Goal: Task Accomplishment & Management: Manage account settings

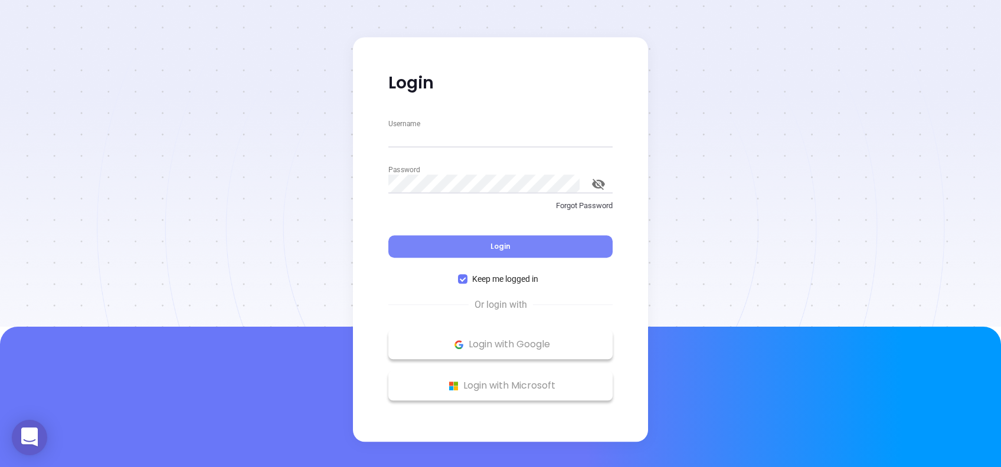
type input "vicky@motiva.net"
click at [523, 248] on button "Login" at bounding box center [500, 246] width 224 height 22
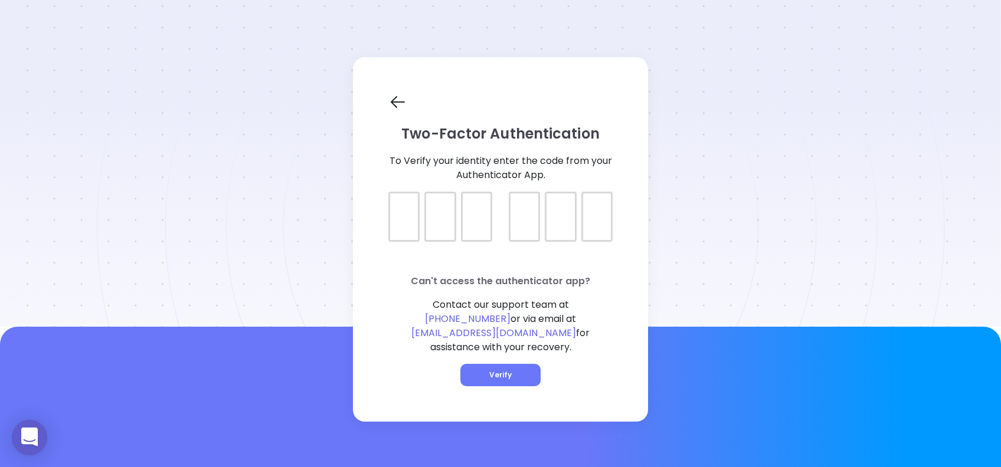
click at [394, 221] on div at bounding box center [500, 206] width 224 height 29
type input "045513"
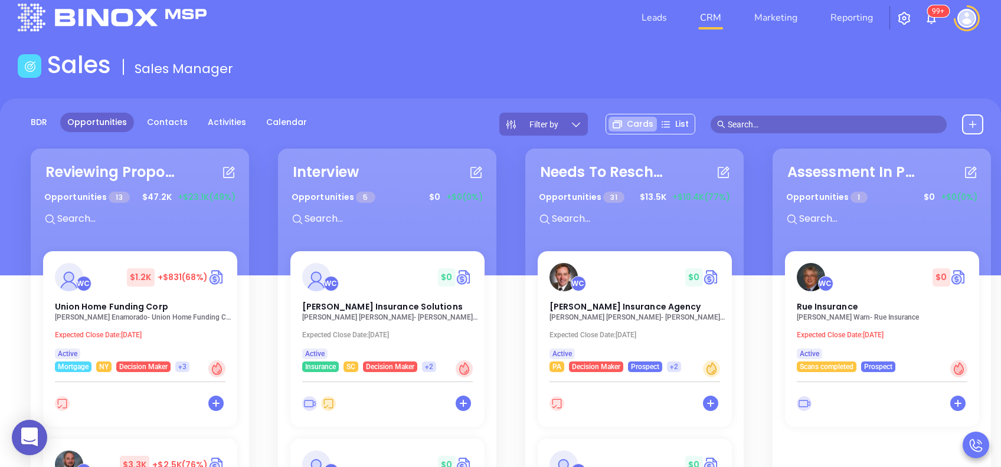
scroll to position [157, 0]
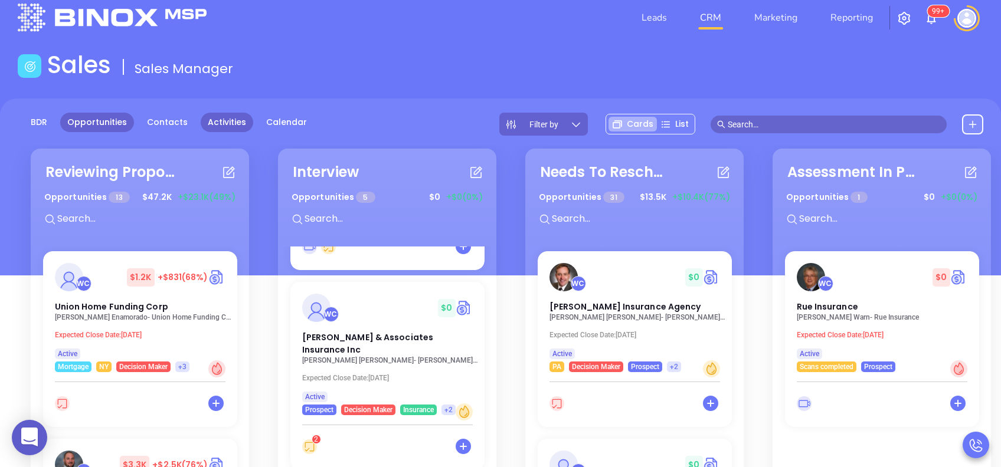
click at [219, 126] on link "Activities" at bounding box center [227, 122] width 53 height 19
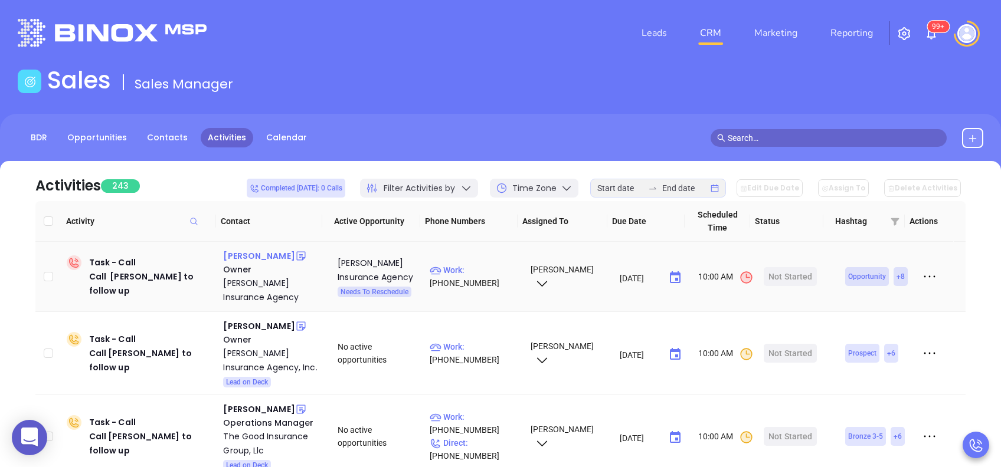
click at [261, 257] on div "Paul Meagher" at bounding box center [258, 256] width 71 height 14
click at [46, 278] on input "checkbox" at bounding box center [48, 276] width 9 height 9
checkbox input "true"
click at [773, 191] on button "Edit Due Date" at bounding box center [769, 188] width 66 height 18
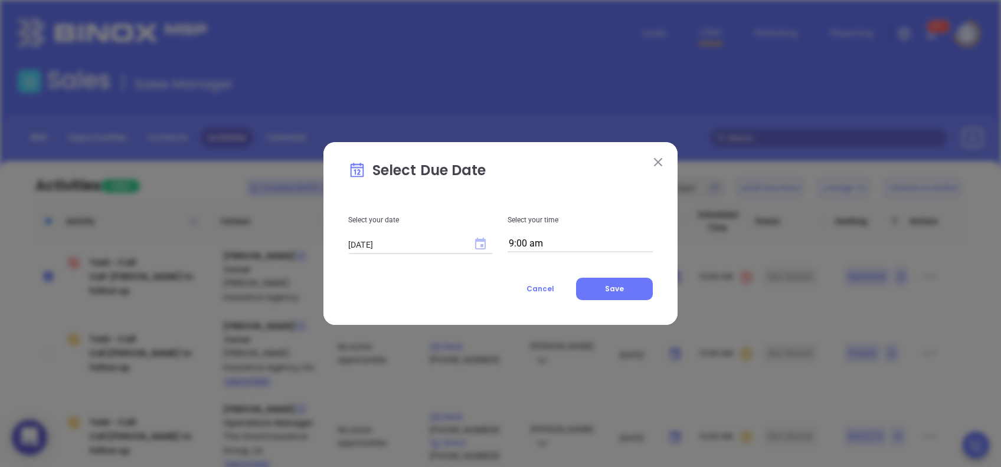
click at [475, 246] on icon "Choose date, selected date is Sep 2, 2025" at bounding box center [480, 244] width 11 height 12
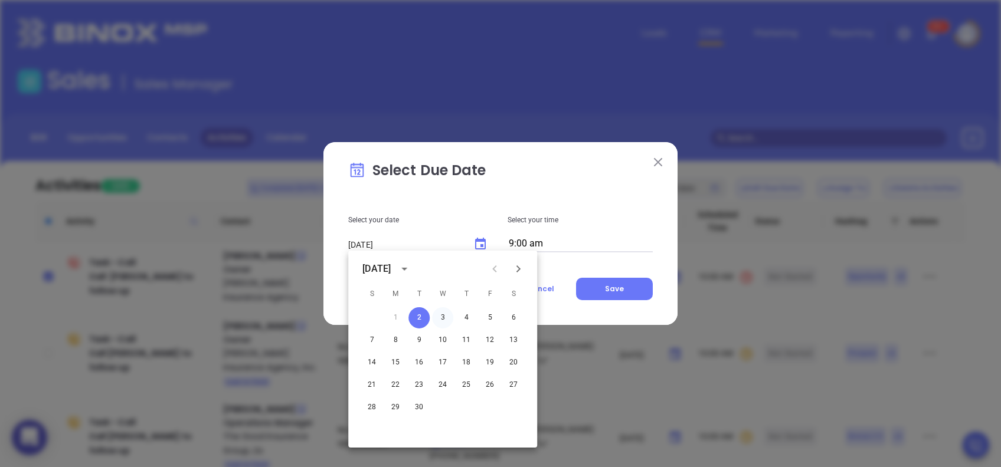
click at [441, 317] on button "3" at bounding box center [442, 317] width 21 height 21
type input "[DATE]"
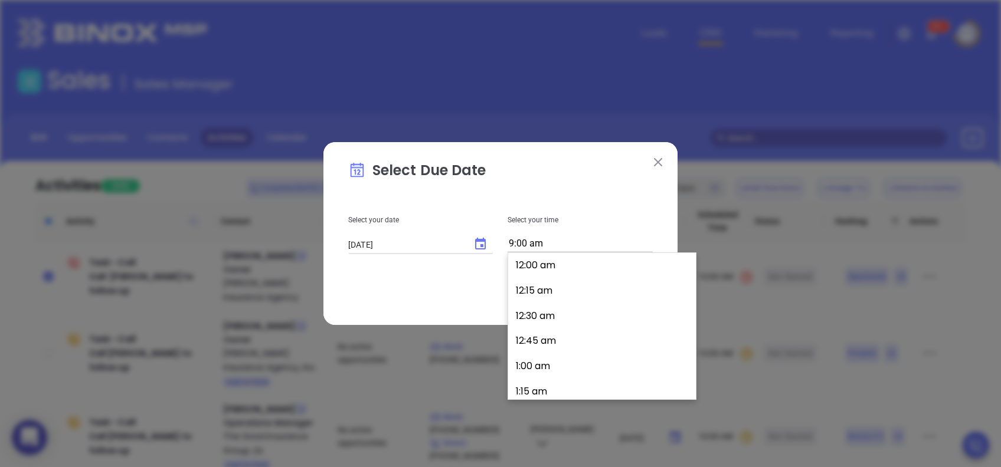
click at [547, 243] on input "9:00 am" at bounding box center [579, 244] width 145 height 17
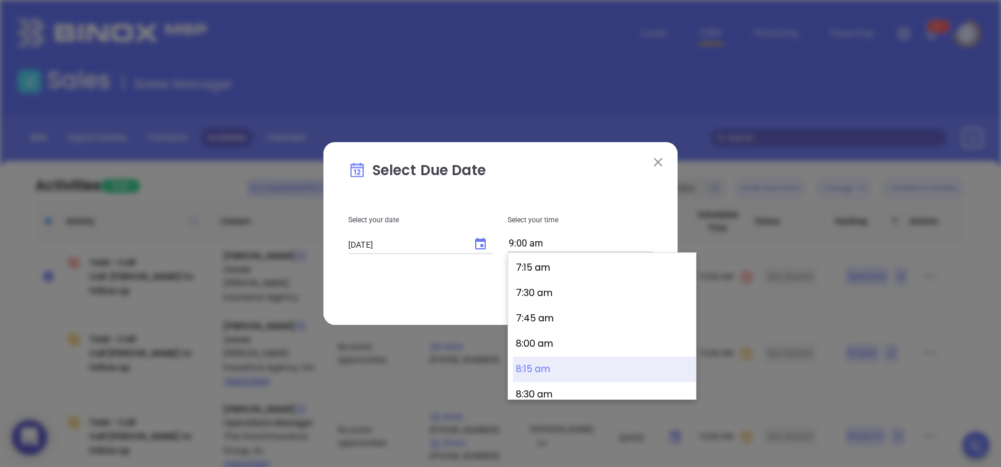
click at [585, 359] on button "8:15 am" at bounding box center [604, 369] width 183 height 25
type input "8:15 am"
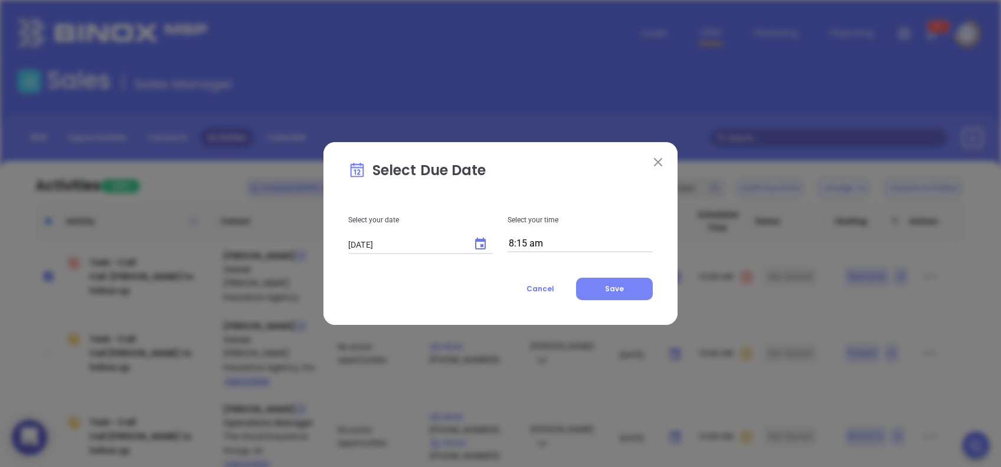
click at [641, 290] on button "Save" at bounding box center [614, 289] width 77 height 22
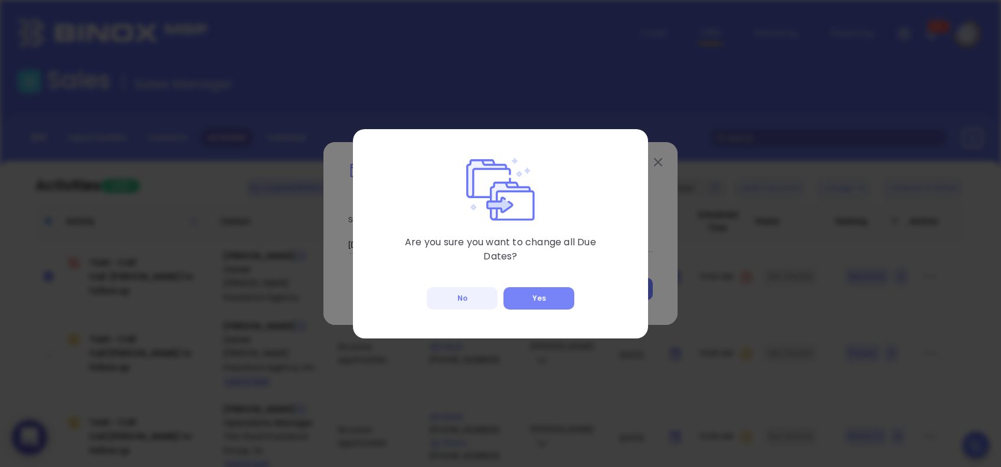
click at [569, 294] on button "Yes" at bounding box center [538, 298] width 71 height 22
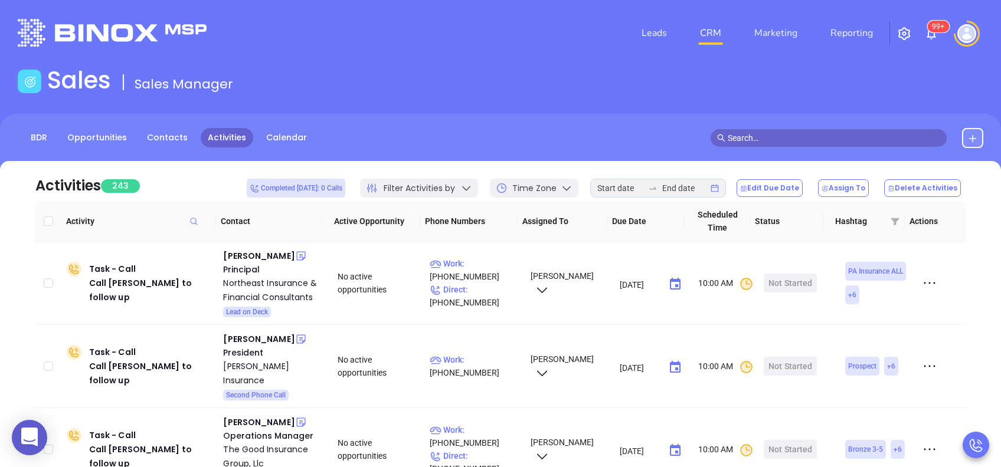
click at [457, 100] on main "Sales Sales Manager BDR Opportunities Contacts Activities Calendar Call Now Cal…" at bounding box center [500, 365] width 1001 height 599
click at [927, 33] on img at bounding box center [931, 34] width 14 height 14
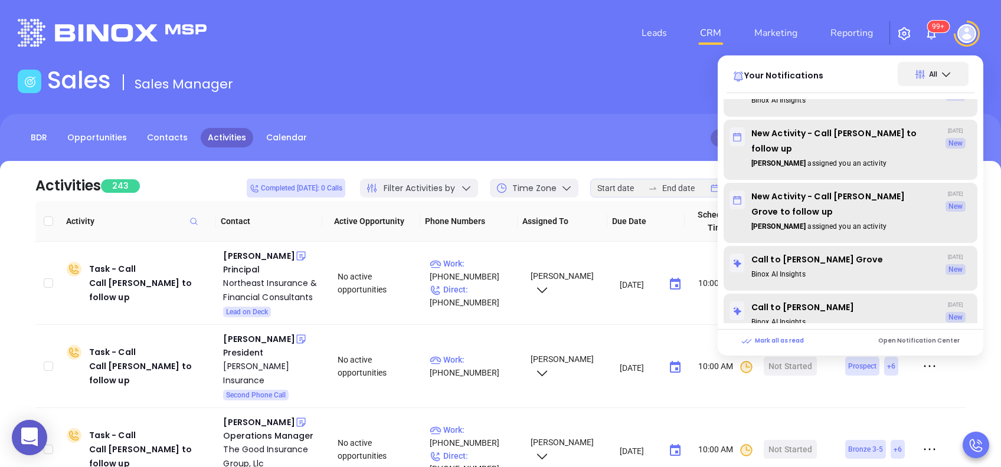
scroll to position [4722, 0]
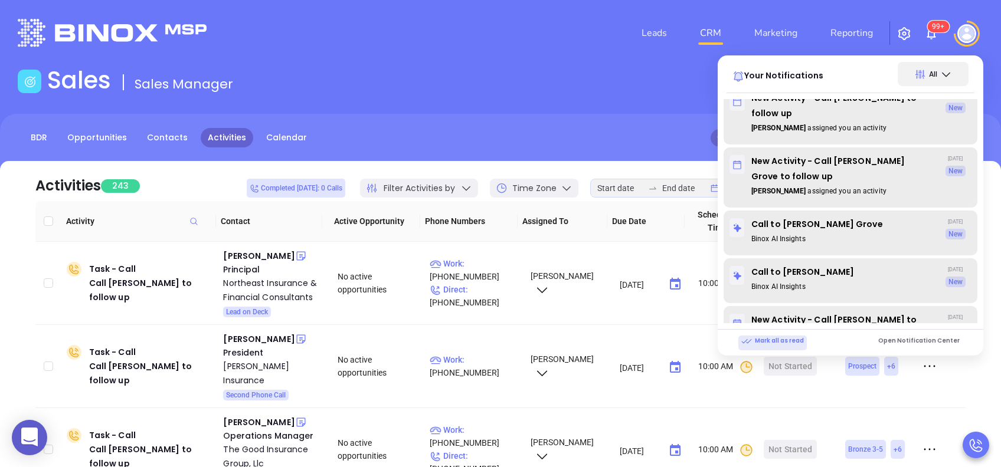
click at [798, 340] on p "Mark all as read" at bounding box center [772, 341] width 63 height 11
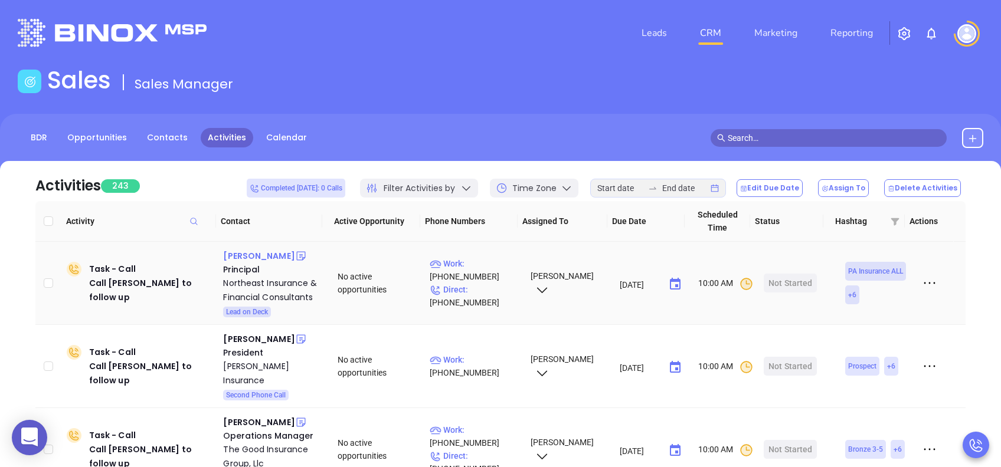
click at [245, 260] on div "Anthony Dileo" at bounding box center [258, 256] width 71 height 14
click at [488, 264] on p "Work : (570) 344-5150" at bounding box center [474, 270] width 90 height 26
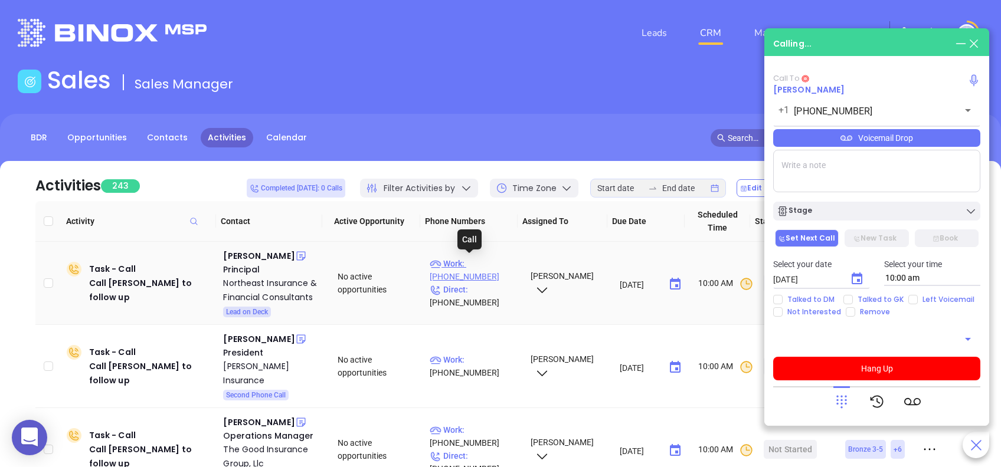
type input "(570) 344-5150"
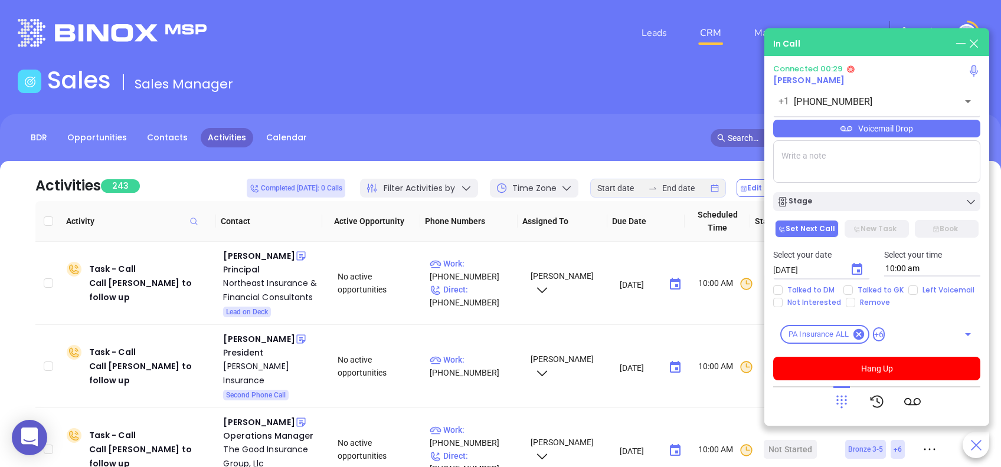
click at [838, 396] on icon at bounding box center [841, 401] width 17 height 17
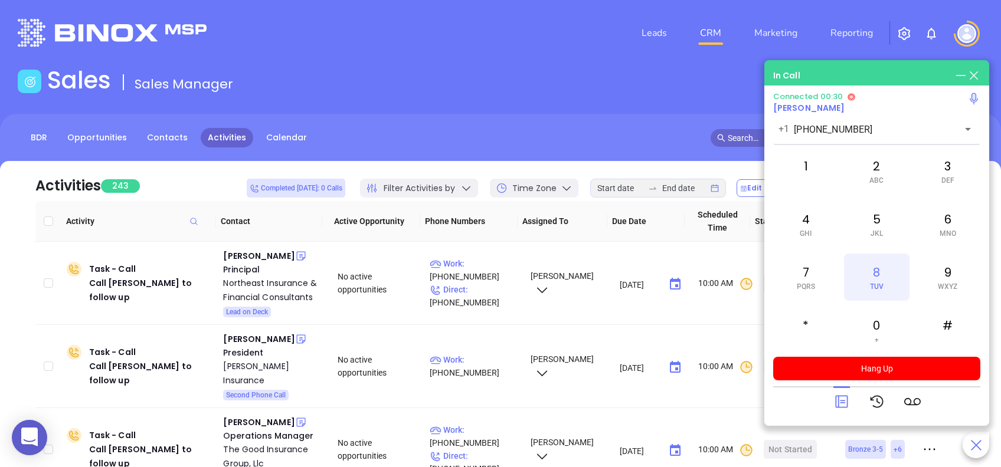
click at [877, 284] on span "TUV" at bounding box center [877, 287] width 14 height 8
click at [841, 396] on icon at bounding box center [841, 401] width 17 height 17
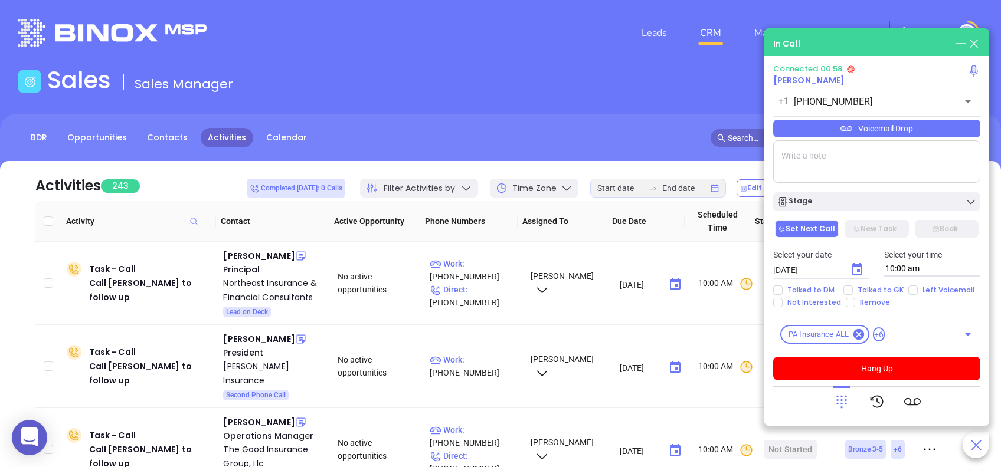
click at [840, 136] on div "Connected 00:58 Anthony Dileo +1 (570) 344-5150 ​ Voicemail Drop Stage Set Next…" at bounding box center [876, 222] width 207 height 316
click at [840, 132] on icon at bounding box center [846, 129] width 12 height 12
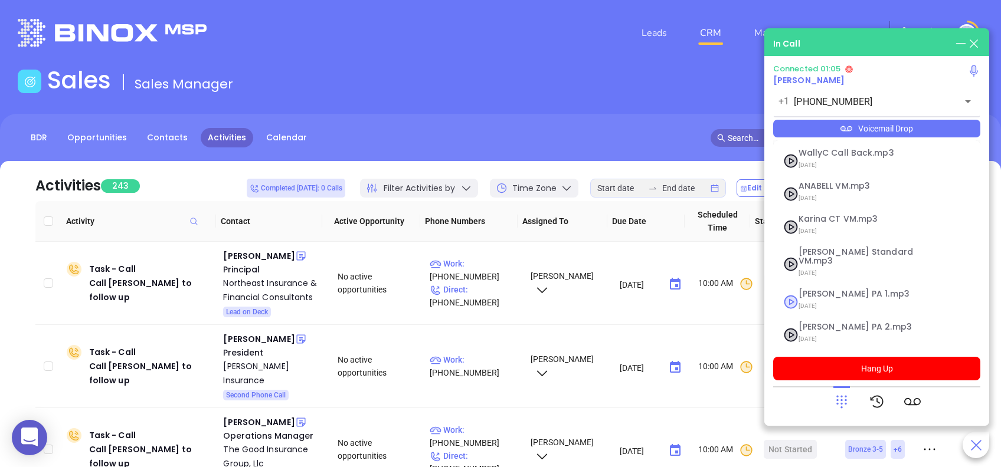
click at [855, 290] on span "Vicky PA 1.mp3" at bounding box center [861, 294] width 127 height 9
checkbox input "true"
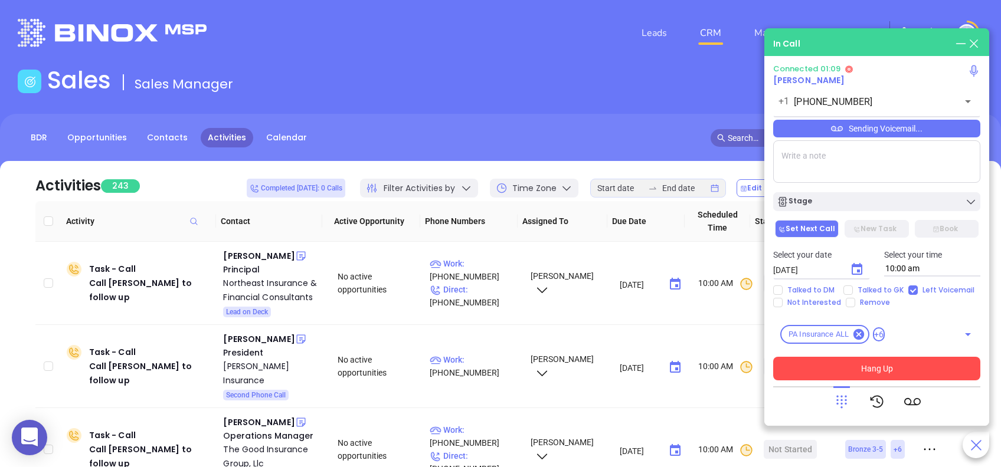
click at [916, 370] on button "Hang Up" at bounding box center [876, 369] width 207 height 24
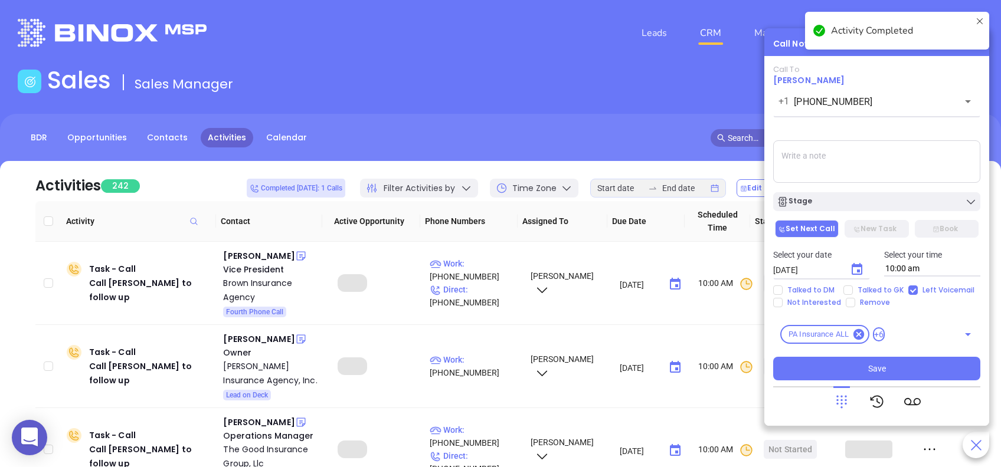
click at [860, 270] on icon "Choose date, selected date is Sep 3, 2025" at bounding box center [857, 270] width 14 height 14
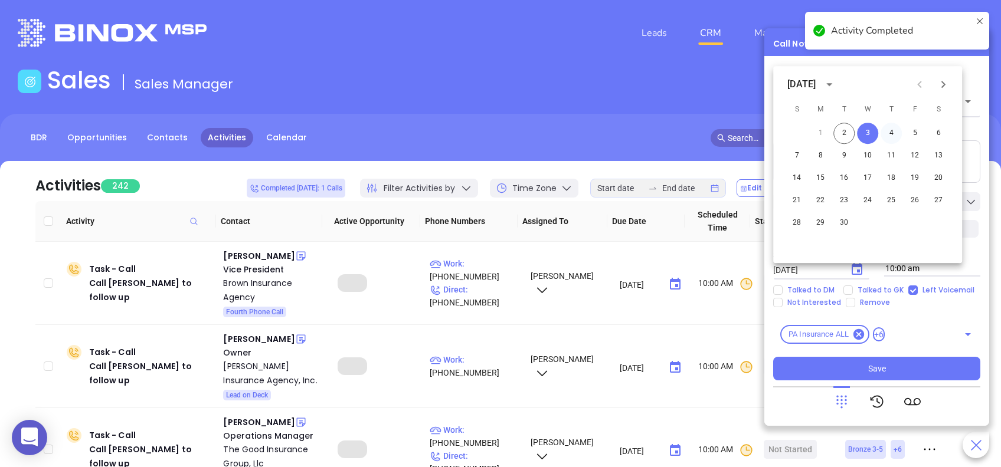
click at [892, 134] on button "4" at bounding box center [890, 133] width 21 height 21
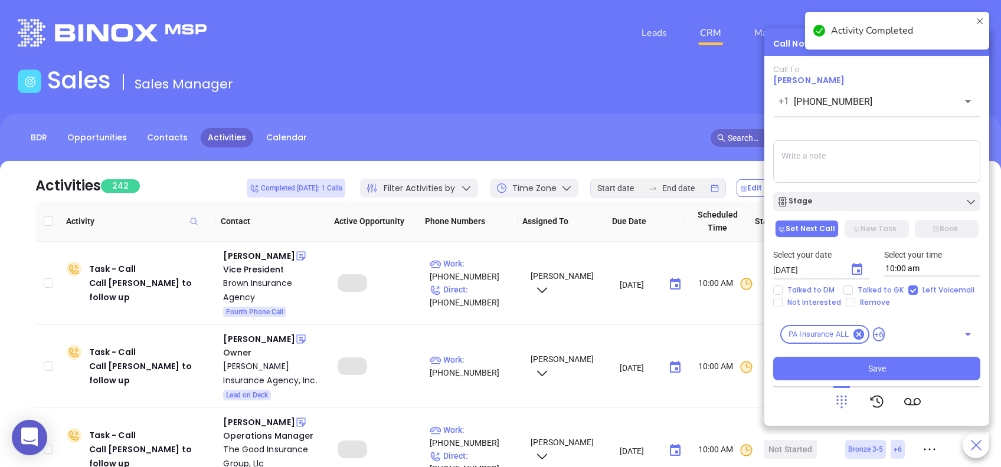
type input "09/04/2025"
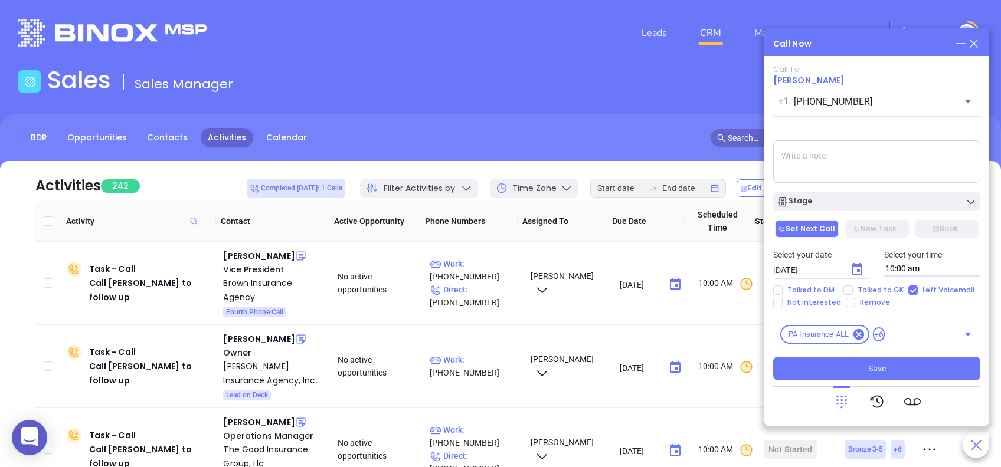
click at [814, 156] on textarea at bounding box center [876, 161] width 207 height 42
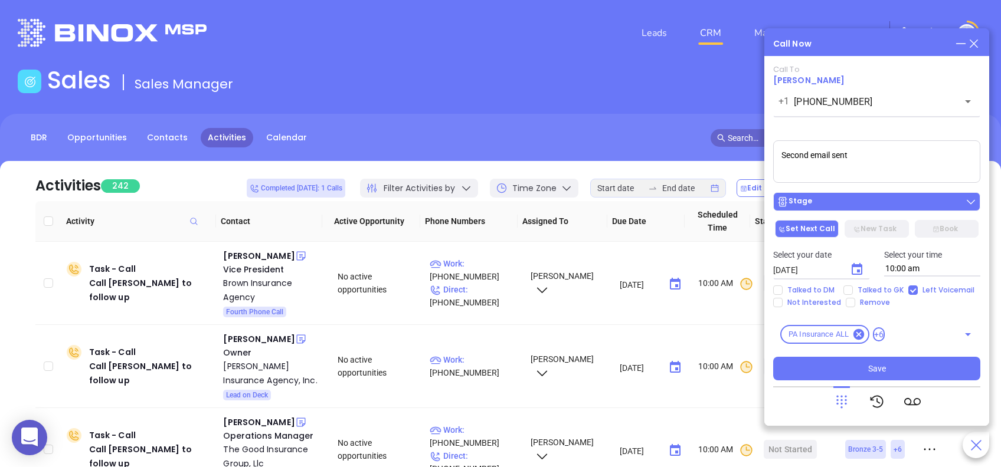
type textarea "Second email sent"
click at [866, 203] on div "Stage" at bounding box center [876, 202] width 200 height 12
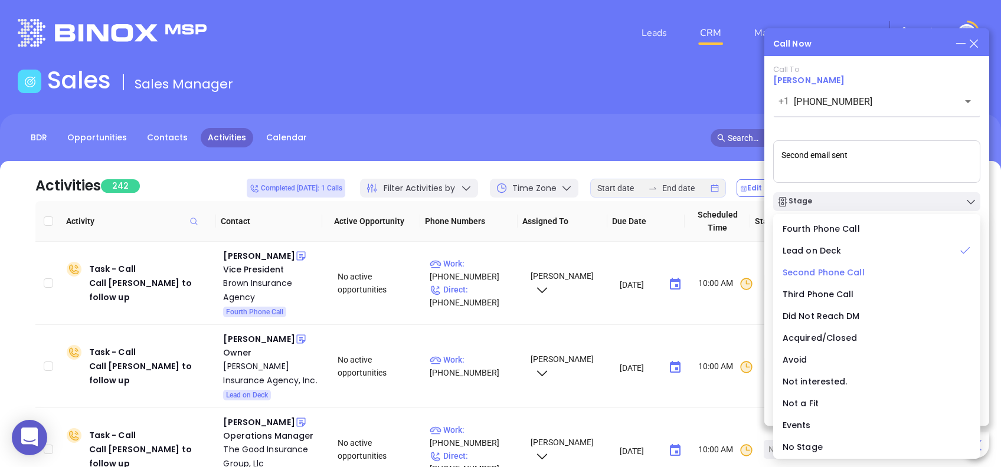
click at [850, 268] on span "Second Phone Call" at bounding box center [823, 273] width 82 height 12
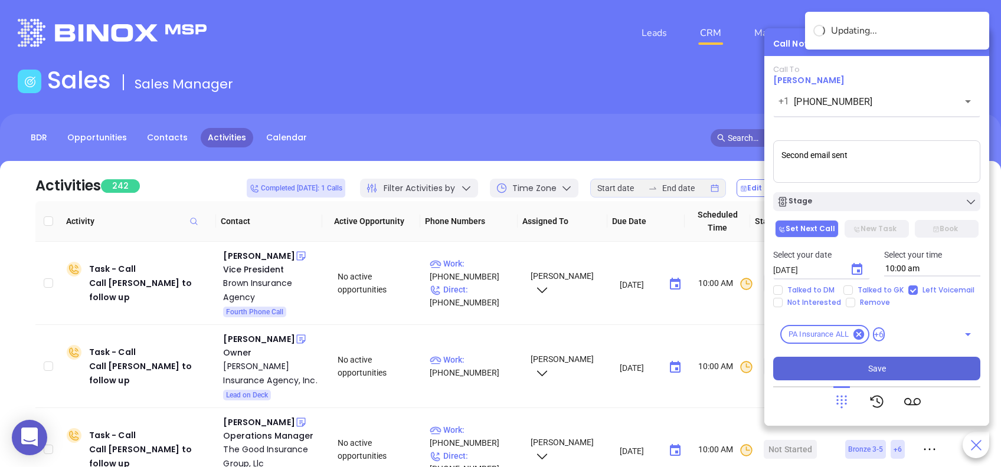
click at [914, 364] on button "Save" at bounding box center [876, 369] width 207 height 24
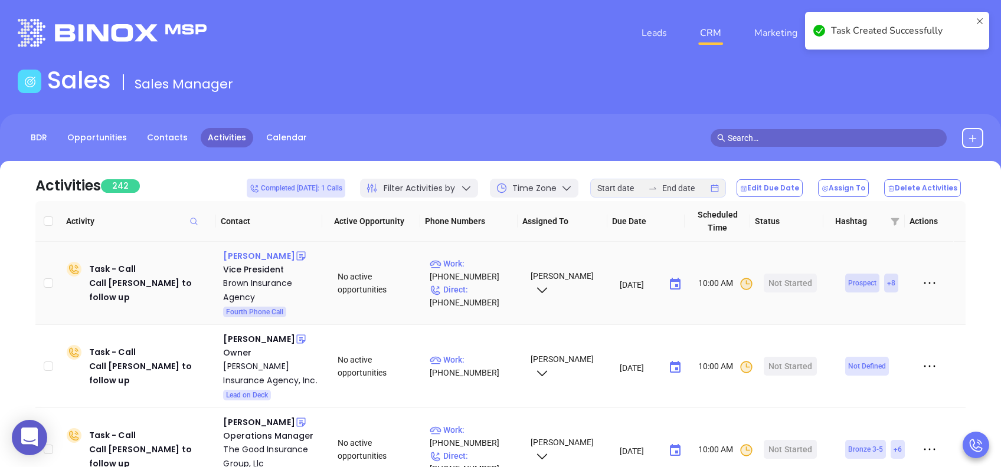
click at [264, 255] on div "Kevin Brown" at bounding box center [258, 256] width 71 height 14
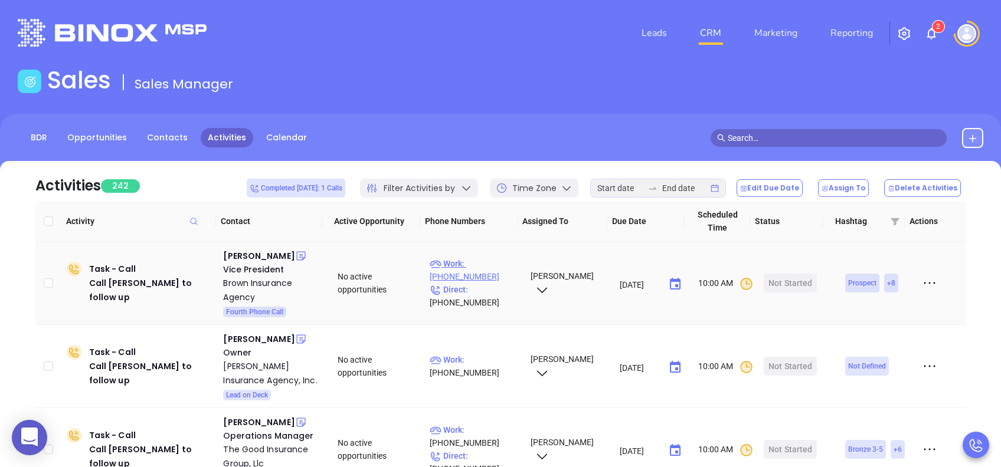
click at [490, 258] on p "Work : (412) 681-7114" at bounding box center [474, 270] width 90 height 26
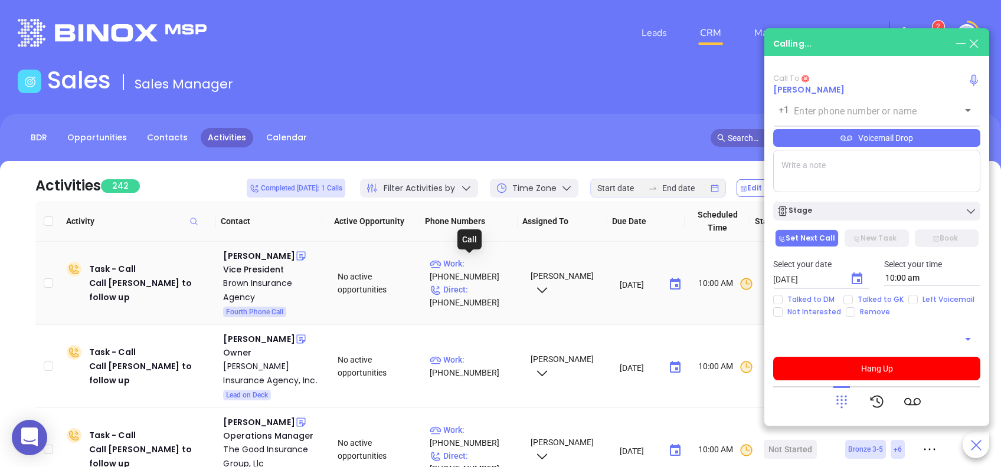
type input "(412) 681-7114"
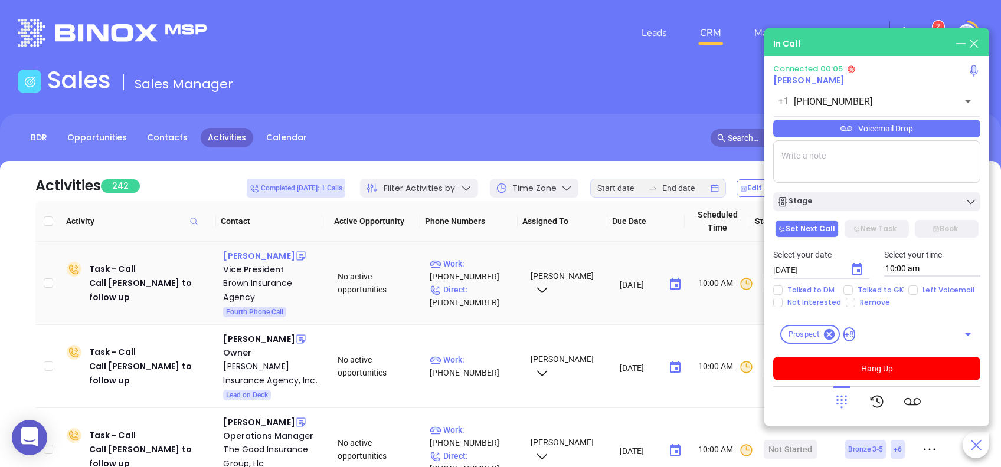
click at [264, 255] on div "Kevin Brown" at bounding box center [258, 256] width 71 height 14
click at [849, 289] on input "Talked to GK" at bounding box center [847, 290] width 9 height 9
checkbox input "true"
click at [858, 270] on icon "Choose date, selected date is Sep 3, 2025" at bounding box center [856, 269] width 11 height 12
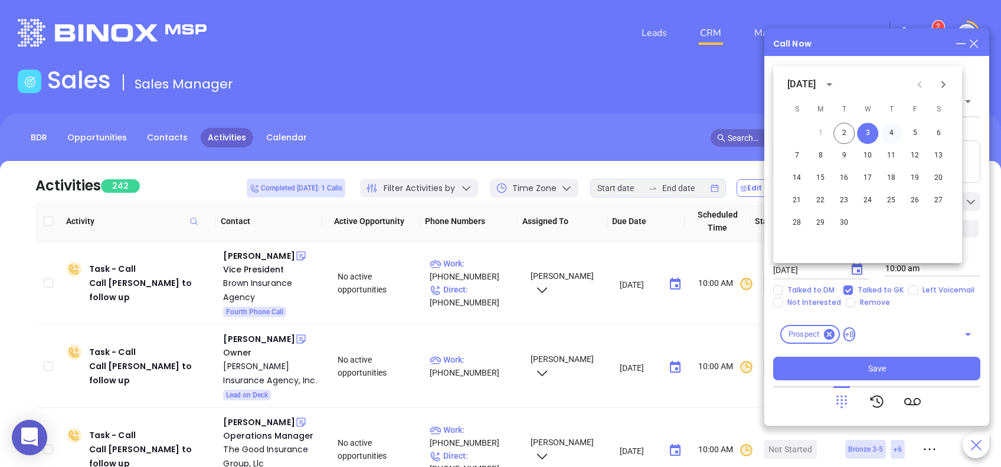
click at [889, 138] on button "4" at bounding box center [890, 133] width 21 height 21
type input "09/04/2025"
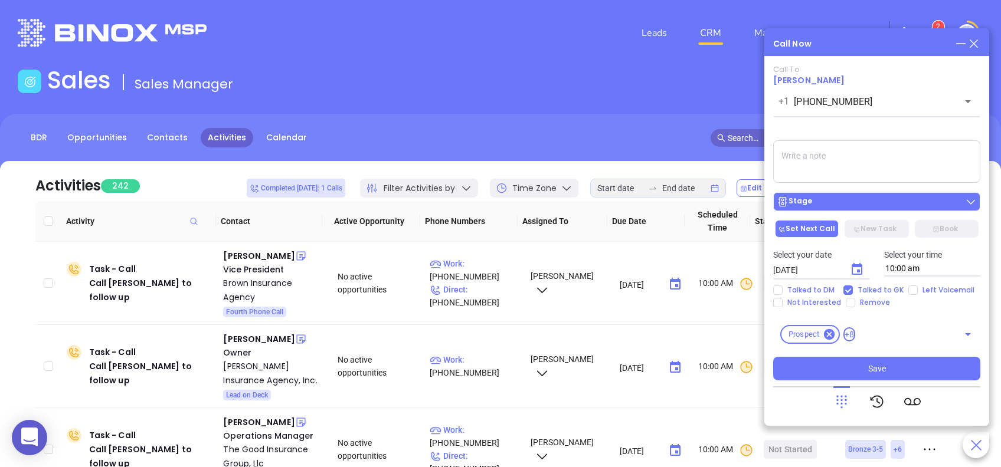
click at [922, 200] on div "Stage" at bounding box center [876, 202] width 200 height 12
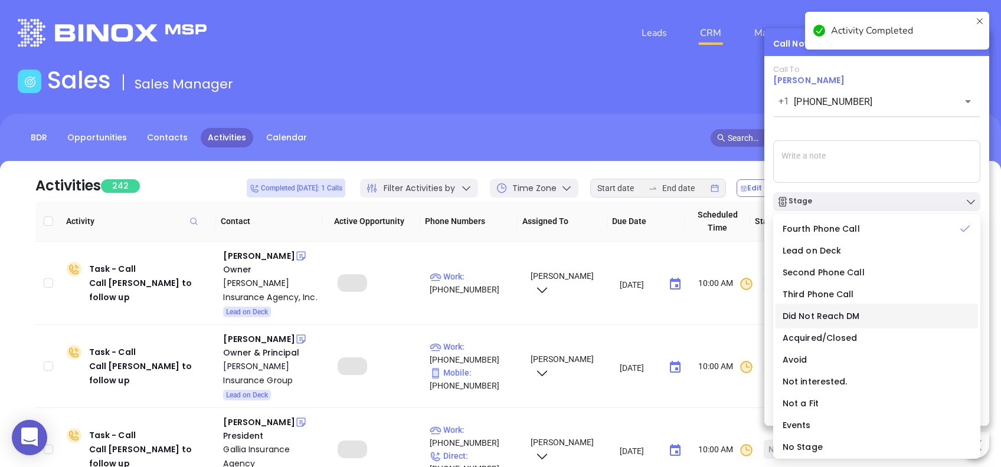
click at [852, 317] on span "Did Not Reach DM" at bounding box center [820, 316] width 77 height 12
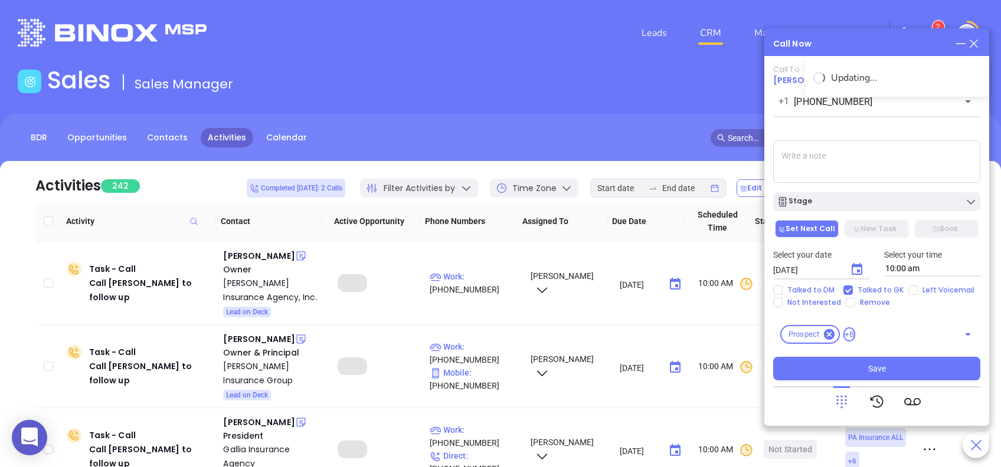
click at [892, 356] on div "Call To Kevin Brown +1 (412) 681-7114 ​ Voicemail Drop Stage Set Next Call New …" at bounding box center [876, 223] width 207 height 316
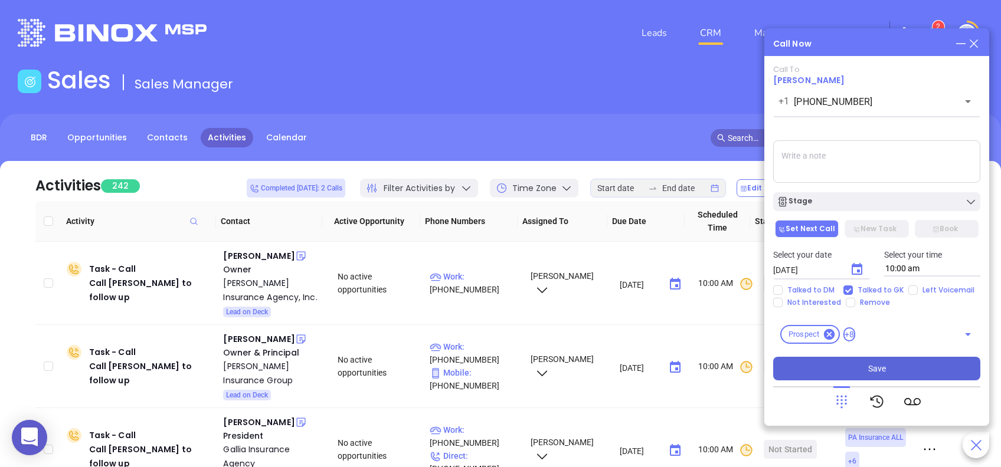
click at [886, 376] on button "Save" at bounding box center [876, 369] width 207 height 24
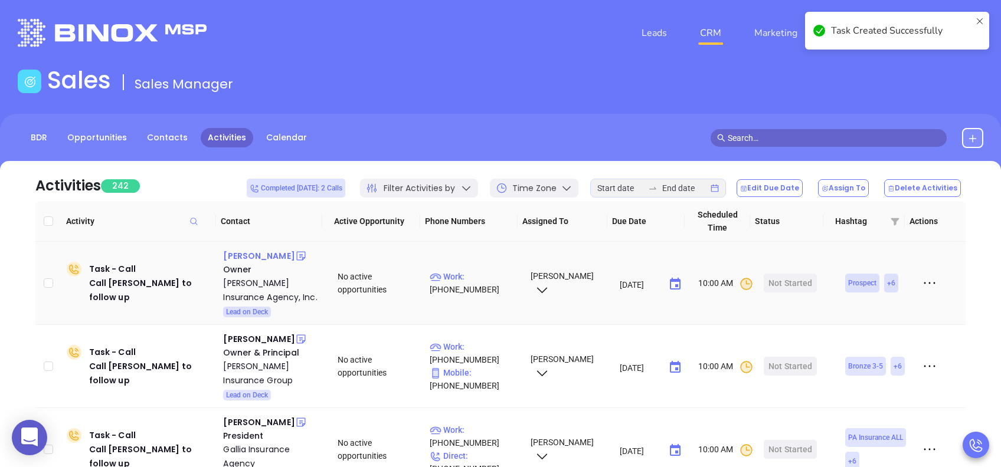
click at [239, 259] on div "Brian Benner" at bounding box center [258, 256] width 71 height 14
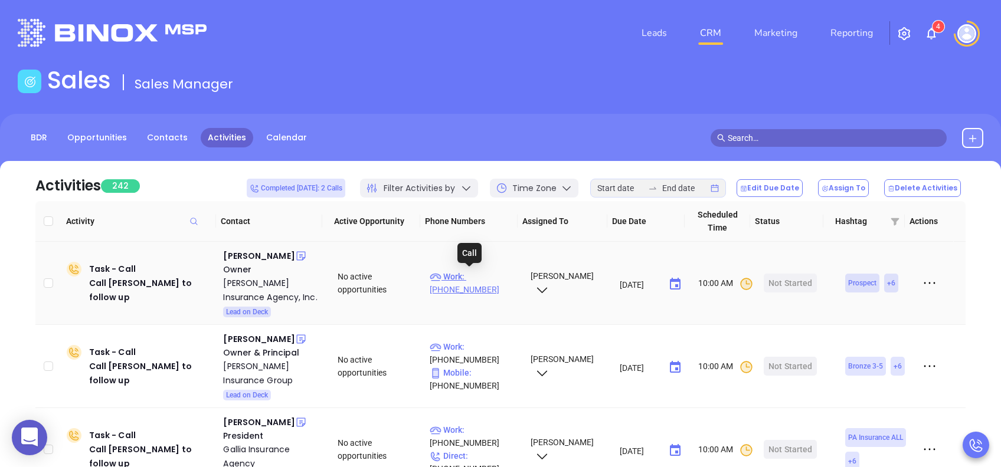
click at [491, 276] on p "Work : (215) 538-1865" at bounding box center [474, 283] width 90 height 26
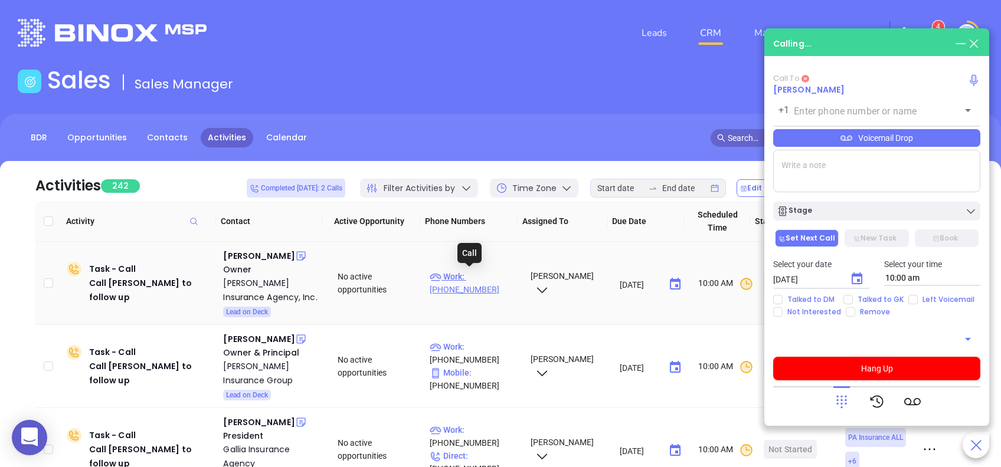
type input "(215) 538-1865"
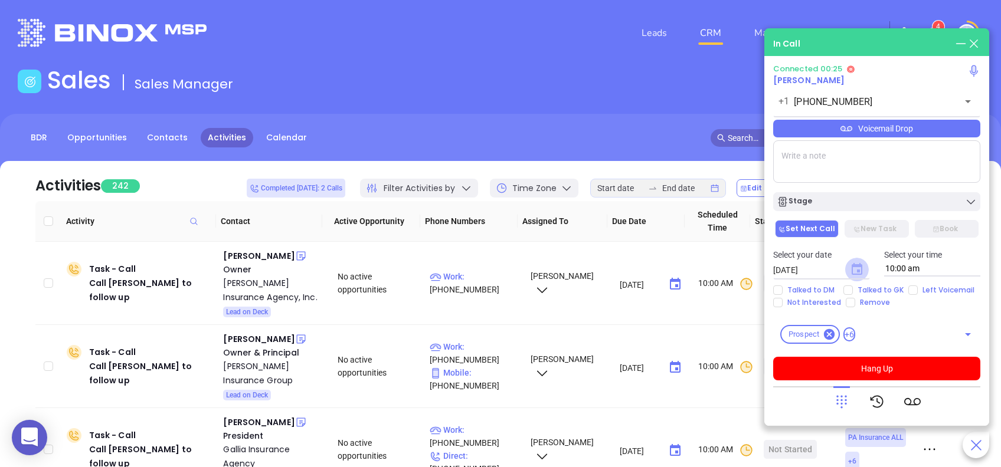
click at [858, 271] on icon "Choose date, selected date is Sep 3, 2025" at bounding box center [856, 269] width 11 height 12
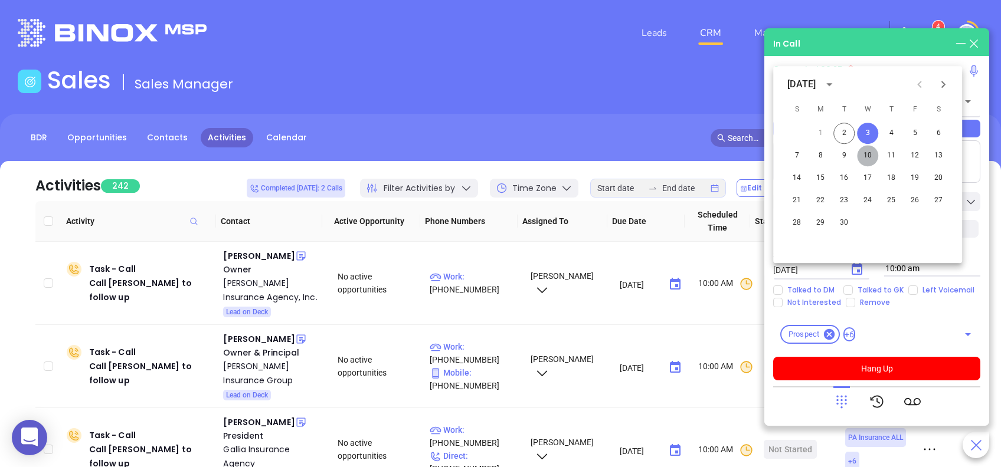
click at [865, 155] on button "10" at bounding box center [867, 155] width 21 height 21
type input "09/10/2025"
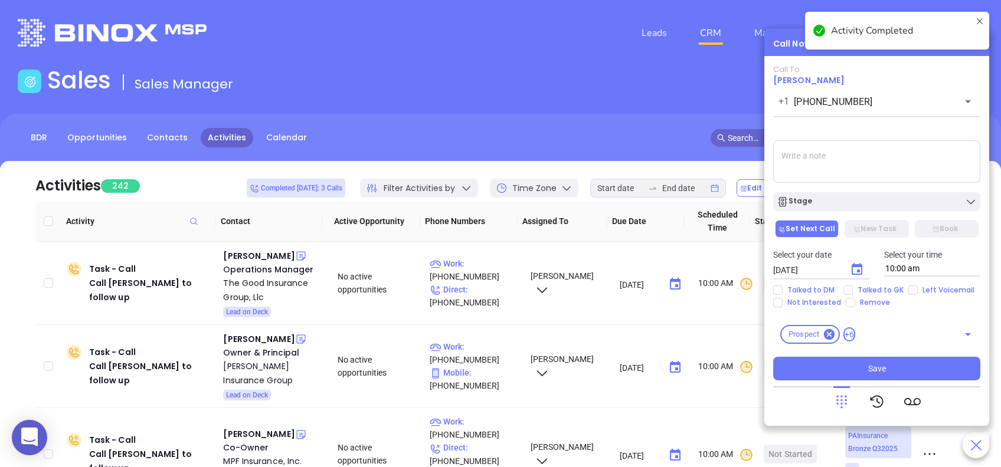
click at [826, 170] on textarea at bounding box center [876, 161] width 207 height 42
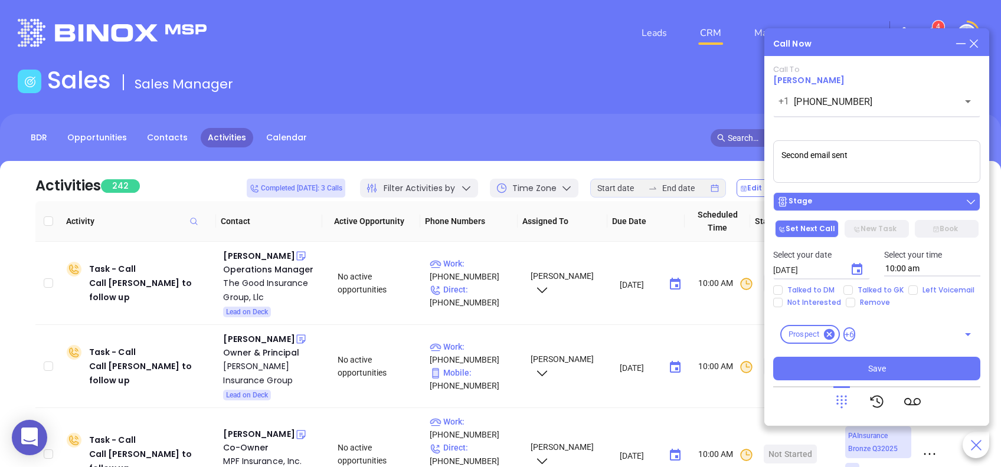
type textarea "Second email sent"
click at [864, 199] on div "Stage" at bounding box center [876, 202] width 200 height 12
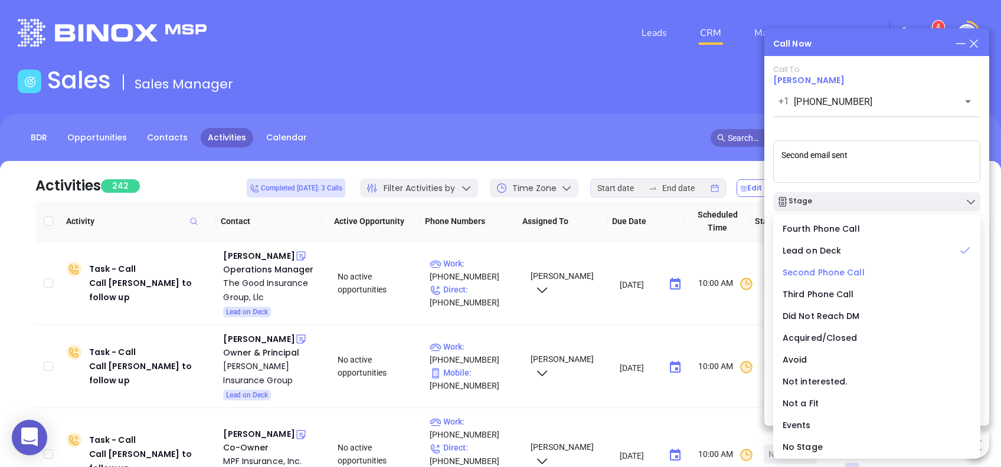
click at [854, 270] on span "Second Phone Call" at bounding box center [823, 273] width 82 height 12
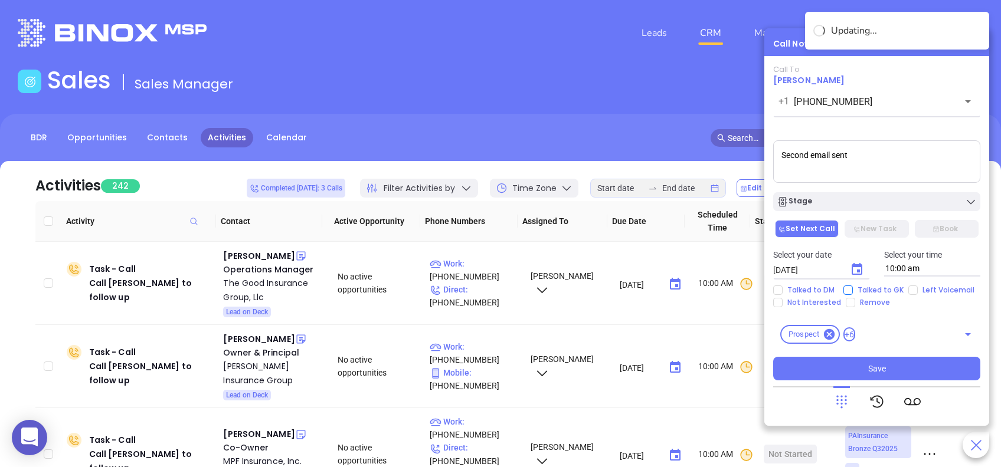
click at [869, 287] on span "Talked to GK" at bounding box center [879, 290] width 55 height 9
click at [852, 287] on input "Talked to GK" at bounding box center [847, 290] width 9 height 9
checkbox input "true"
click at [903, 370] on button "Save" at bounding box center [876, 369] width 207 height 24
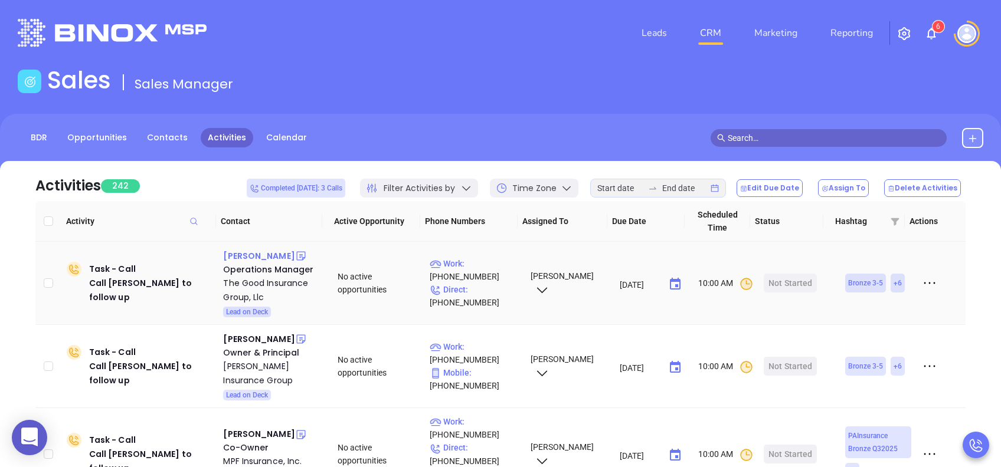
click at [261, 256] on div "Paula Good" at bounding box center [258, 256] width 71 height 14
click at [476, 259] on p "Work : (570) 213-3367" at bounding box center [474, 270] width 90 height 26
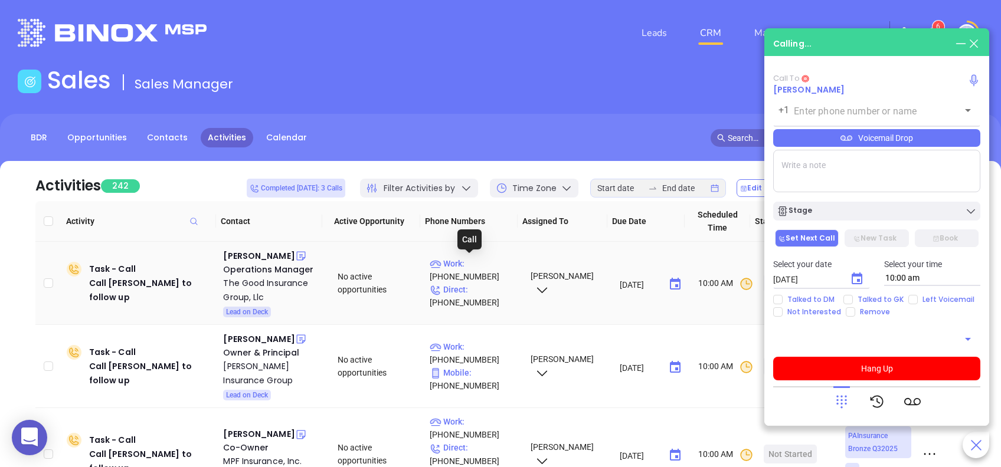
type input "(570) 213-3367"
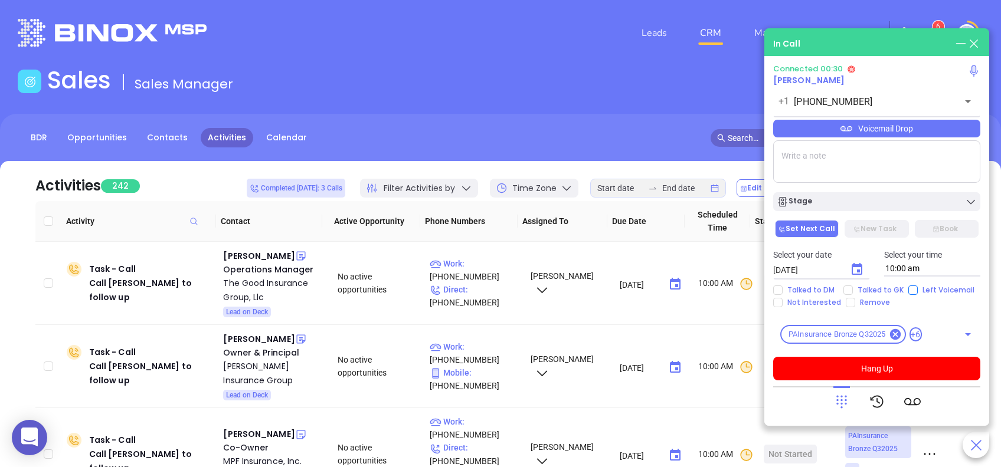
click at [911, 288] on input "Left Voicemail" at bounding box center [912, 290] width 9 height 9
checkbox input "true"
click at [868, 367] on button "Hang Up" at bounding box center [876, 369] width 207 height 24
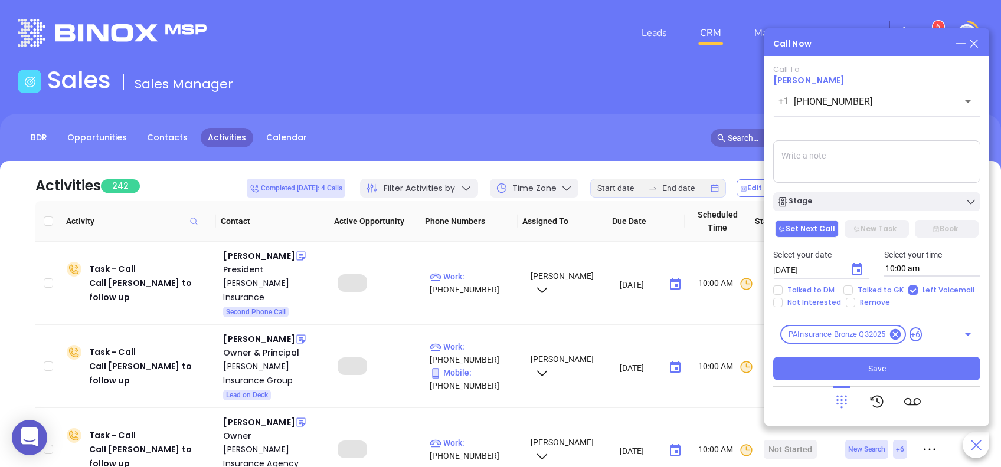
click at [855, 273] on icon "Choose date, selected date is Sep 3, 2025" at bounding box center [857, 270] width 14 height 14
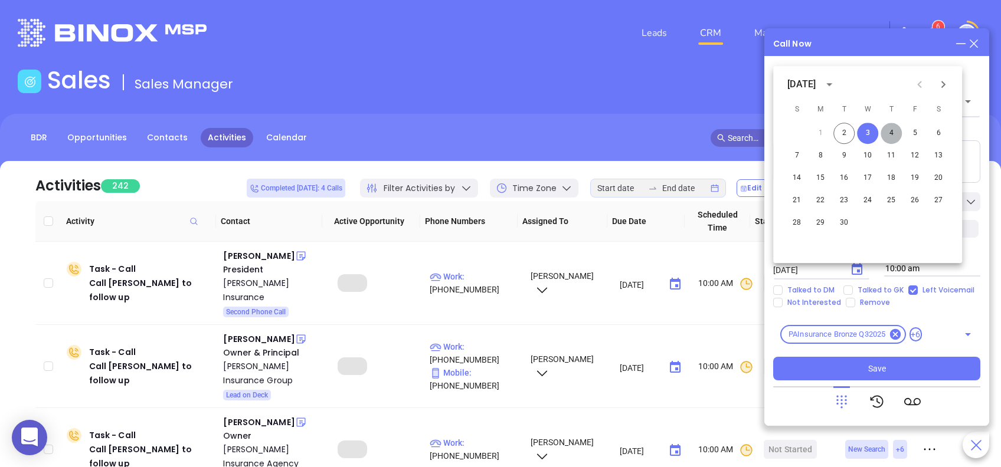
click at [893, 132] on button "4" at bounding box center [890, 133] width 21 height 21
type input "09/04/2025"
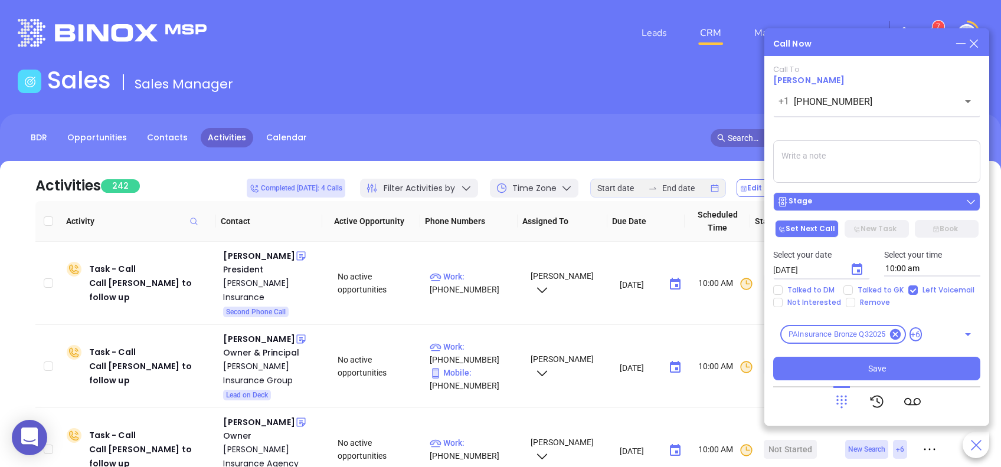
click at [846, 202] on div "Stage" at bounding box center [876, 202] width 200 height 12
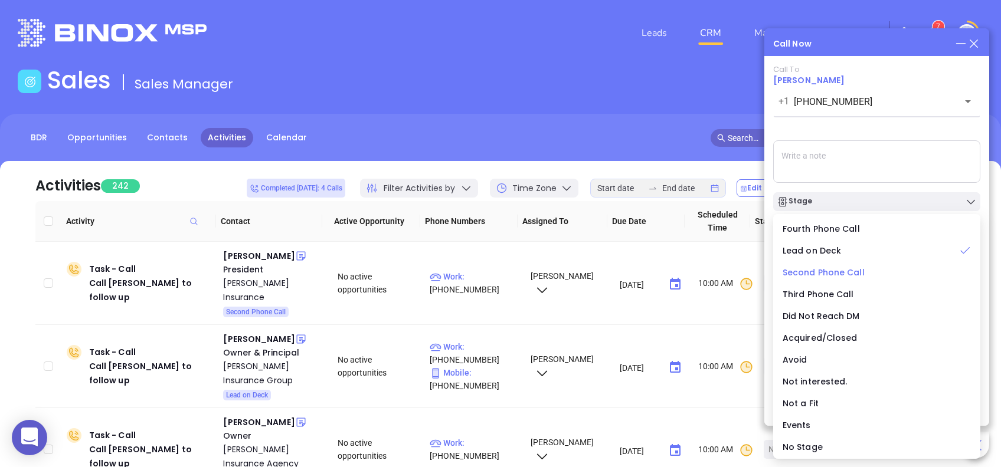
click at [841, 271] on span "Second Phone Call" at bounding box center [823, 273] width 82 height 12
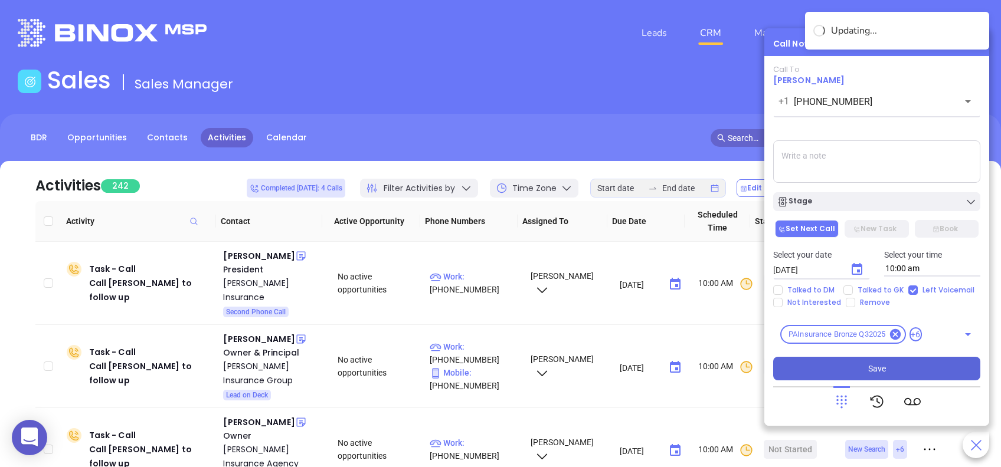
click at [873, 371] on span "Save" at bounding box center [877, 368] width 18 height 13
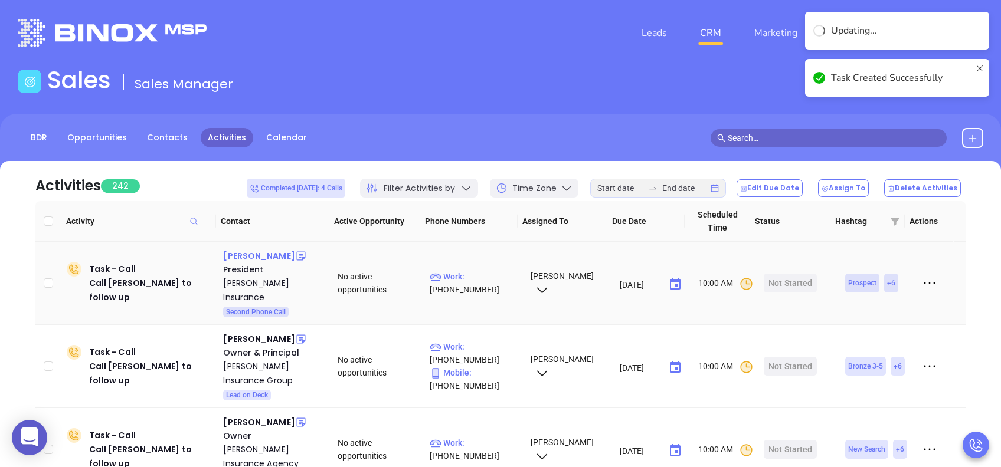
click at [235, 255] on div "Jeffrey Howard" at bounding box center [258, 256] width 71 height 14
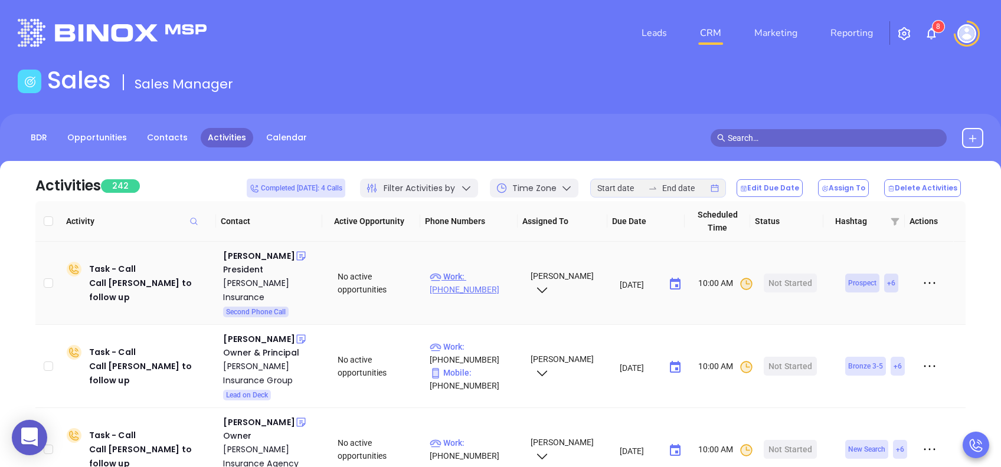
click at [479, 274] on p "Work : (724) 283-8181" at bounding box center [474, 283] width 90 height 26
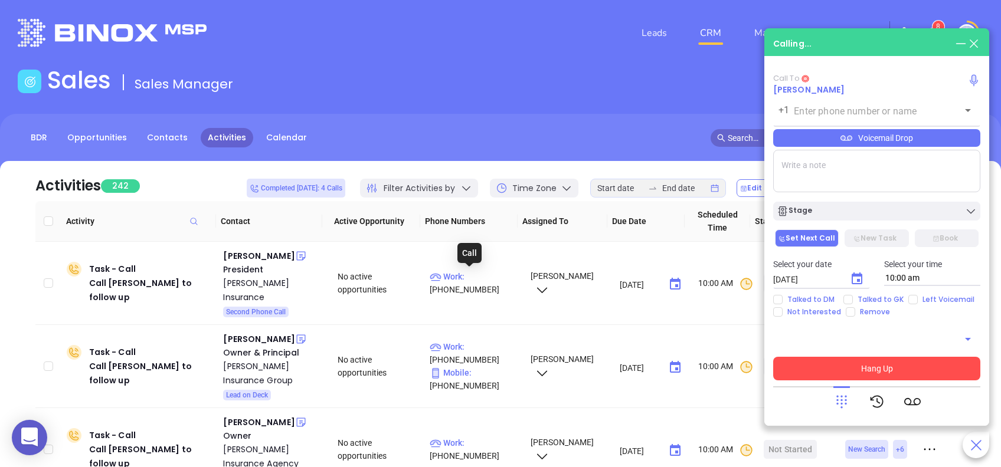
type input "(724) 283-8181"
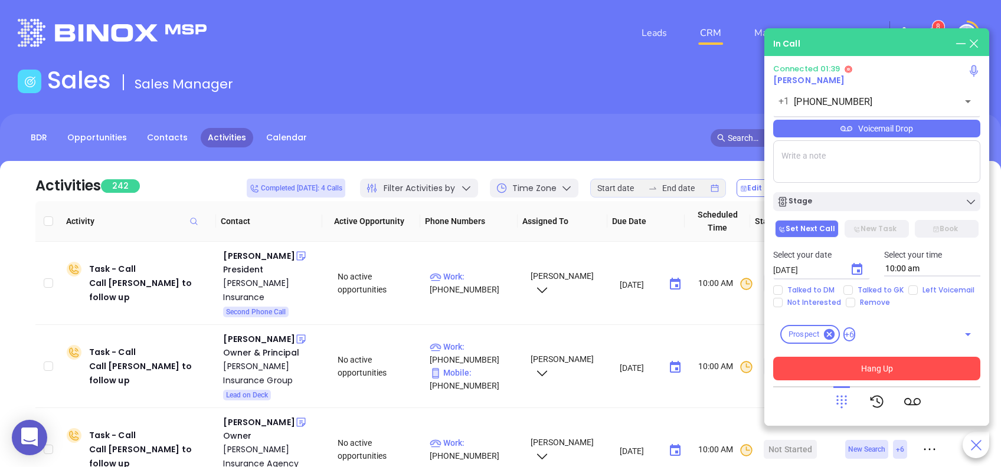
click at [880, 130] on div "Voicemail Drop" at bounding box center [876, 129] width 207 height 18
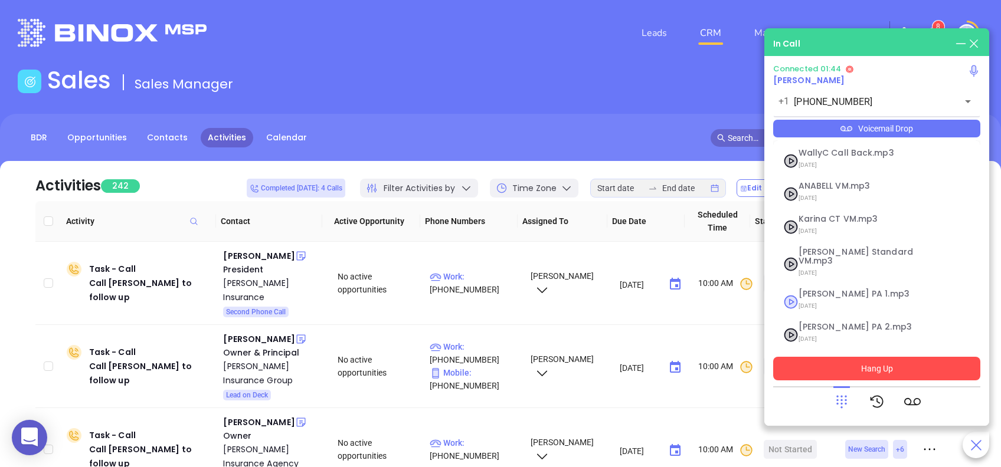
click at [844, 290] on span "Vicky PA 1.mp3" at bounding box center [861, 294] width 127 height 9
checkbox input "true"
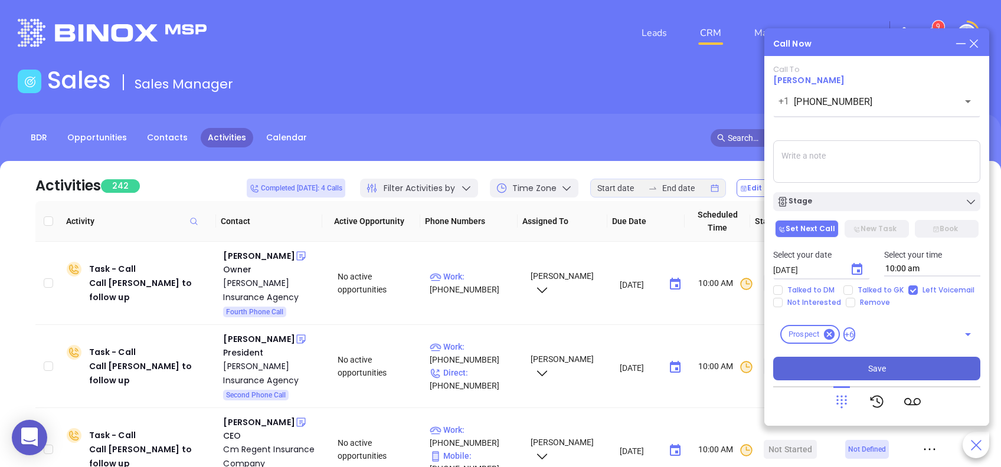
click at [808, 175] on textarea at bounding box center [876, 161] width 207 height 42
type textarea "email confirmed as is."
click at [856, 269] on icon "Choose date, selected date is Sep 3, 2025" at bounding box center [857, 270] width 14 height 14
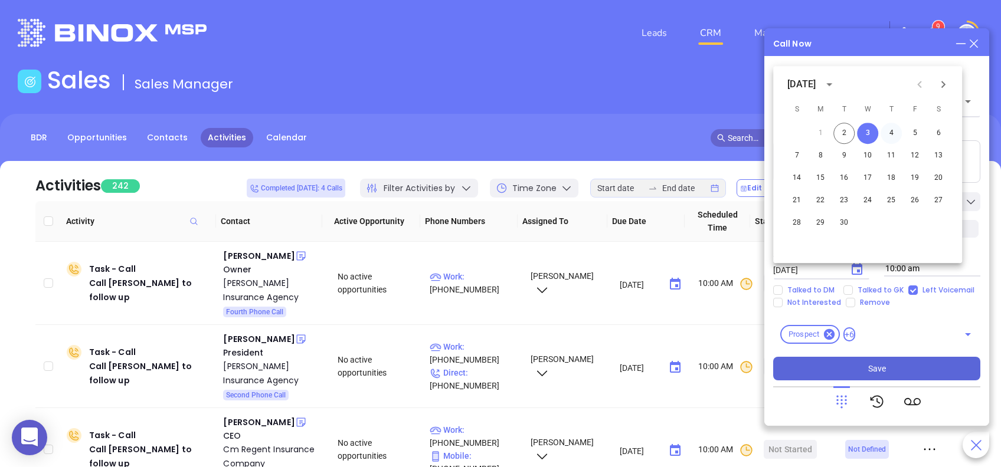
click at [890, 127] on button "4" at bounding box center [890, 133] width 21 height 21
type input "09/04/2025"
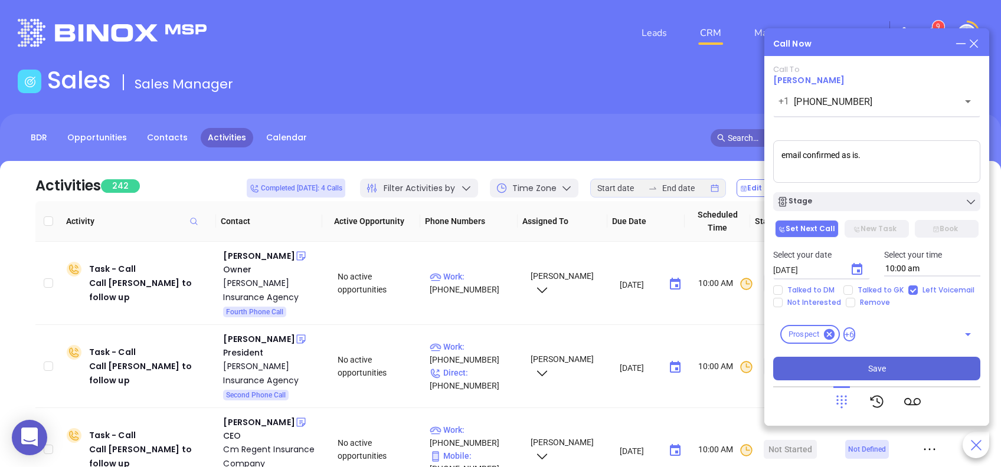
click at [890, 363] on button "Save" at bounding box center [876, 369] width 207 height 24
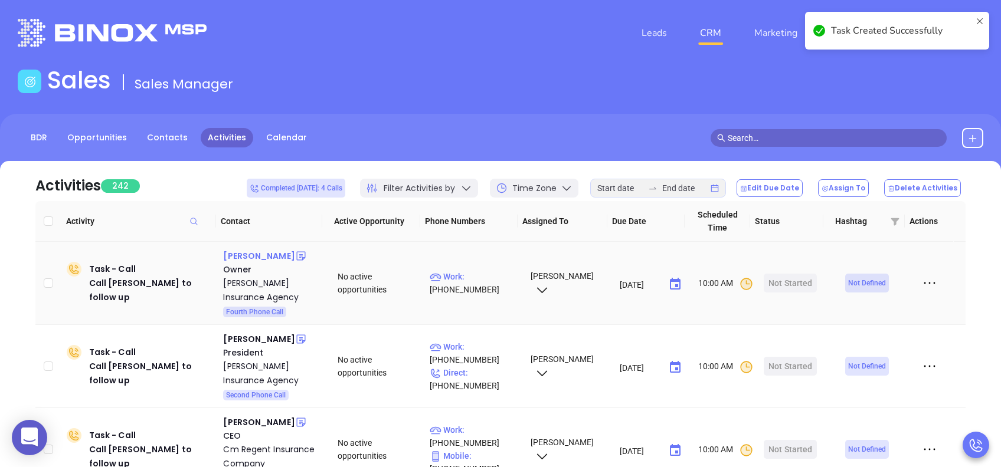
click at [266, 255] on div "Chris Quinn" at bounding box center [258, 256] width 71 height 14
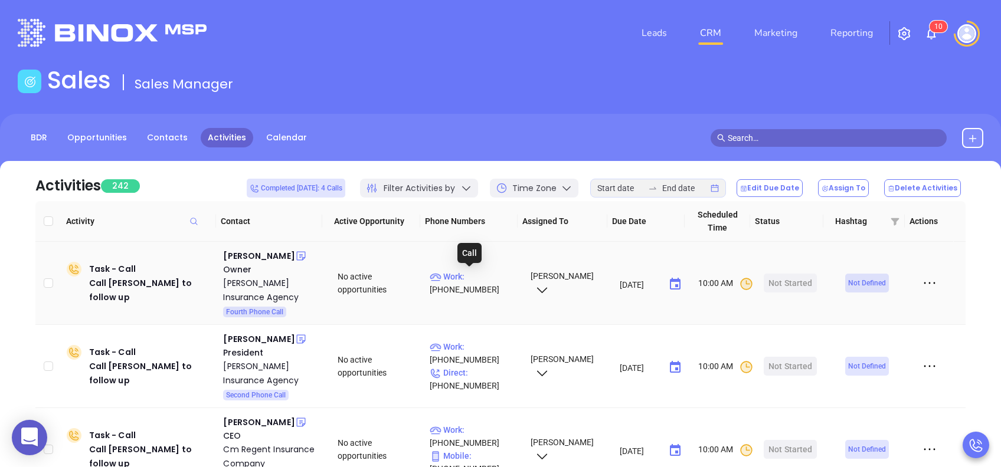
drag, startPoint x: 465, startPoint y: 274, endPoint x: 524, endPoint y: 142, distance: 144.2
click at [465, 274] on p "Work : (610) 543-3800" at bounding box center [474, 283] width 90 height 26
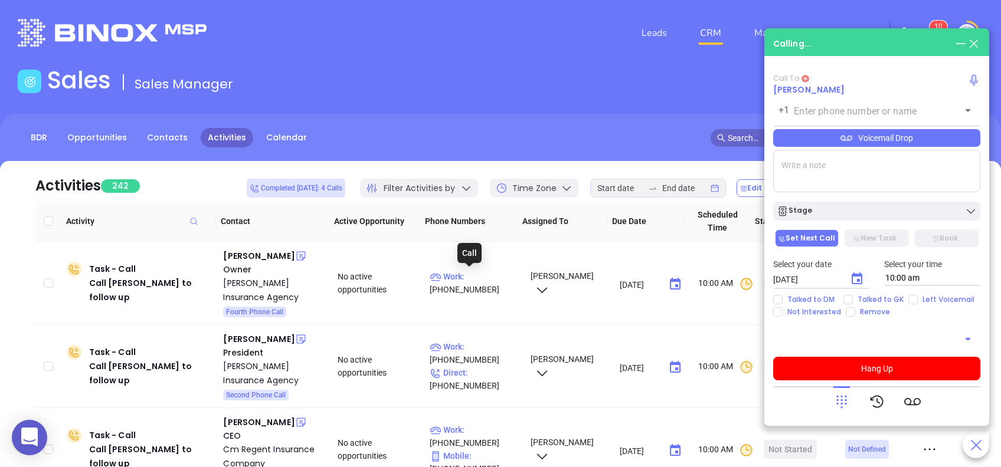
type input "(610) 543-3800"
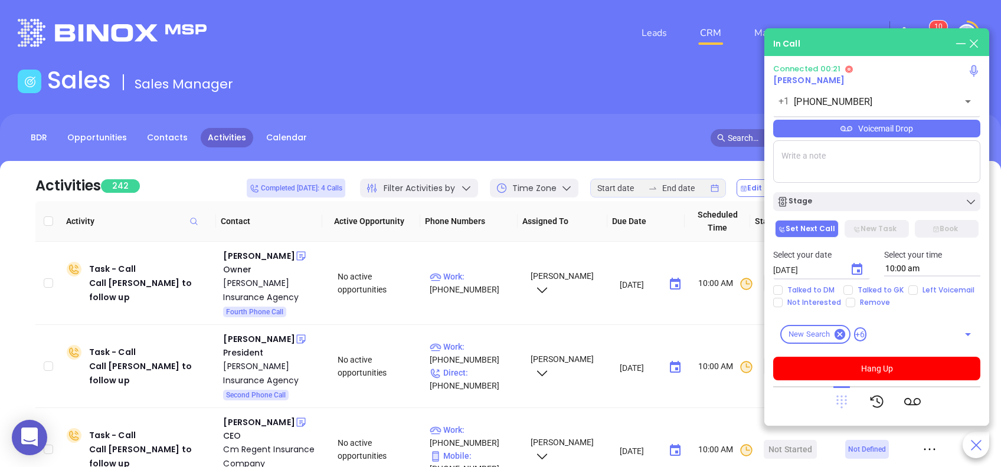
click at [841, 399] on icon at bounding box center [841, 402] width 11 height 13
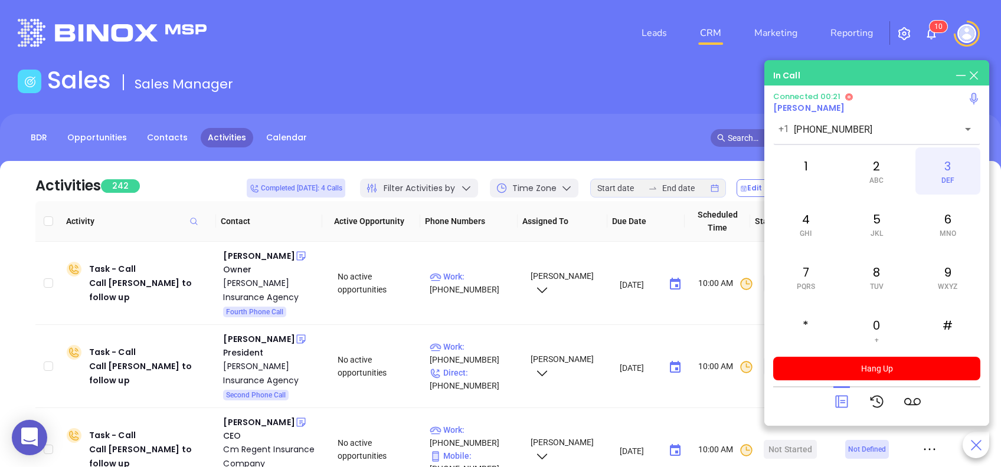
click at [947, 175] on div "3 DEF" at bounding box center [947, 170] width 65 height 47
click at [810, 229] on span "GHI" at bounding box center [805, 233] width 12 height 8
click at [844, 403] on icon at bounding box center [841, 402] width 12 height 12
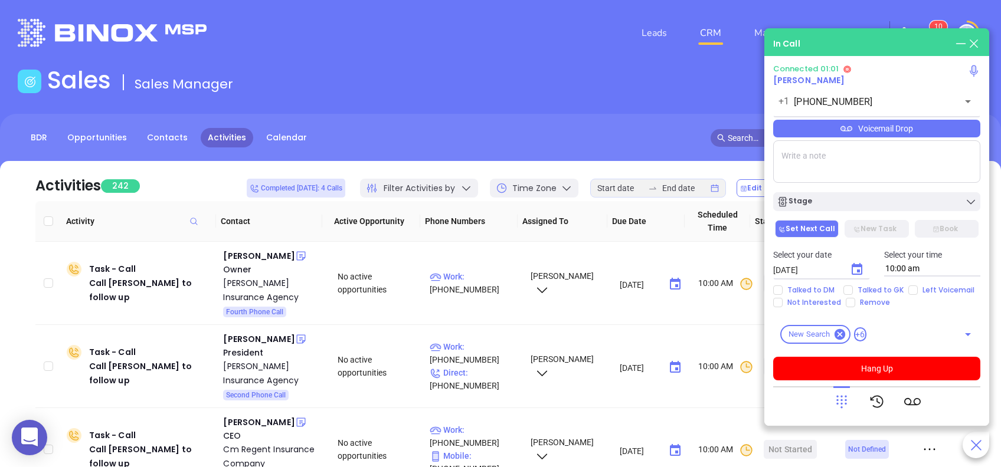
click at [860, 132] on div "Voicemail Drop" at bounding box center [876, 129] width 207 height 18
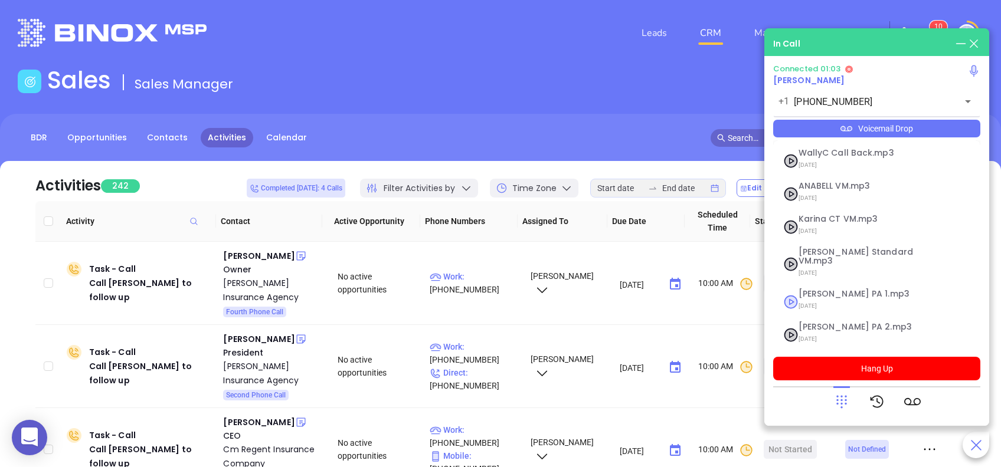
click at [867, 290] on span "Vicky PA 1.mp3" at bounding box center [861, 294] width 127 height 9
checkbox input "true"
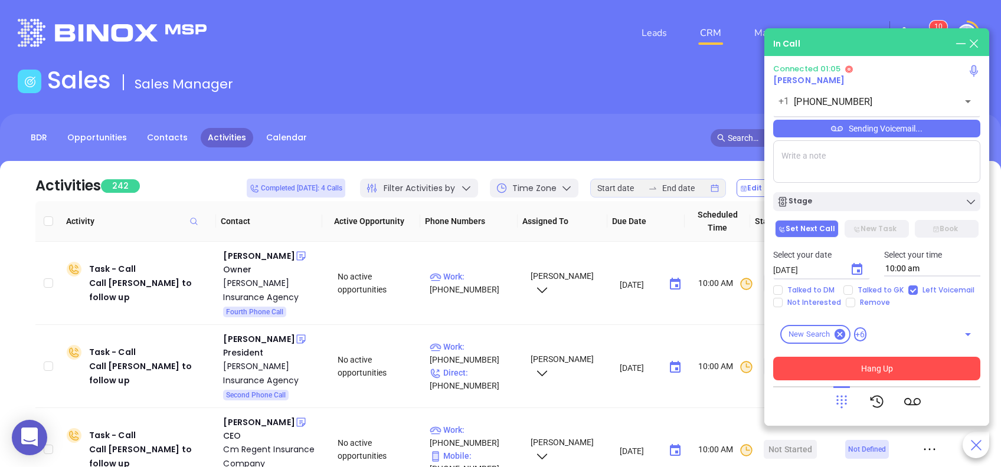
click at [881, 359] on button "Hang Up" at bounding box center [876, 369] width 207 height 24
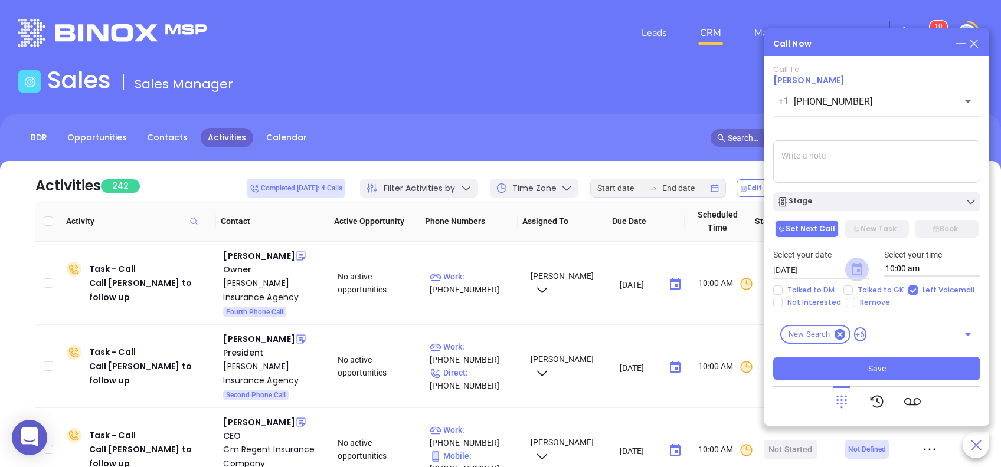
click at [856, 273] on icon "Choose date, selected date is Sep 3, 2025" at bounding box center [856, 269] width 11 height 12
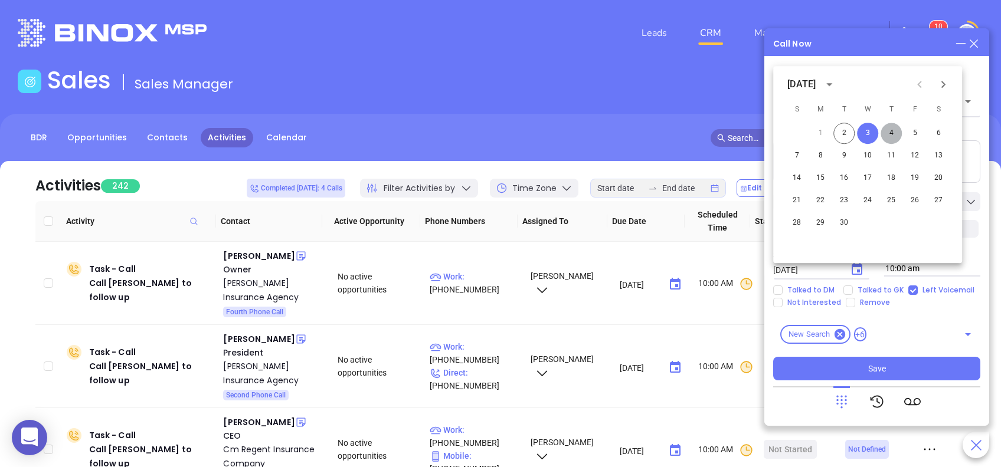
click at [884, 133] on button "4" at bounding box center [890, 133] width 21 height 21
type input "09/04/2025"
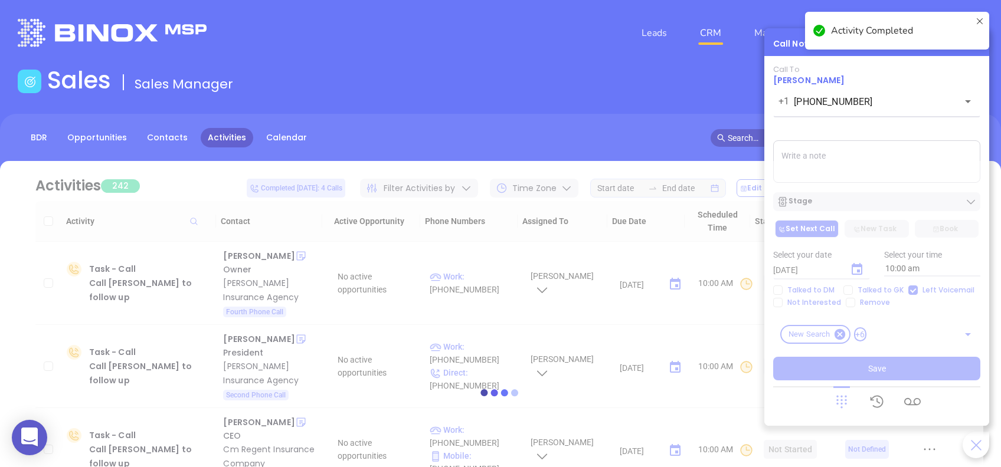
click at [889, 198] on div at bounding box center [500, 392] width 965 height 463
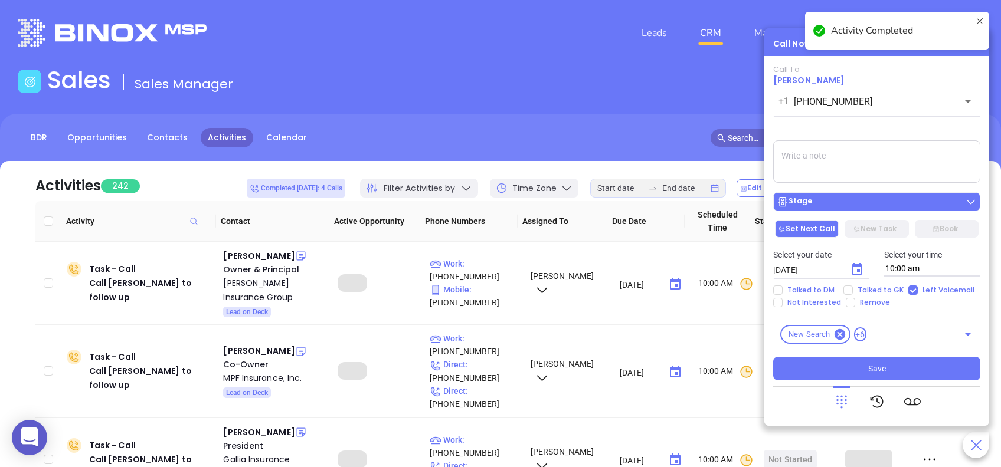
click at [881, 203] on div "Stage" at bounding box center [876, 202] width 200 height 12
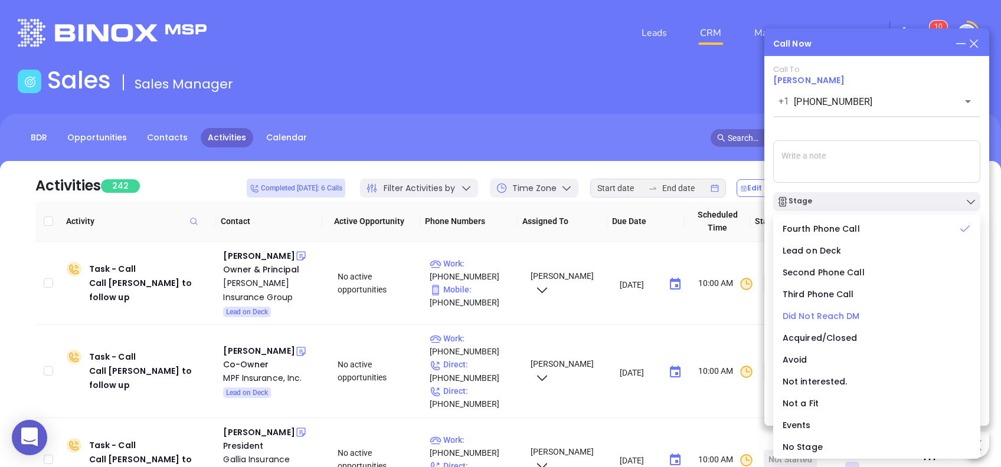
click at [840, 313] on span "Did Not Reach DM" at bounding box center [820, 316] width 77 height 12
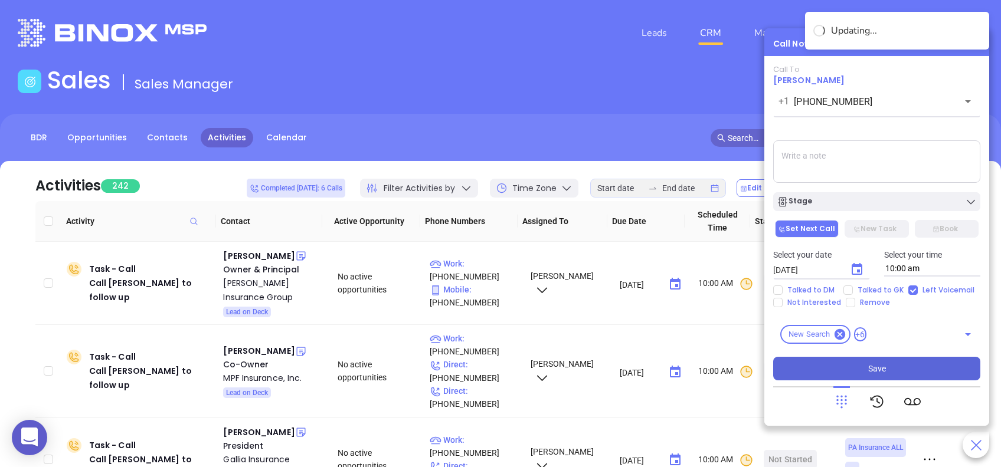
click at [859, 367] on button "Save" at bounding box center [876, 369] width 207 height 24
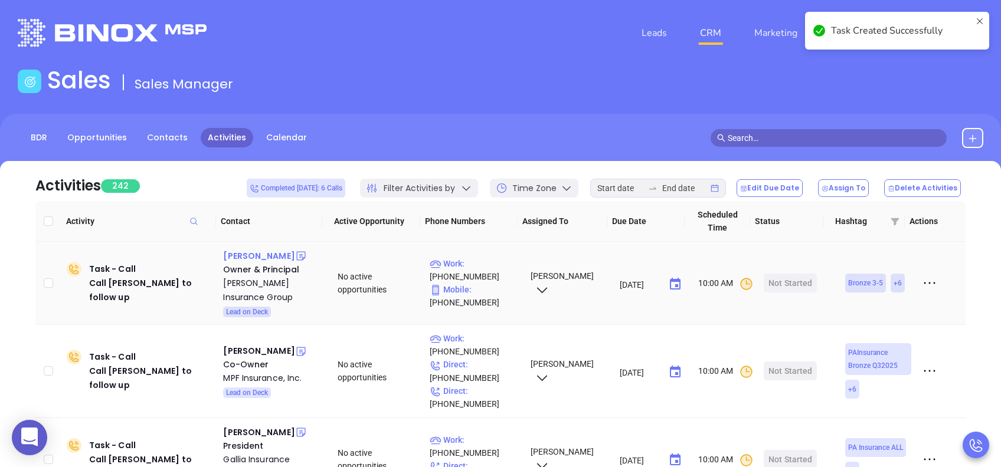
click at [260, 257] on div "Kate Dawson" at bounding box center [258, 256] width 71 height 14
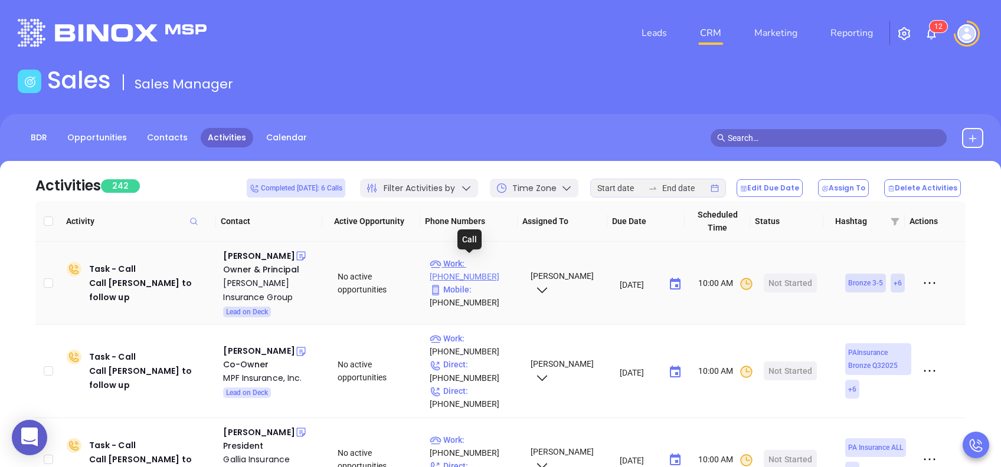
click at [469, 262] on p "Work : (724) 575-7237" at bounding box center [474, 270] width 90 height 26
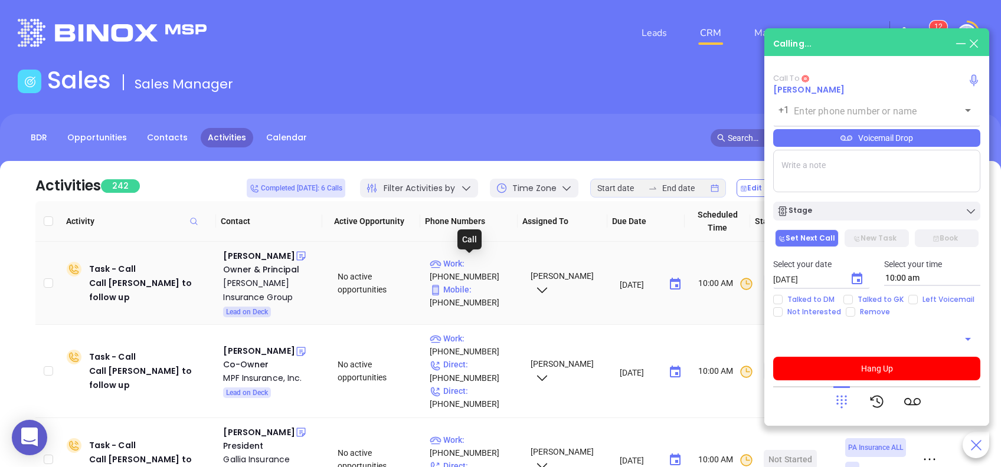
type input "(724) 575-7237"
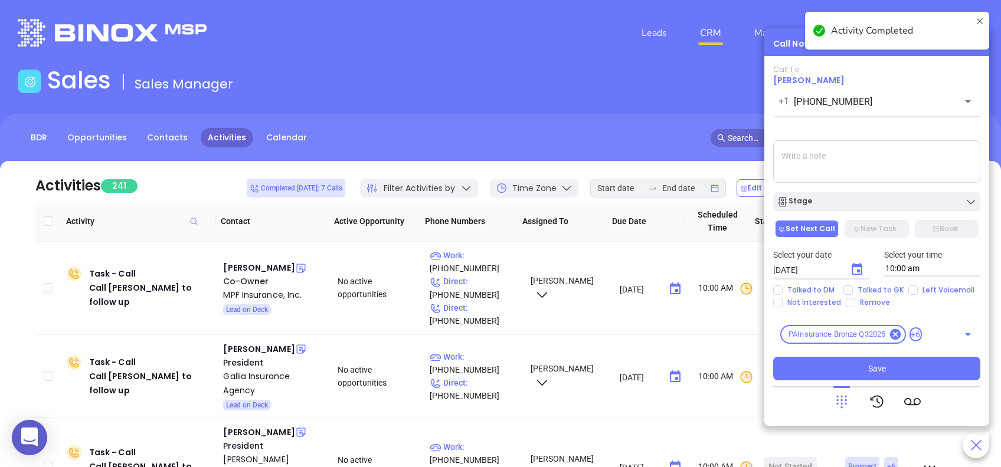
click at [795, 154] on textarea at bounding box center [876, 161] width 207 height 42
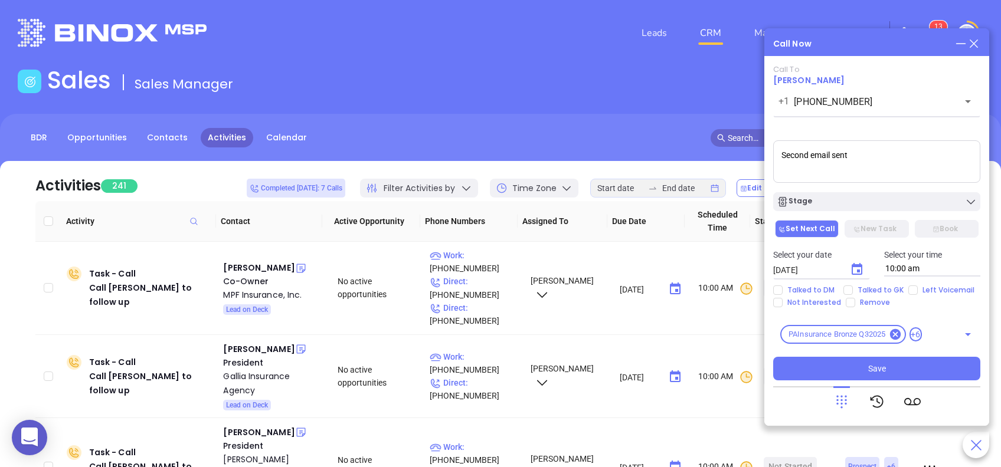
type textarea "Second email sent"
click at [850, 271] on icon "Choose date, selected date is Sep 3, 2025" at bounding box center [857, 270] width 14 height 14
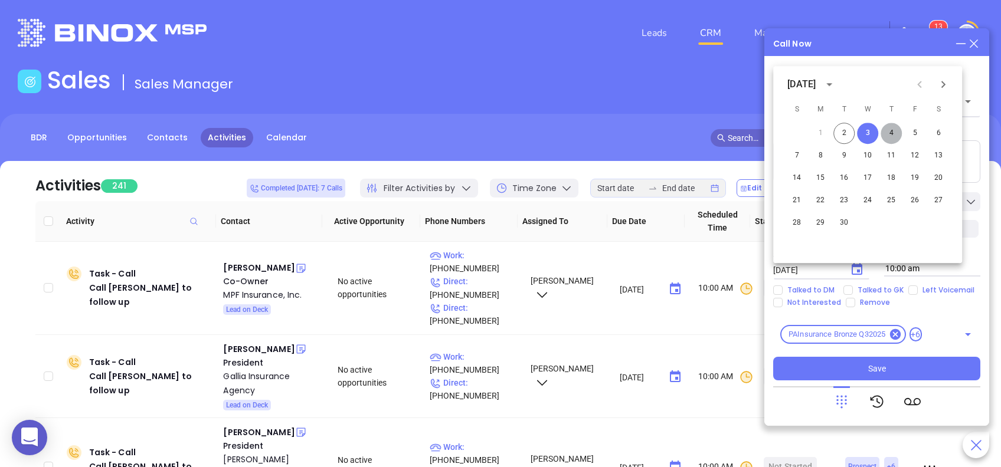
click at [892, 135] on button "4" at bounding box center [890, 133] width 21 height 21
type input "09/04/2025"
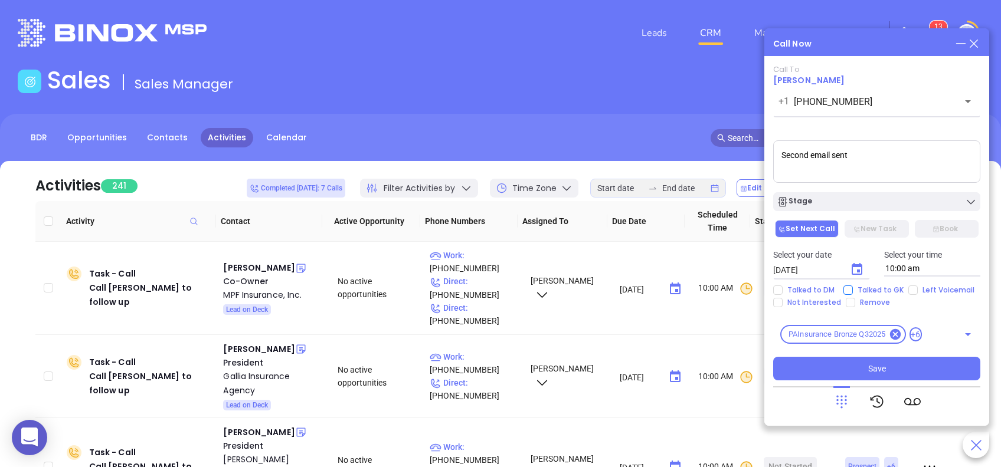
click at [893, 291] on span "Talked to GK" at bounding box center [879, 290] width 55 height 9
click at [852, 291] on input "Talked to GK" at bounding box center [847, 290] width 9 height 9
checkbox input "true"
click at [878, 370] on span "Save" at bounding box center [877, 368] width 18 height 13
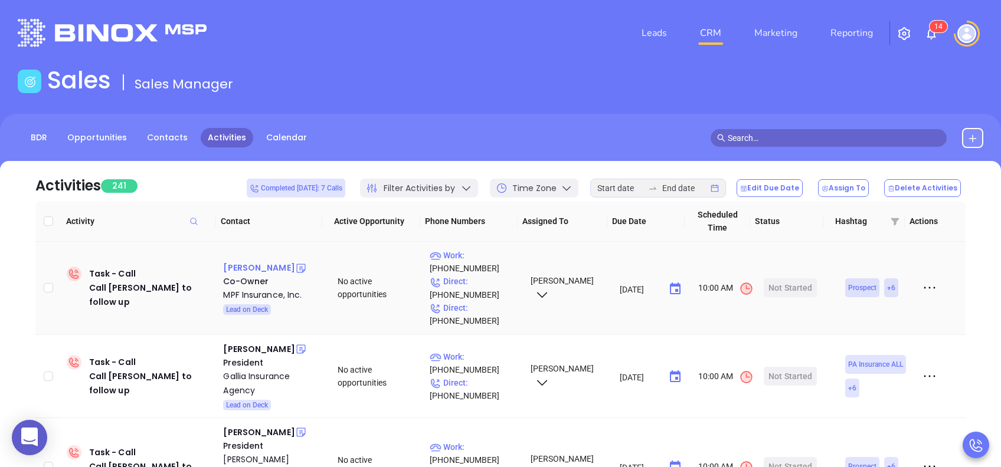
click at [252, 266] on div "Jeff Fecko" at bounding box center [258, 268] width 71 height 14
click at [476, 252] on p "Work : (412) 741-3587" at bounding box center [474, 262] width 90 height 26
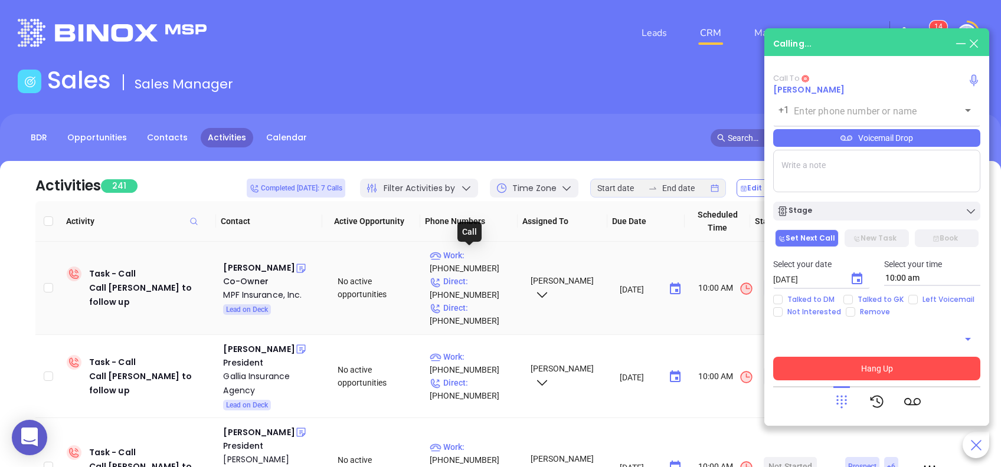
type input "(412) 741-3587"
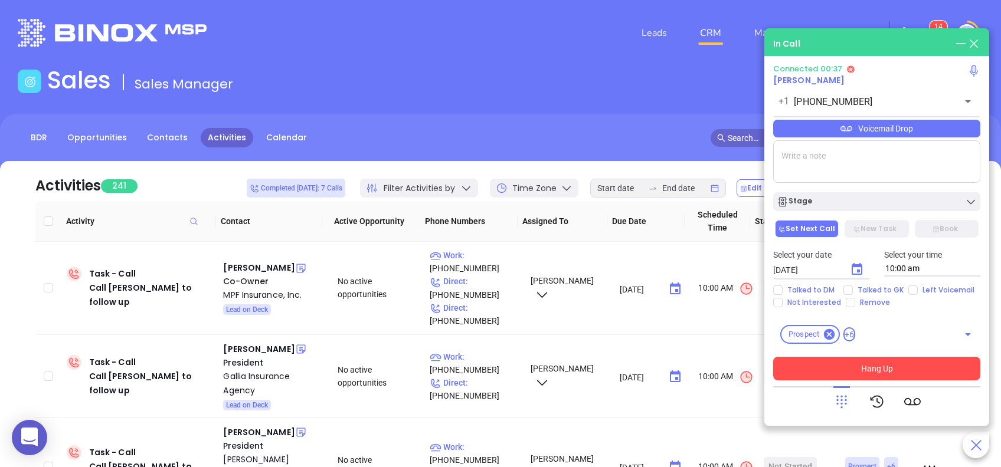
click at [884, 132] on div "Voicemail Drop" at bounding box center [876, 129] width 207 height 18
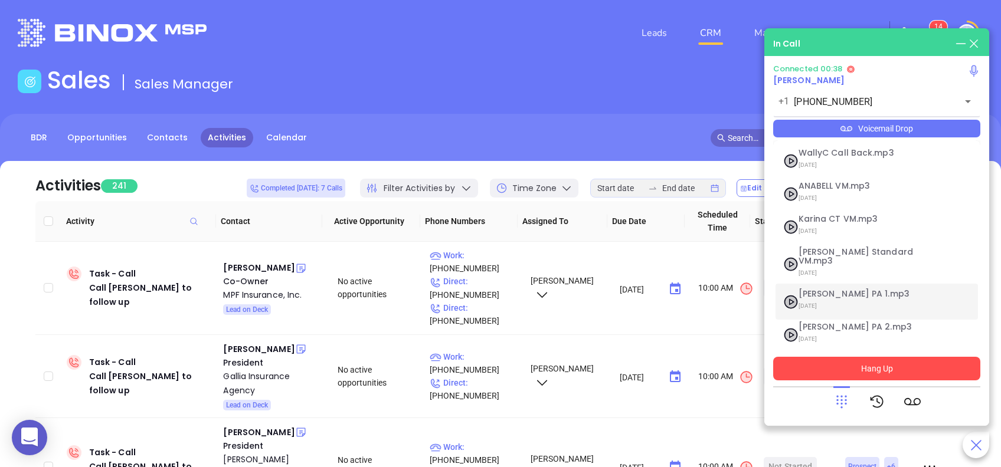
click at [850, 290] on span "Vicky PA 1.mp3" at bounding box center [861, 294] width 127 height 9
checkbox input "true"
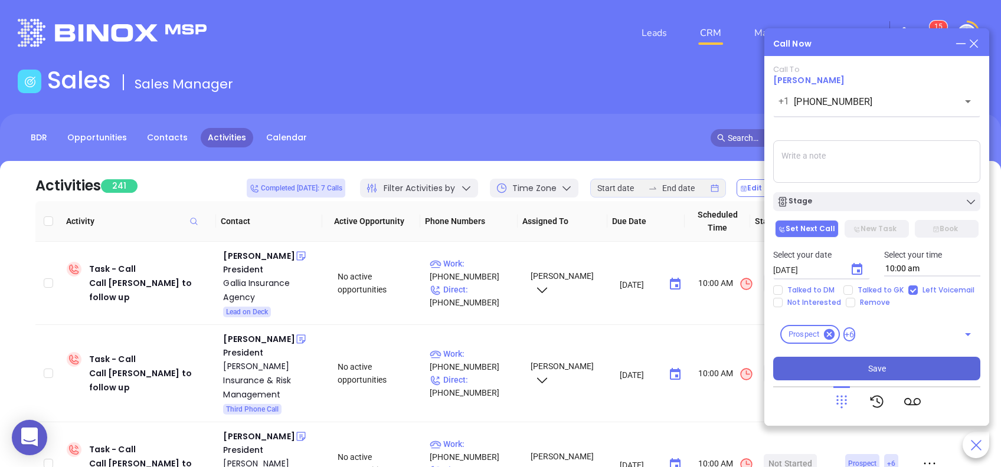
click at [806, 156] on textarea at bounding box center [876, 161] width 207 height 42
type textarea "Second email sent"
click at [852, 266] on icon "Choose date, selected date is Sep 3, 2025" at bounding box center [856, 269] width 11 height 12
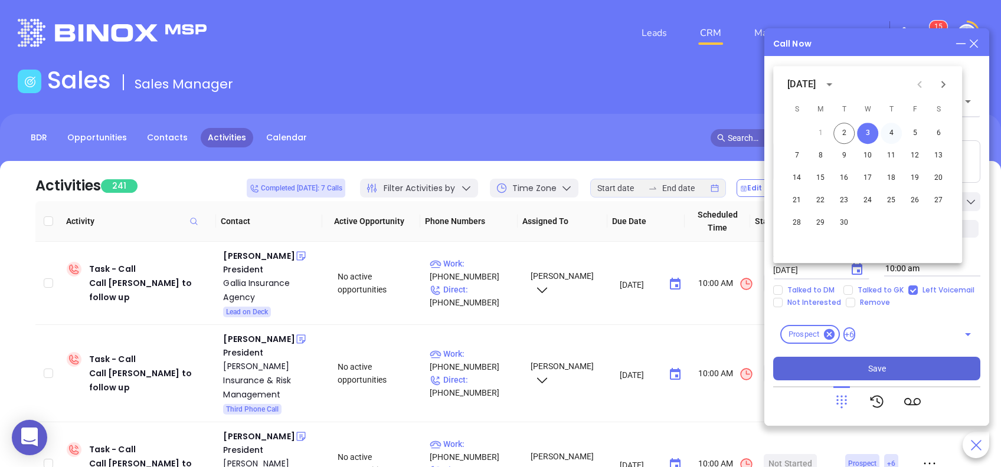
click at [892, 130] on button "4" at bounding box center [890, 133] width 21 height 21
type input "09/04/2025"
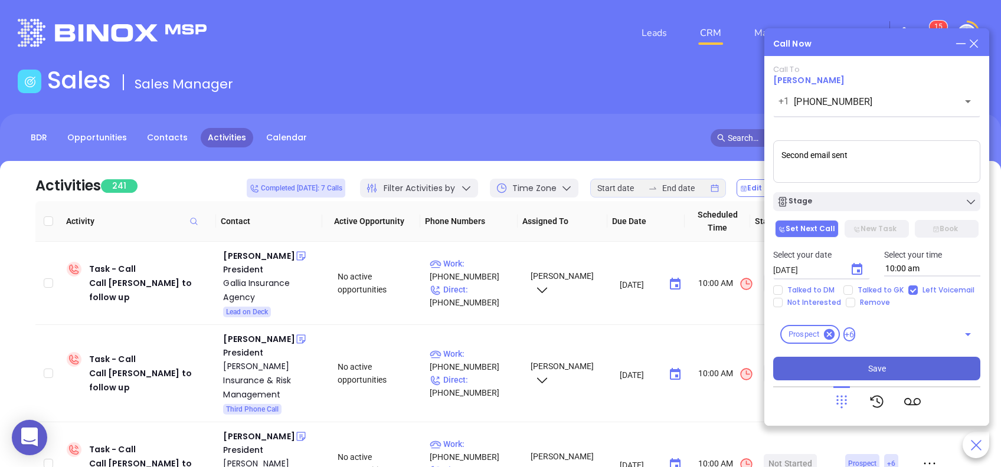
click at [897, 360] on button "Save" at bounding box center [876, 369] width 207 height 24
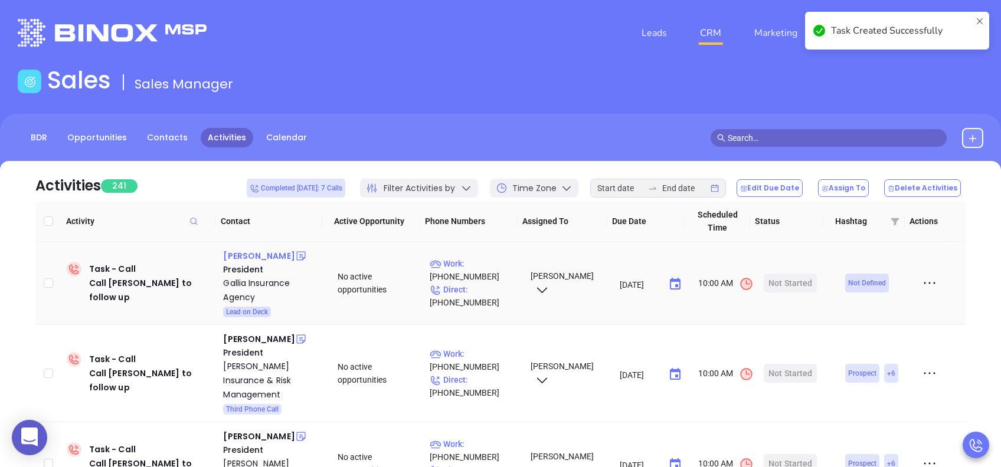
click at [244, 260] on div "Mark Gallia" at bounding box center [258, 256] width 71 height 14
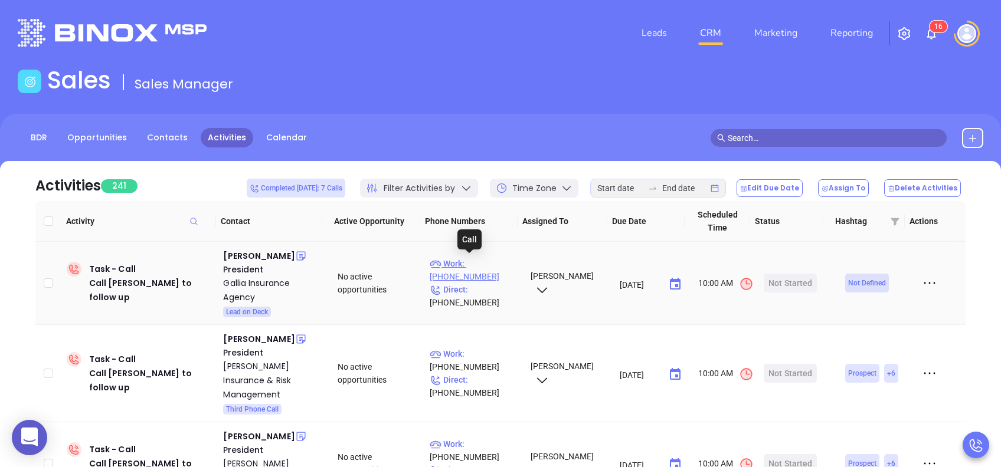
click at [494, 264] on p "Work : (570) 457-1666" at bounding box center [474, 270] width 90 height 26
type input "(570) 457-1666"
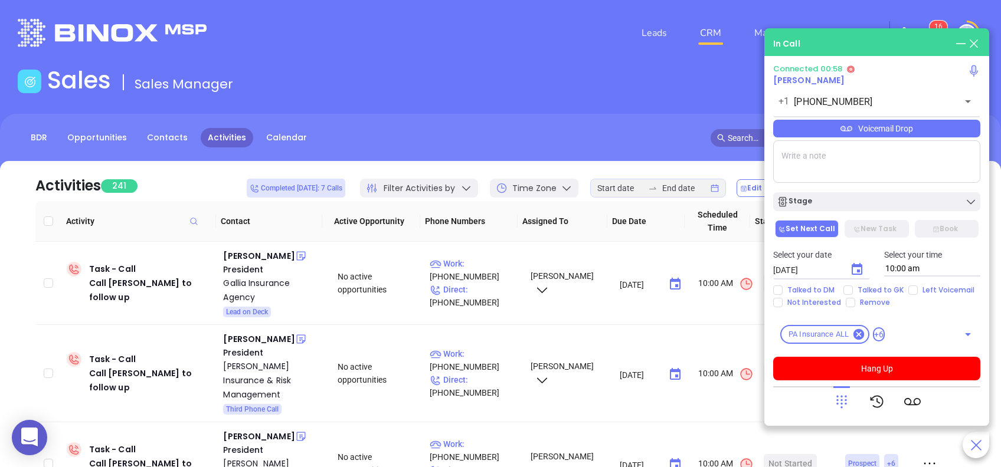
click at [802, 160] on textarea at bounding box center [876, 161] width 207 height 42
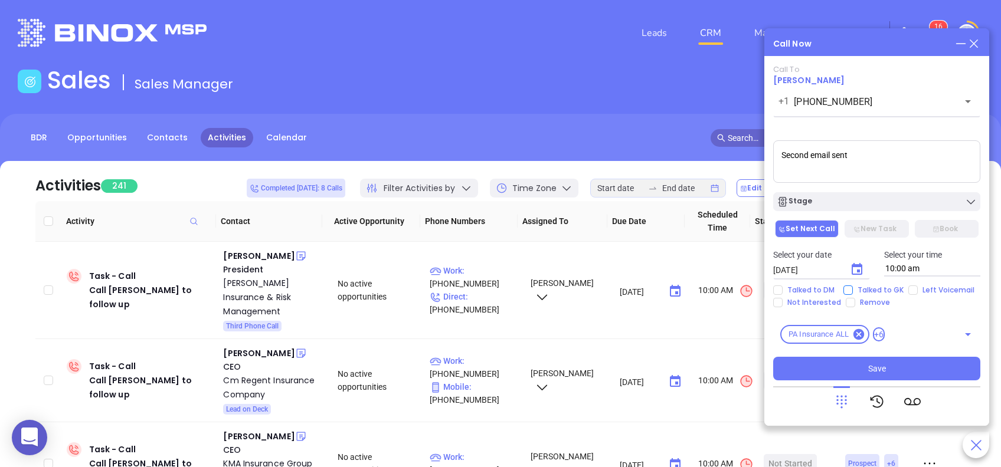
type textarea "Second email sent"
click at [871, 287] on span "Talked to GK" at bounding box center [879, 290] width 55 height 9
click at [852, 287] on input "Talked to GK" at bounding box center [847, 290] width 9 height 9
checkbox input "true"
click at [857, 264] on icon "Choose date, selected date is Sep 3, 2025" at bounding box center [856, 269] width 11 height 12
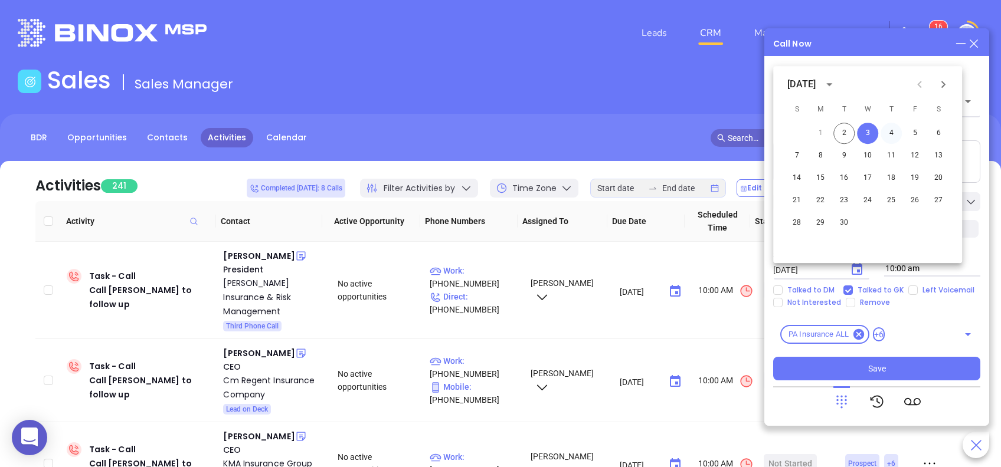
click at [891, 132] on button "4" at bounding box center [890, 133] width 21 height 21
type input "09/04/2025"
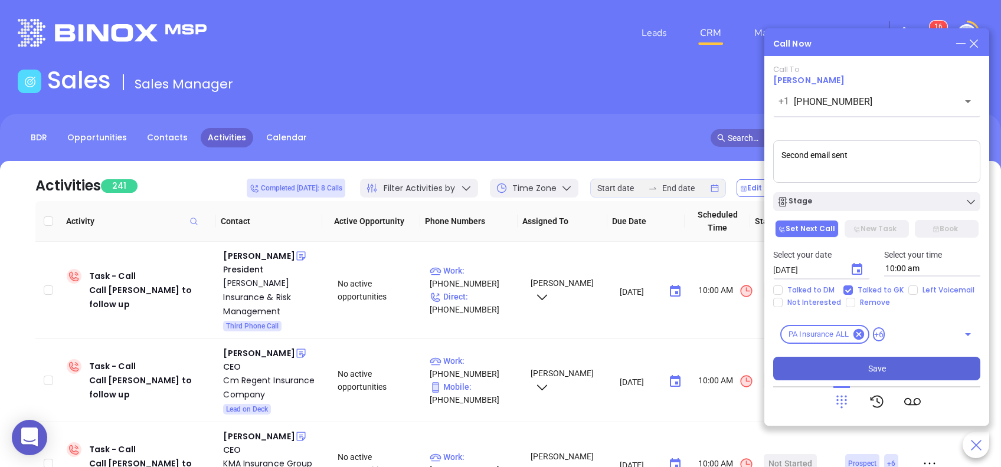
click at [858, 372] on button "Save" at bounding box center [876, 369] width 207 height 24
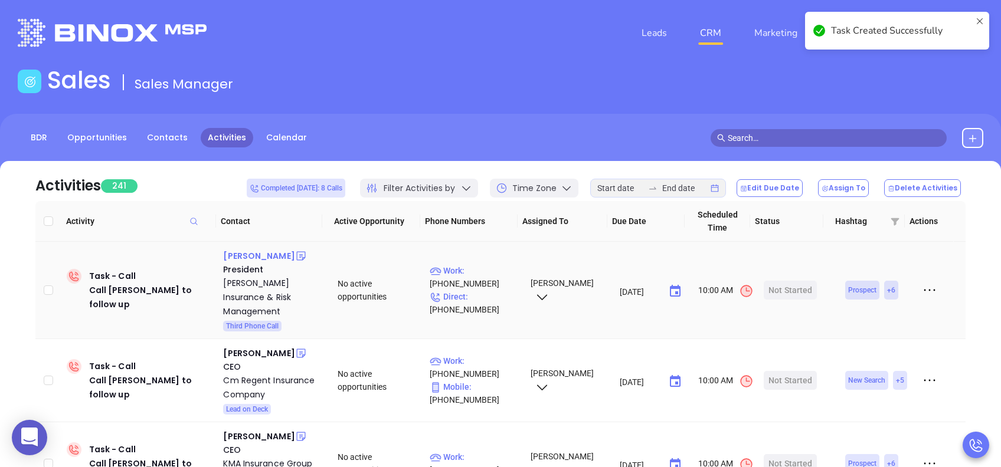
click at [270, 257] on div "Jim Robertson" at bounding box center [258, 256] width 71 height 14
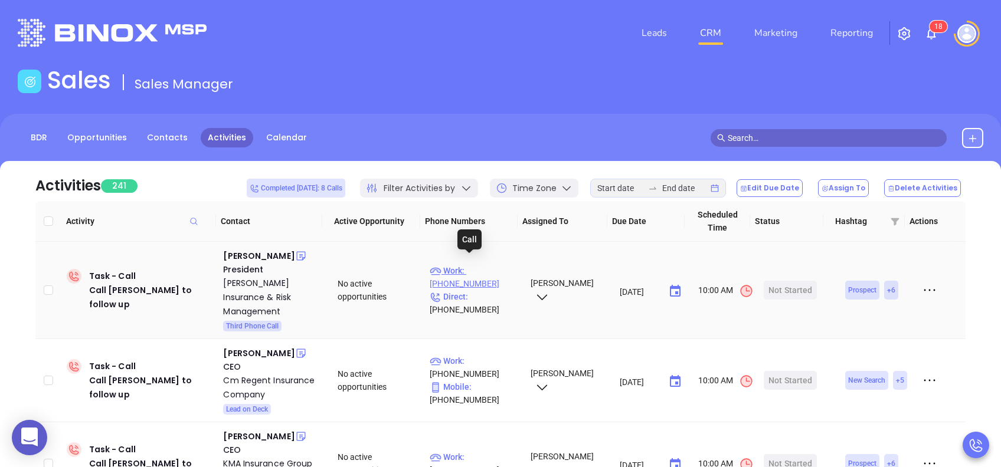
click at [491, 265] on p "Work : (717) 625-3770" at bounding box center [474, 277] width 90 height 26
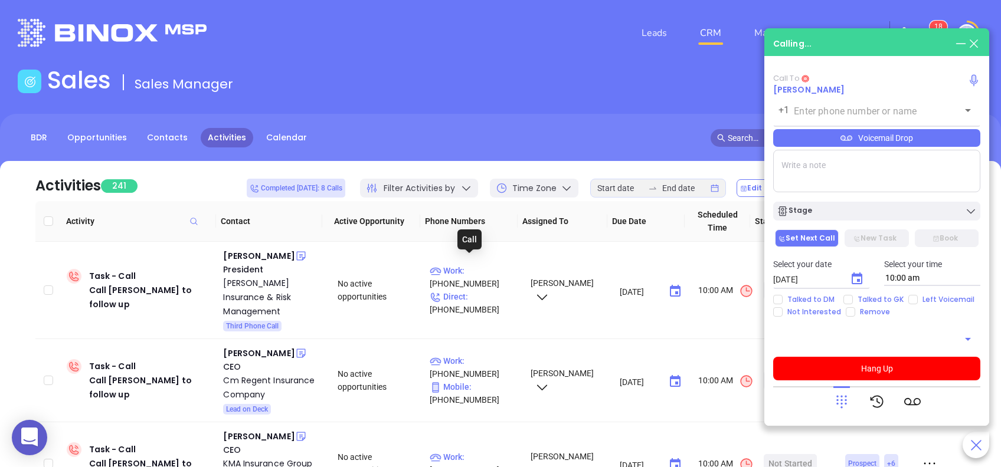
type input "(717) 625-3770"
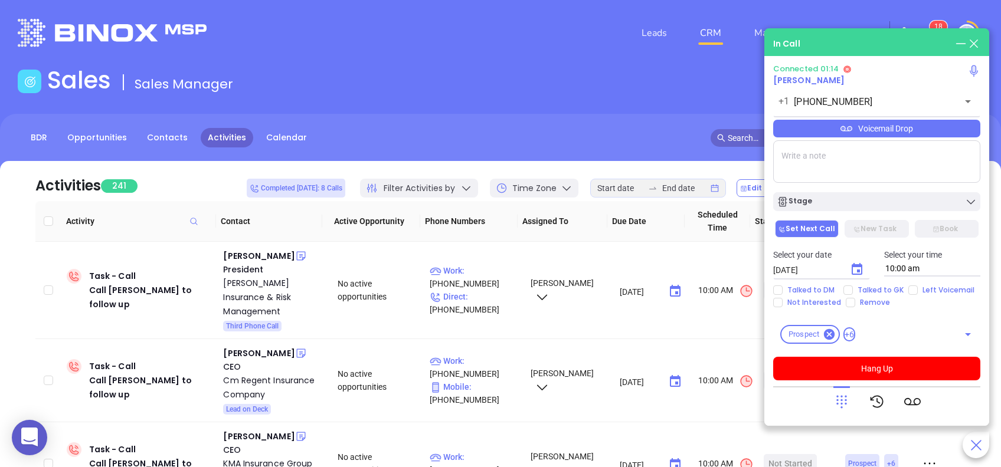
click at [835, 139] on div "Connected 01:14 Jim Robertson +1 (717) 625-3770 ​ Voicemail Drop Stage Set Next…" at bounding box center [876, 222] width 207 height 316
click at [821, 134] on div "Voicemail Drop" at bounding box center [876, 129] width 207 height 18
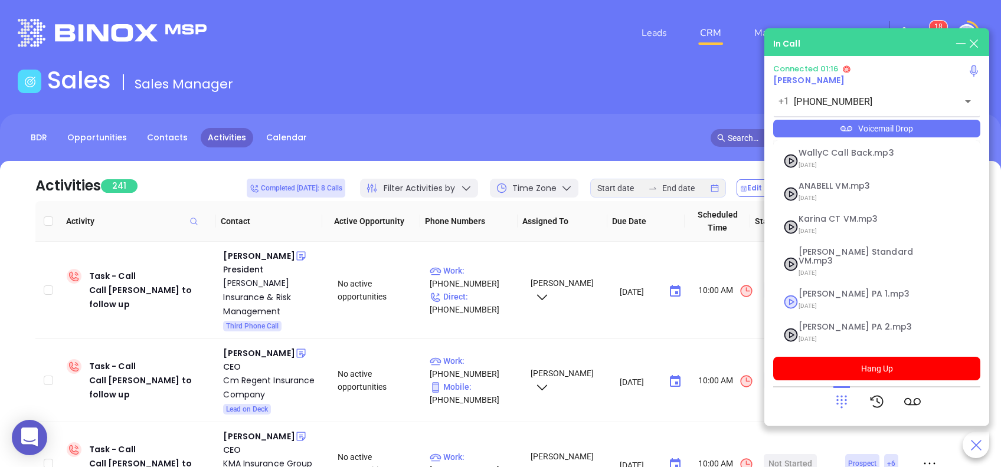
click at [824, 299] on span "07/18/2025" at bounding box center [861, 306] width 127 height 15
checkbox input "true"
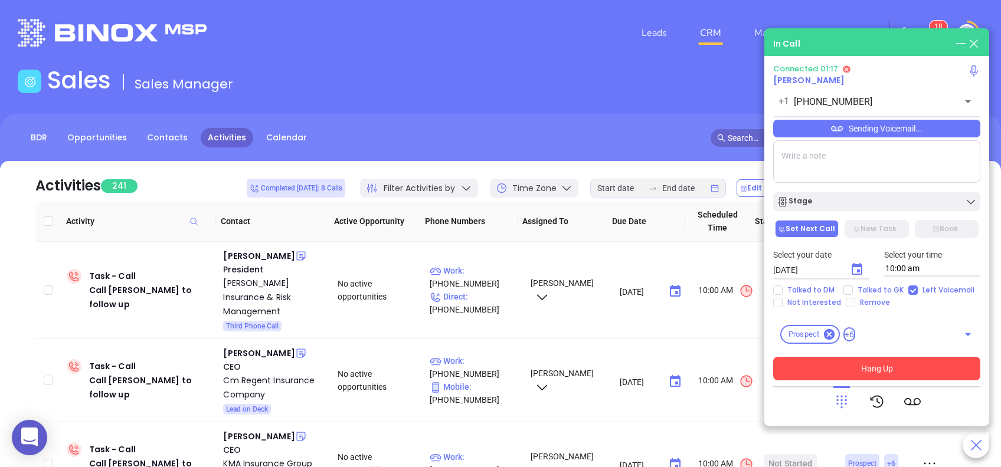
click at [921, 369] on button "Hang Up" at bounding box center [876, 369] width 207 height 24
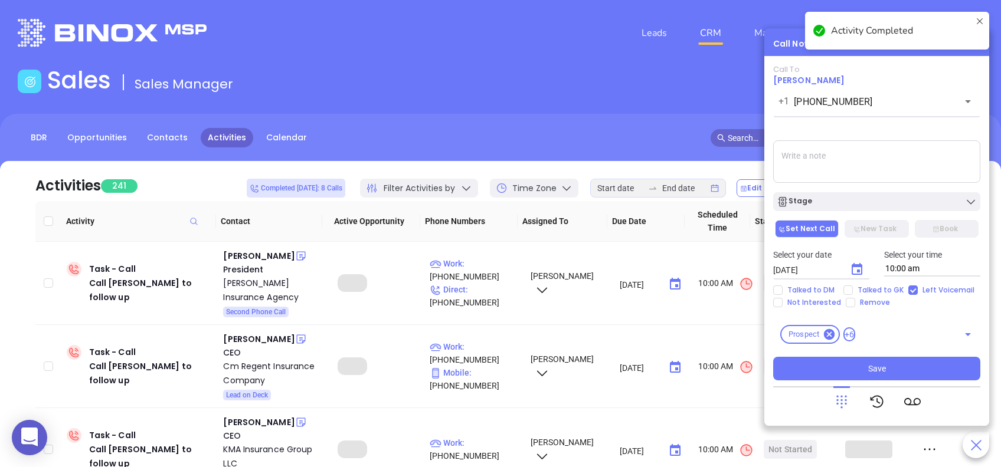
click at [835, 160] on textarea at bounding box center [876, 161] width 207 height 42
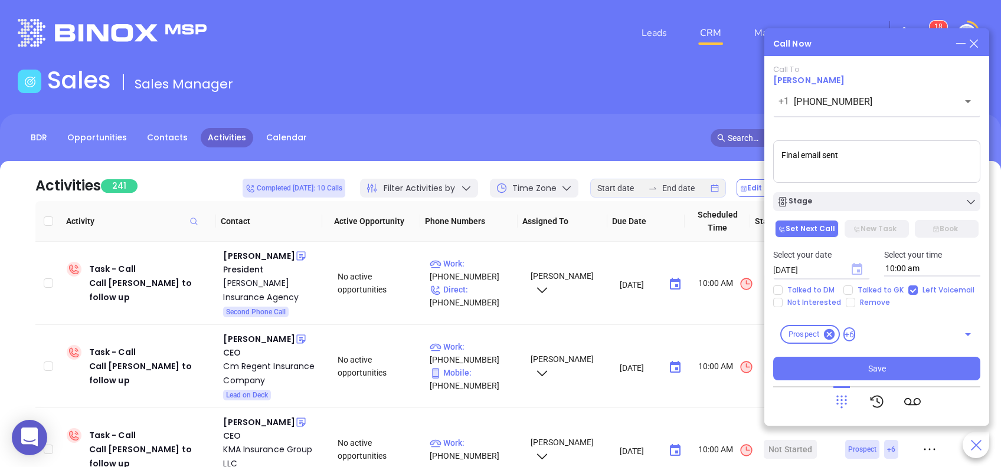
type textarea "Final email sent"
click at [858, 270] on icon "Choose date, selected date is Sep 3, 2025" at bounding box center [856, 269] width 11 height 12
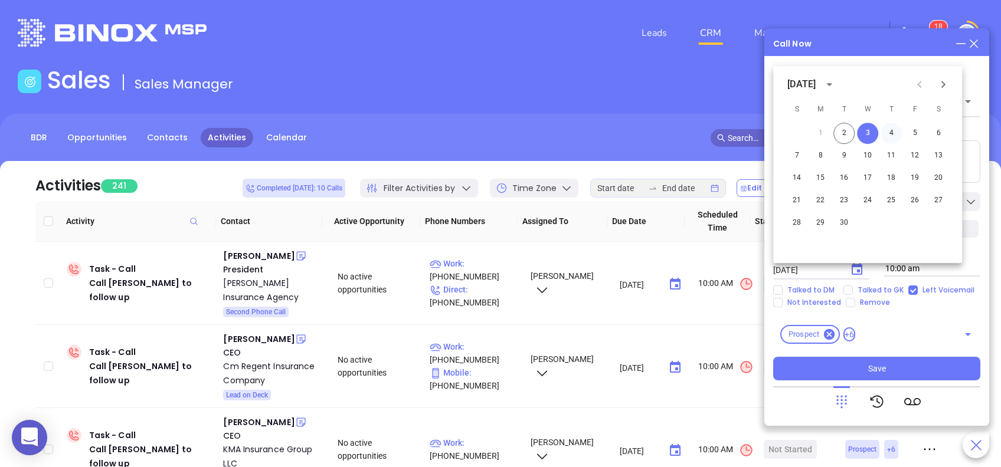
click at [889, 134] on button "4" at bounding box center [890, 133] width 21 height 21
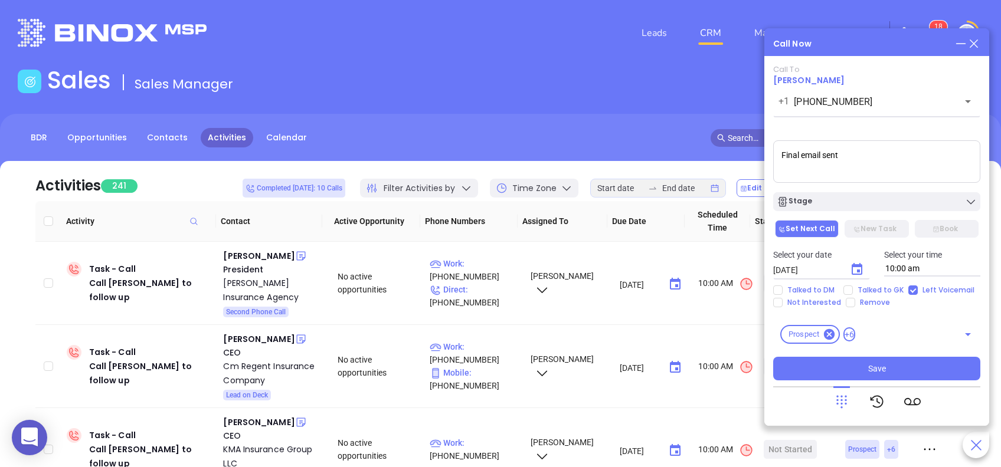
type input "09/04/2025"
click at [892, 370] on button "Save" at bounding box center [876, 369] width 207 height 24
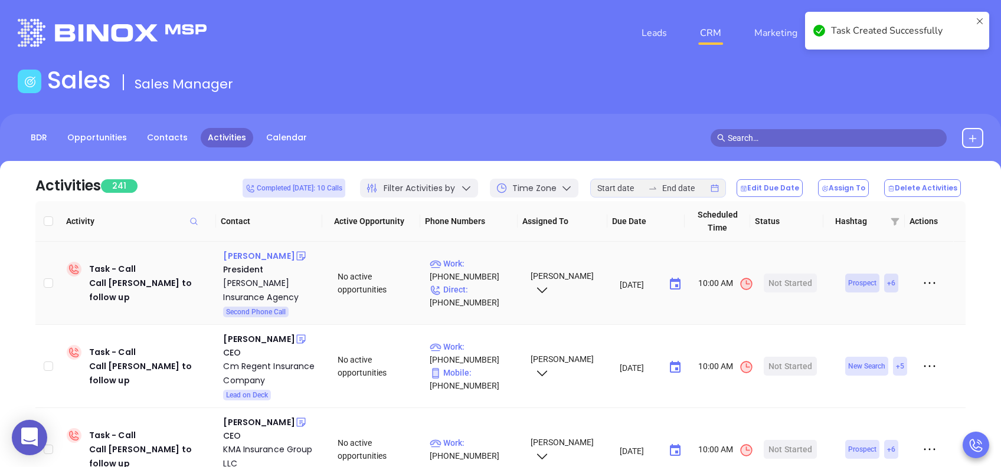
click at [260, 255] on div "Joshua Troup" at bounding box center [258, 256] width 71 height 14
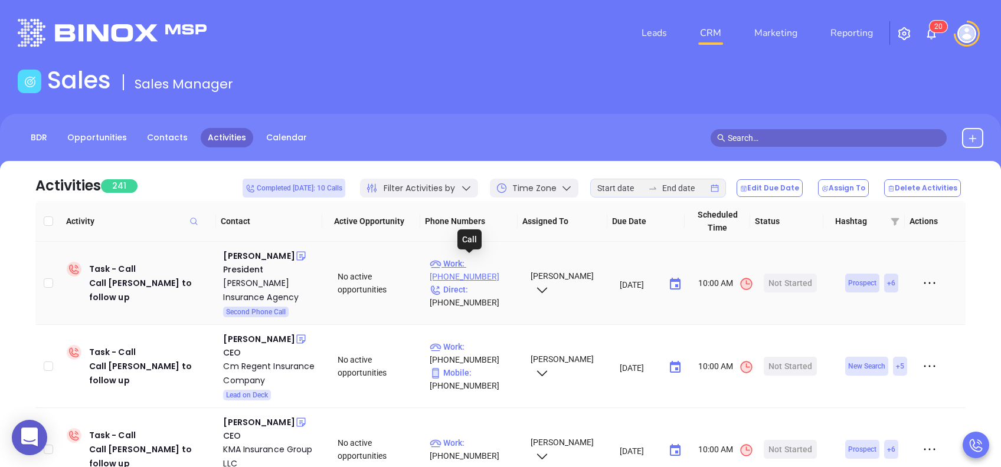
click at [470, 267] on p "Work : (570) 523-3251" at bounding box center [474, 270] width 90 height 26
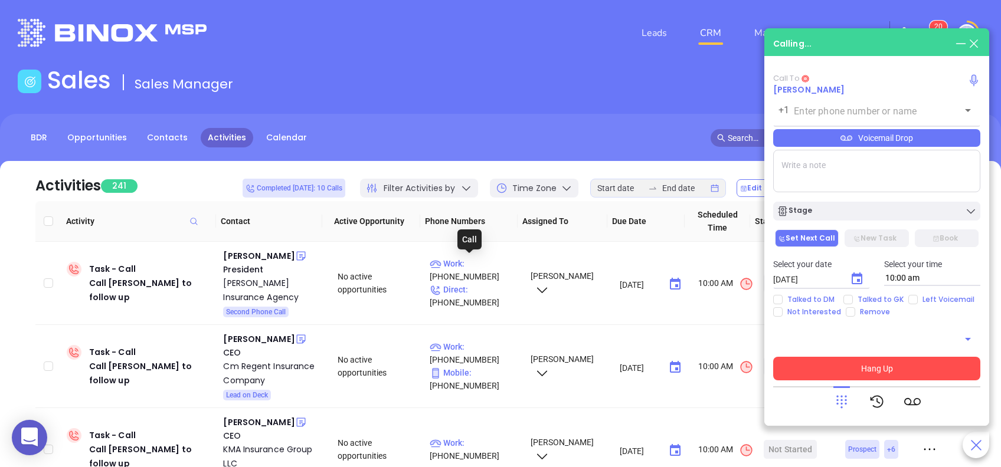
type input "(570) 523-3251"
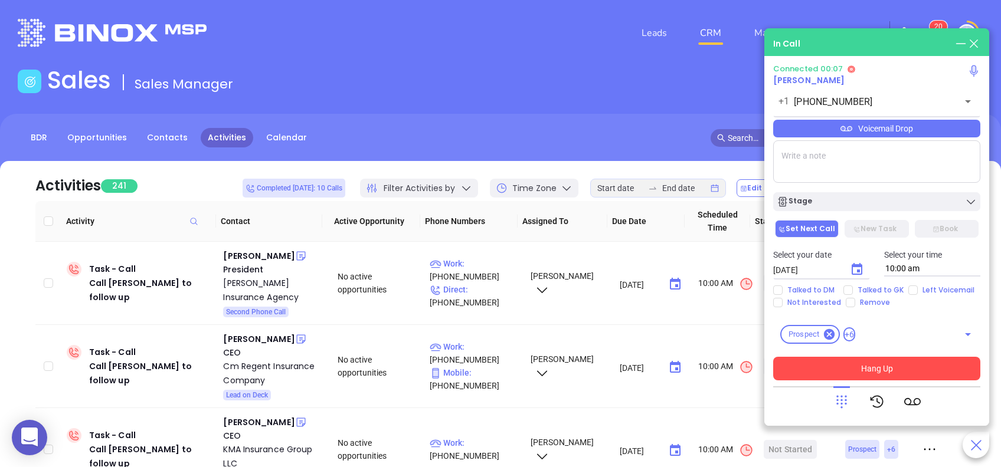
click at [809, 161] on textarea at bounding box center [876, 161] width 207 height 42
click at [841, 398] on icon at bounding box center [841, 401] width 17 height 17
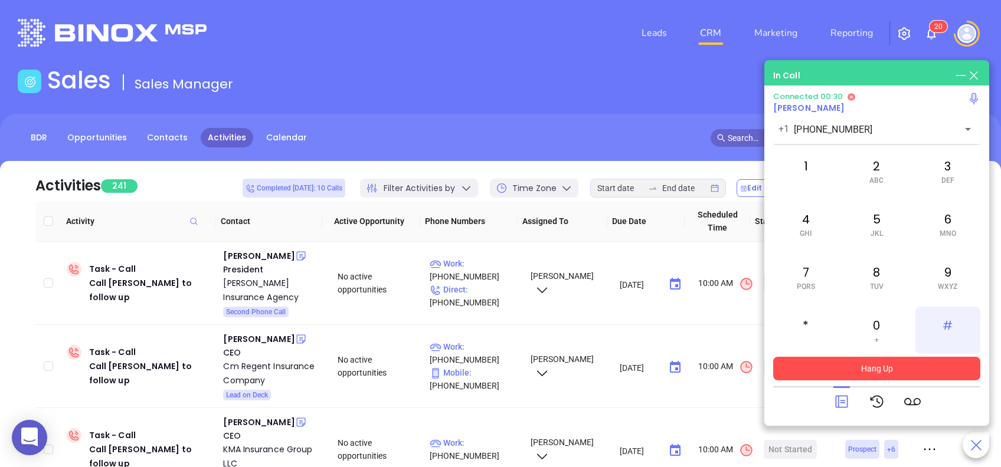
click at [963, 324] on div "#" at bounding box center [947, 330] width 65 height 47
click at [795, 171] on div "1" at bounding box center [805, 170] width 65 height 47
click at [878, 224] on div "5 JKL" at bounding box center [876, 224] width 65 height 47
click at [940, 219] on div "6 MNO" at bounding box center [947, 224] width 65 height 47
click at [798, 271] on div "7 PQRS" at bounding box center [805, 277] width 65 height 47
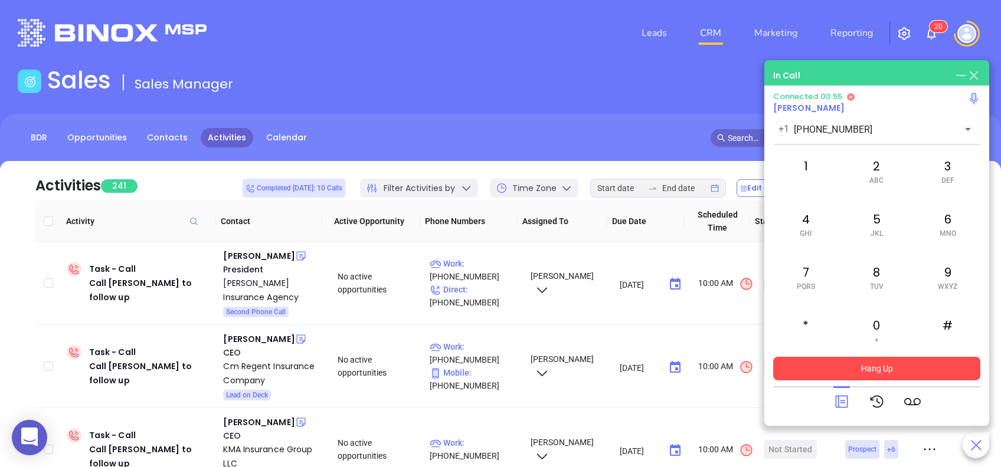
click at [836, 401] on icon at bounding box center [841, 401] width 17 height 17
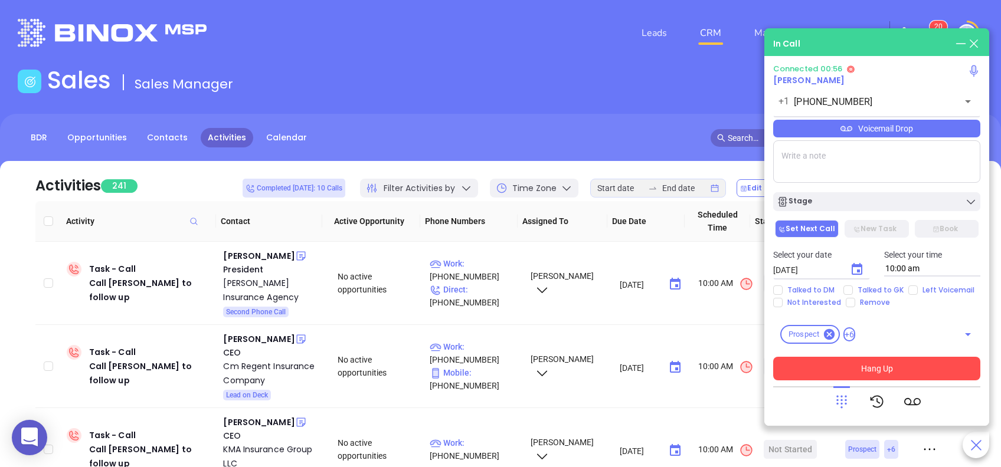
click at [835, 365] on button "Hang Up" at bounding box center [876, 369] width 207 height 24
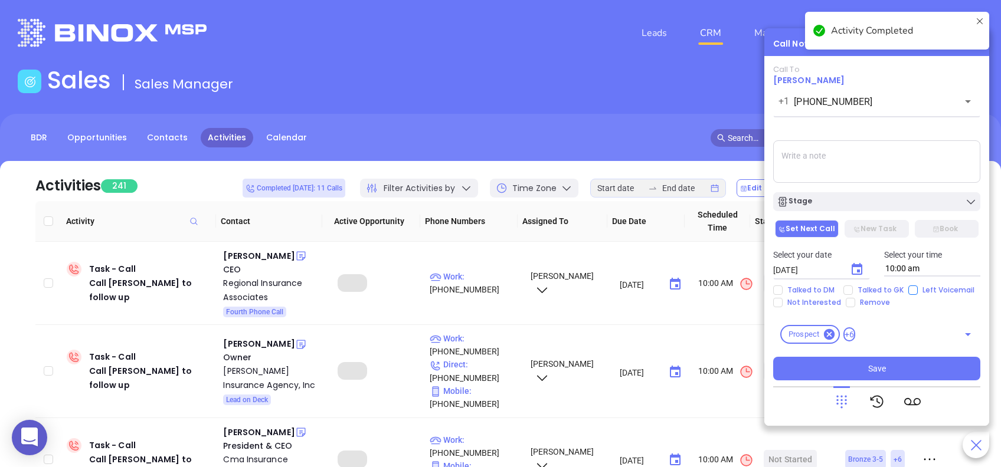
click at [909, 291] on input "Left Voicemail" at bounding box center [912, 290] width 9 height 9
checkbox input "true"
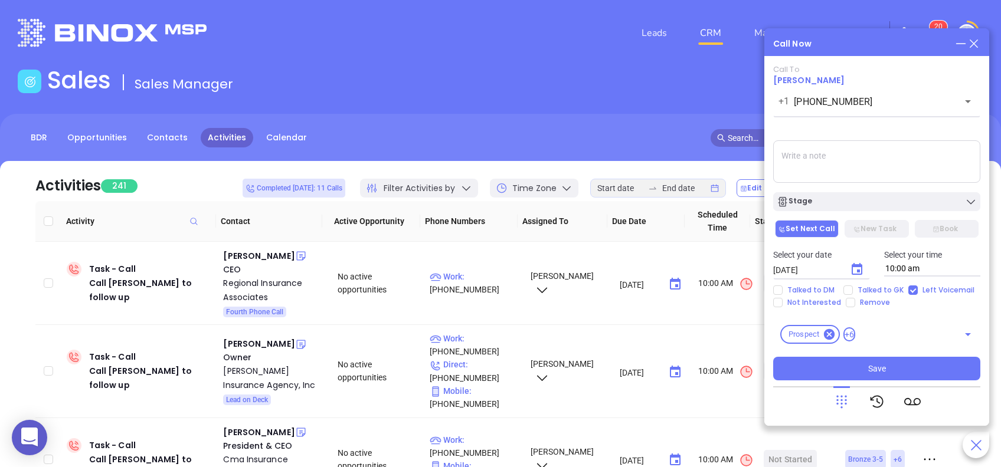
click at [828, 140] on div "Call To Joshua Troup +1 (570) 523-3251 ​ Voicemail Drop Stage Set Next Call New…" at bounding box center [876, 223] width 207 height 316
click at [827, 153] on textarea at bounding box center [876, 161] width 207 height 42
type textarea "Final email sent"
click at [855, 271] on icon "Choose date, selected date is Sep 3, 2025" at bounding box center [857, 270] width 14 height 14
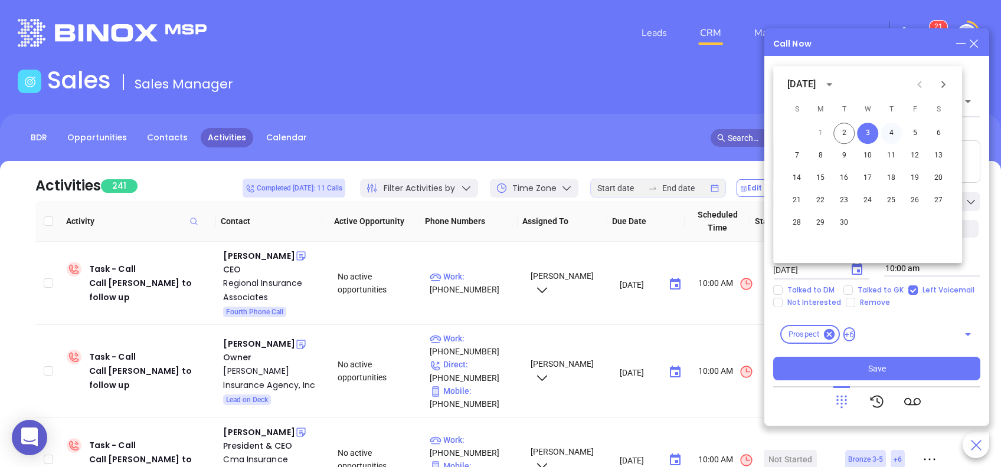
click at [886, 132] on button "4" at bounding box center [890, 133] width 21 height 21
type input "09/04/2025"
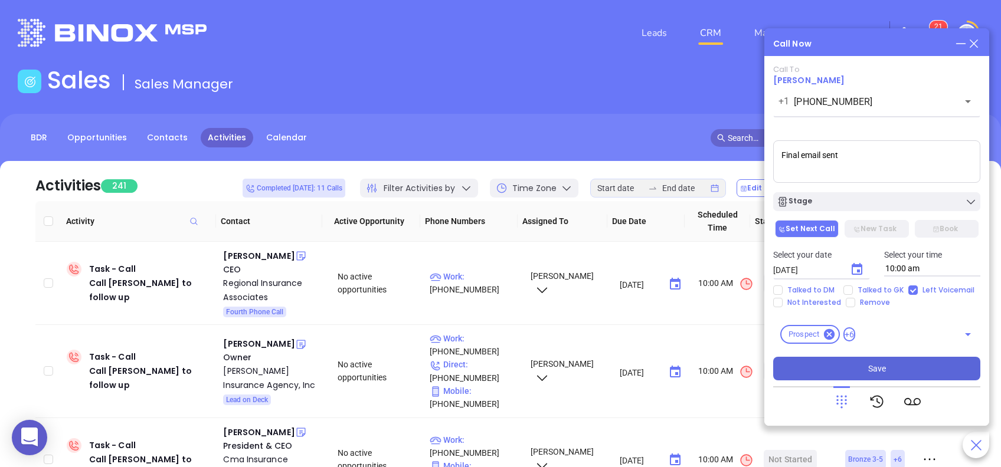
click at [900, 372] on button "Save" at bounding box center [876, 369] width 207 height 24
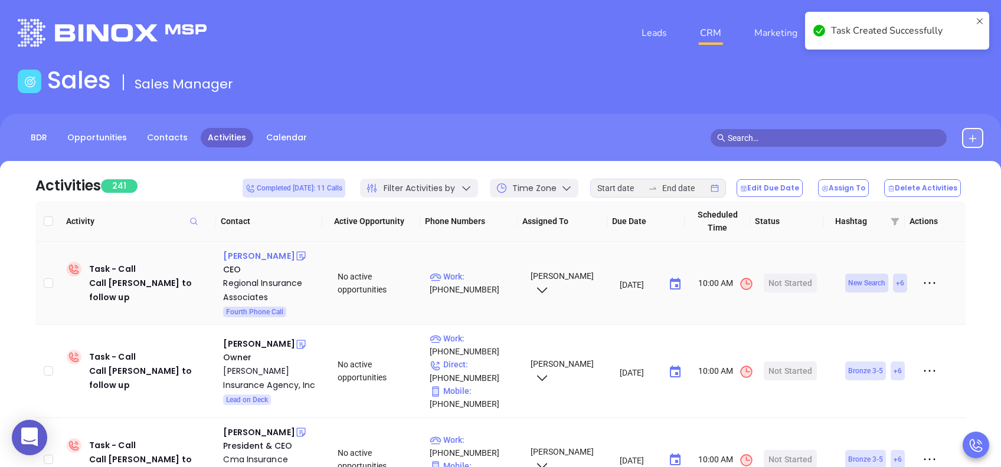
click at [280, 252] on div "Brian Mockaitis" at bounding box center [258, 256] width 71 height 14
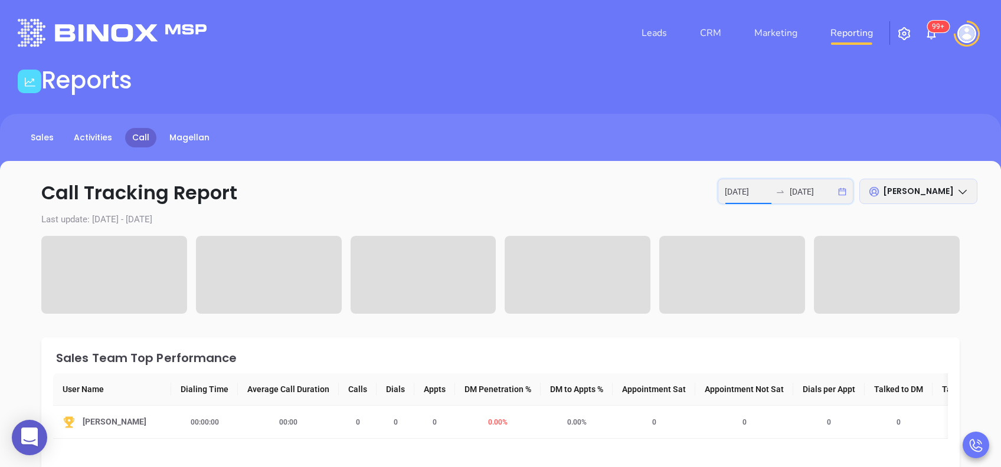
click at [734, 196] on input "[DATE]" at bounding box center [747, 191] width 46 height 13
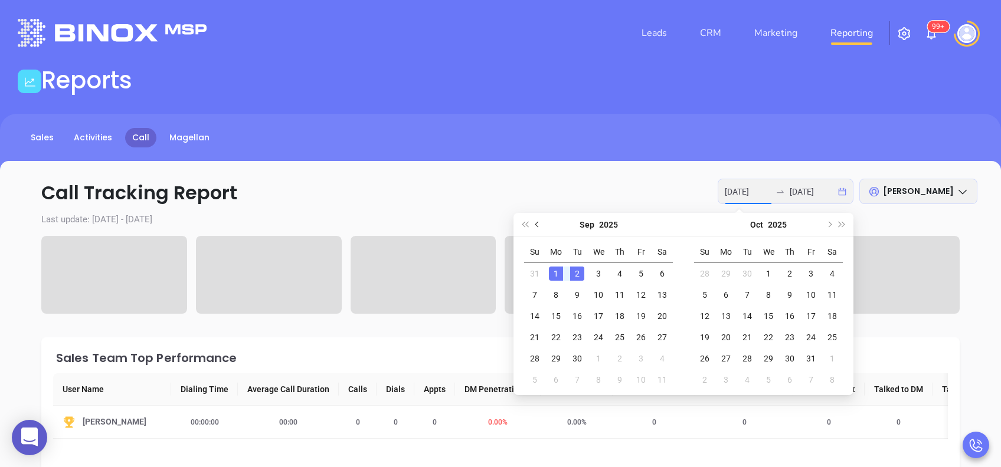
click at [533, 220] on button "Previous month (PageUp)" at bounding box center [537, 225] width 13 height 24
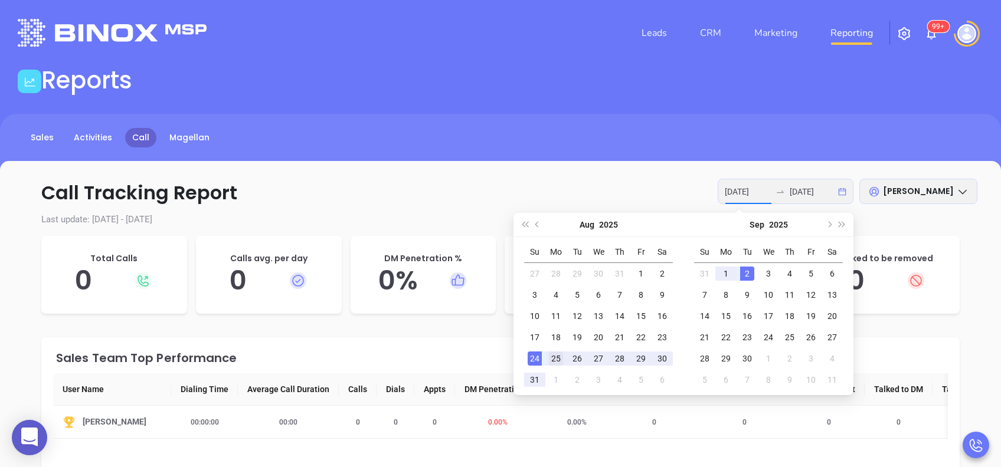
type input "[DATE]"
click at [551, 358] on div "25" at bounding box center [556, 359] width 14 height 14
type input "2025-08-29"
click at [648, 360] on td "29" at bounding box center [640, 358] width 21 height 21
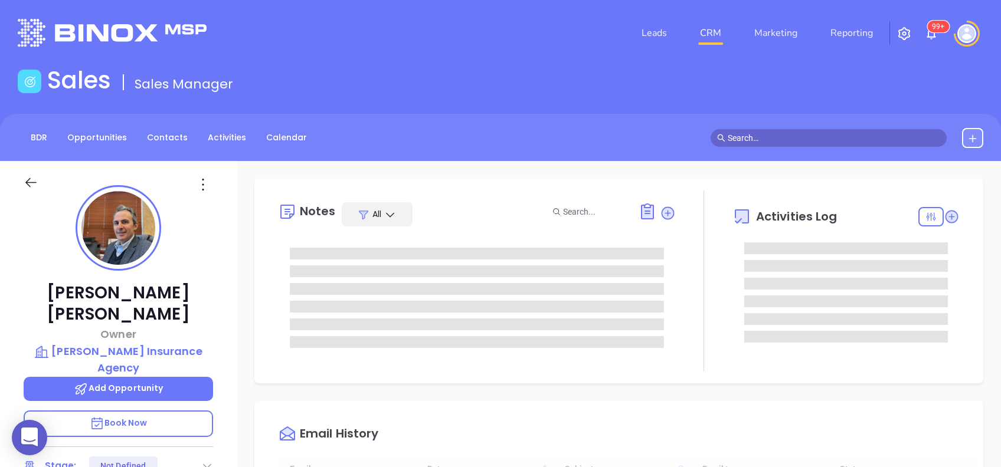
type input "10:00 am"
type input "09/03/2025"
type input "[PERSON_NAME]"
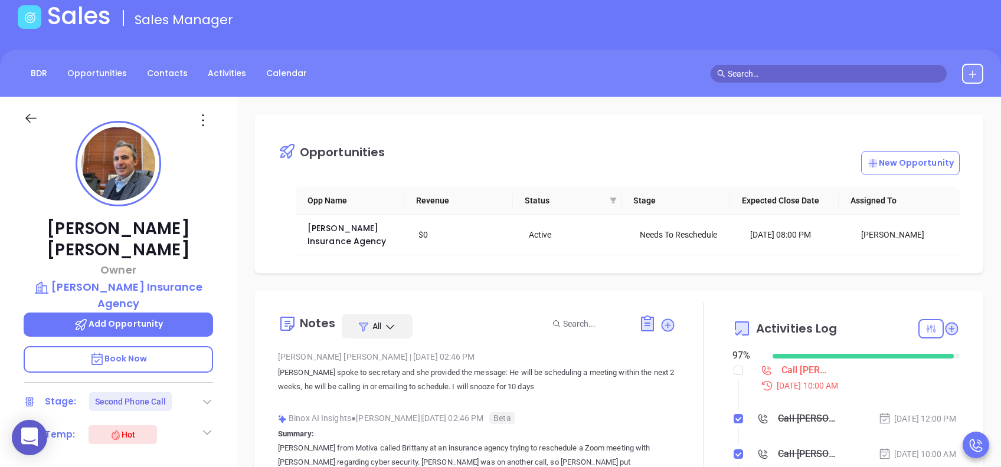
scroll to position [0, 0]
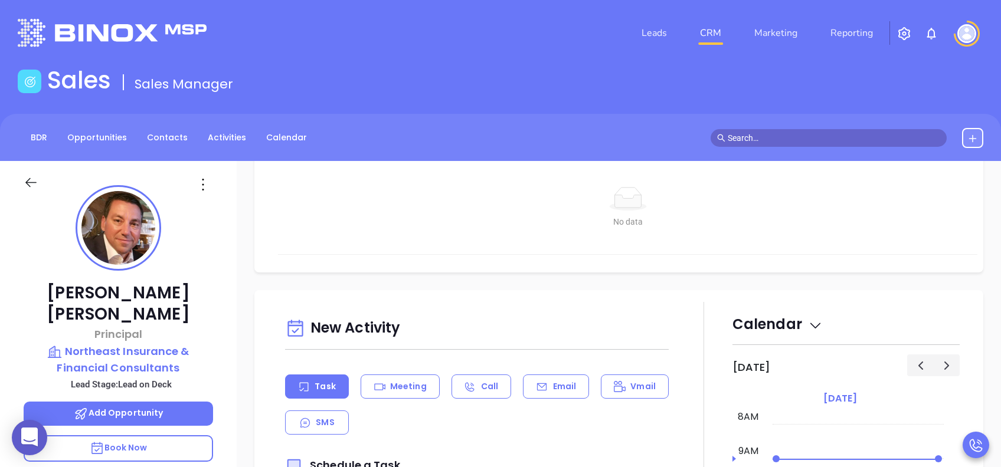
scroll to position [550, 0]
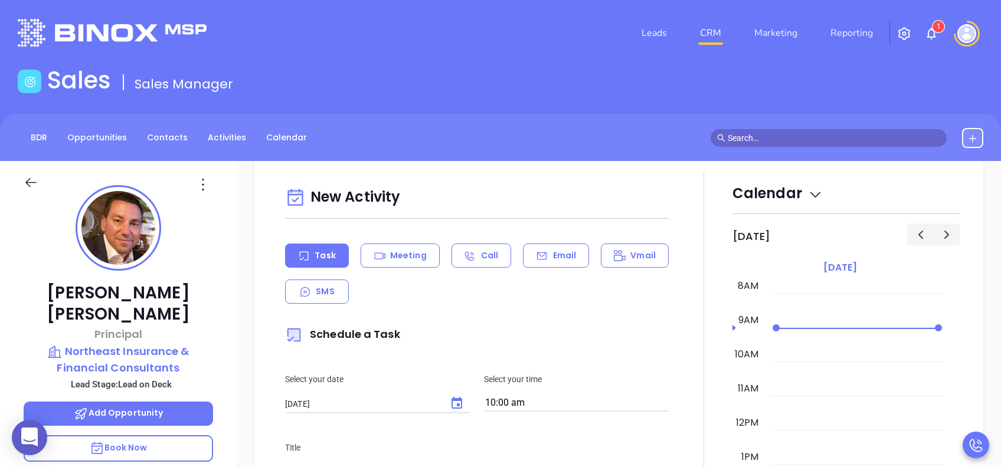
click at [566, 245] on div "Email" at bounding box center [556, 256] width 66 height 24
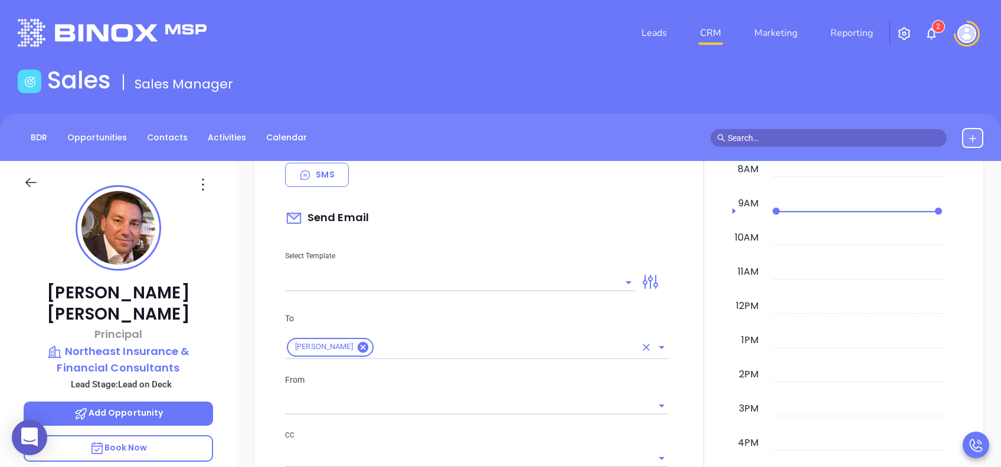
scroll to position [708, 0]
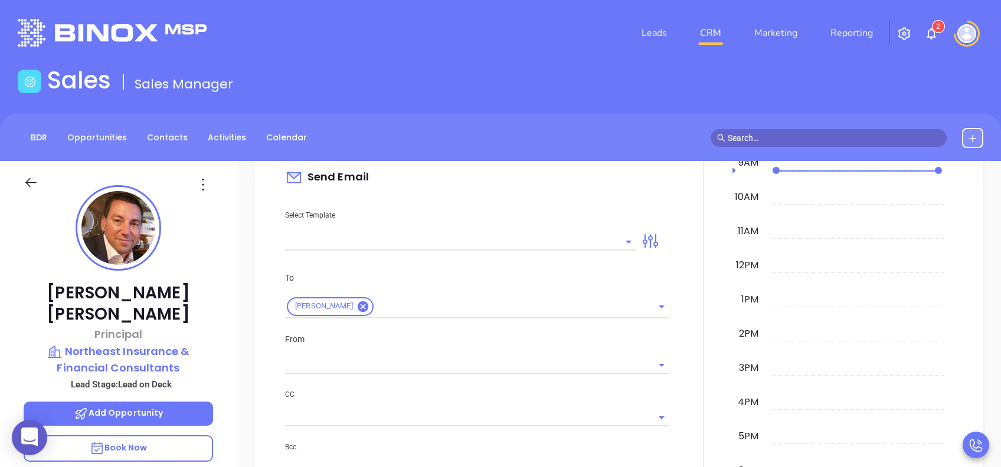
click at [532, 251] on div "New Activity Task Meeting Call Email Vmail SMS Send Email Select Template To An…" at bounding box center [477, 406] width 398 height 762
type input "[PERSON_NAME]"
click at [532, 241] on input "text" at bounding box center [451, 241] width 333 height 17
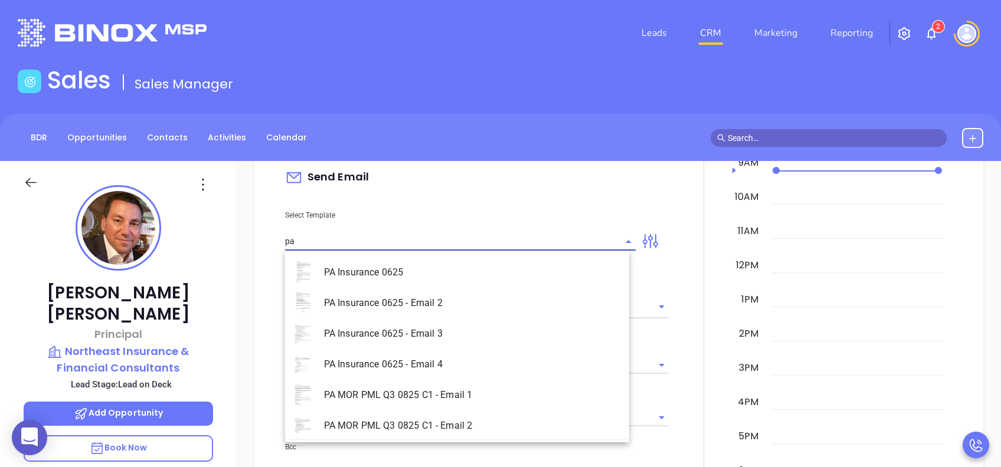
click at [500, 294] on li "PA Insurance 0625 - Email 2" at bounding box center [457, 303] width 344 height 31
type input "PA Insurance 0625 - Email 2"
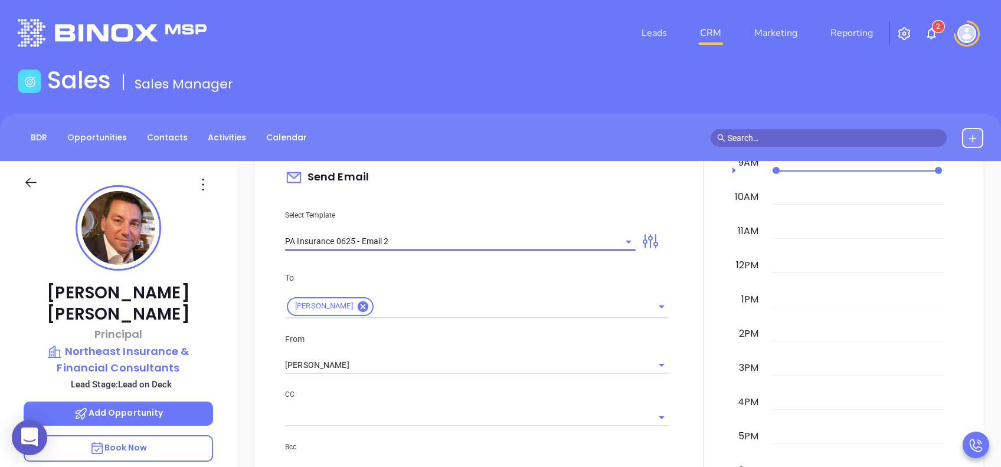
type input "Anthony You’re not alone — most PA agencies haven’t done this yet"
type input "PA Insurance 0625 - Email 2"
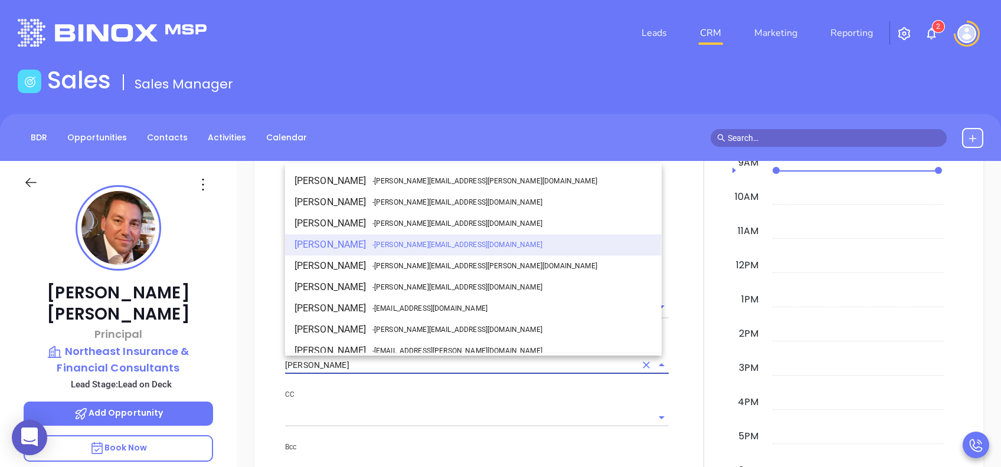
click at [411, 365] on input "[PERSON_NAME]" at bounding box center [460, 365] width 350 height 17
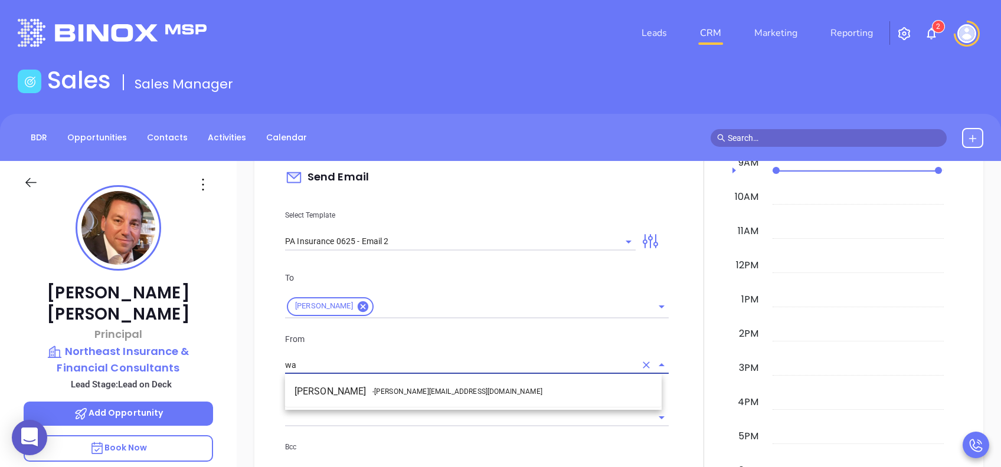
drag, startPoint x: 434, startPoint y: 384, endPoint x: 463, endPoint y: 382, distance: 29.0
click at [434, 384] on li "Walter Contreras - walter@motiva.net" at bounding box center [473, 391] width 376 height 21
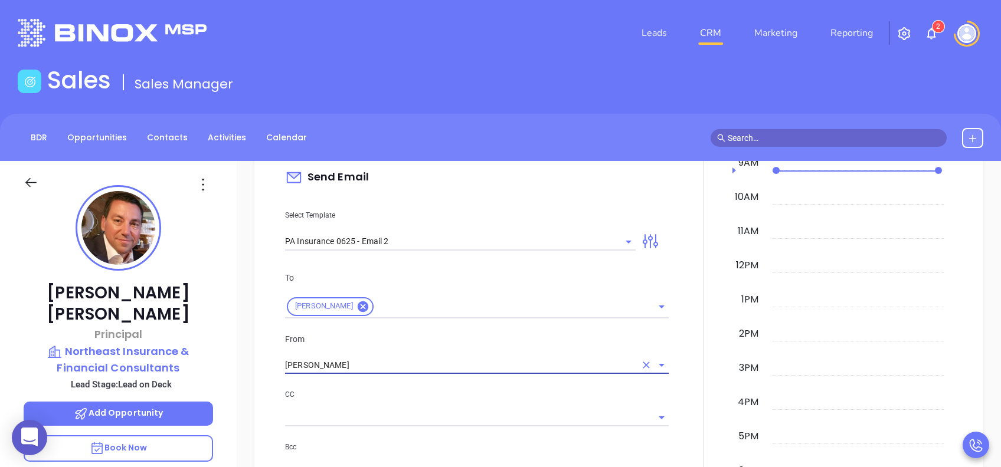
click at [518, 404] on div "CC" at bounding box center [476, 407] width 383 height 38
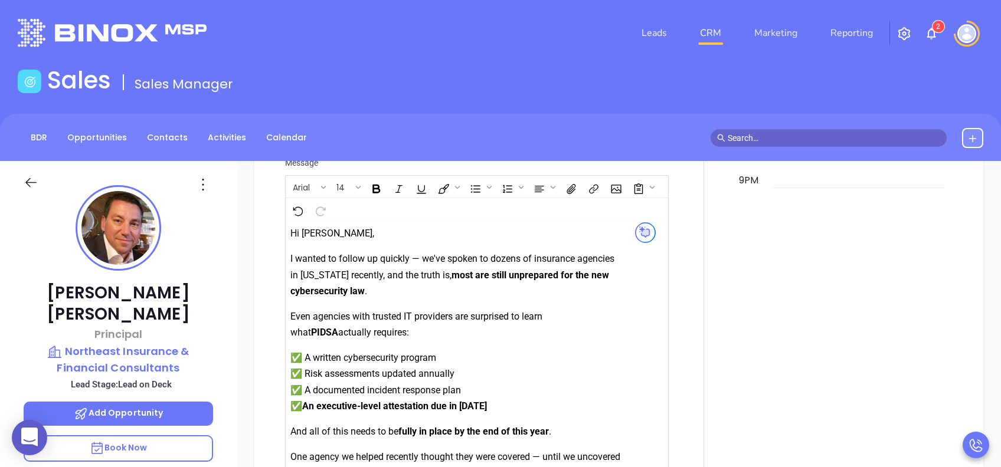
scroll to position [1450, 0]
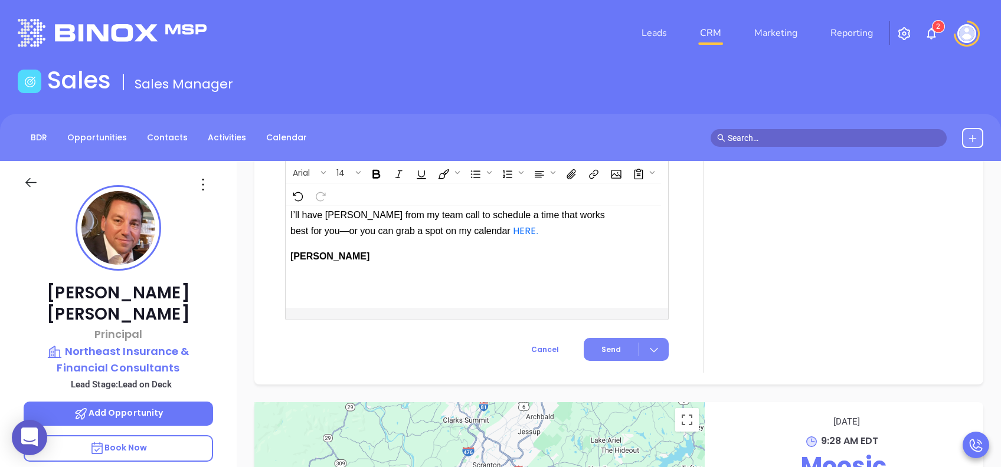
type input "Walter Contreras"
click at [614, 339] on button "Send" at bounding box center [625, 349] width 85 height 23
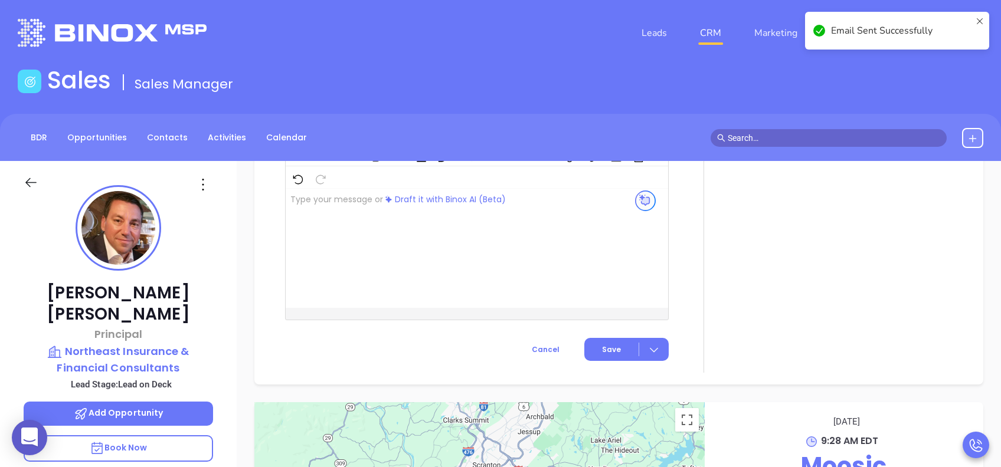
scroll to position [1022, 0]
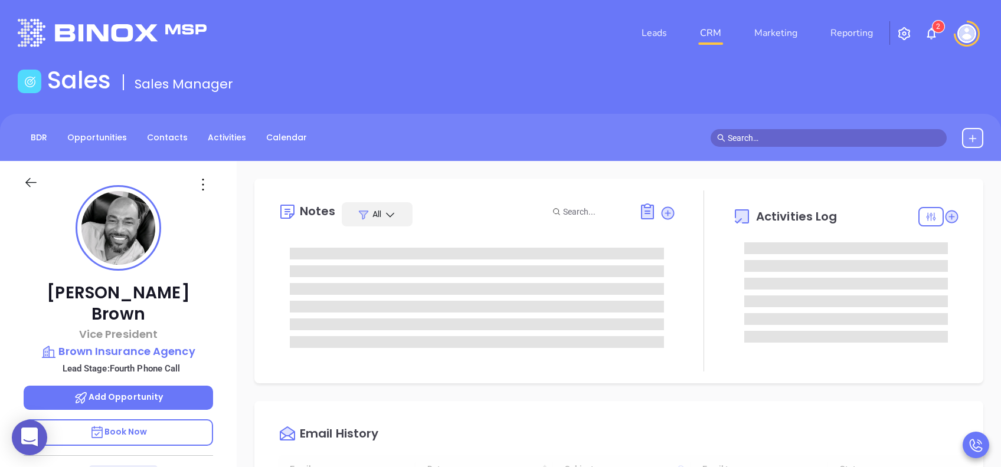
type input "[DATE]"
type input "[PERSON_NAME]"
type input "[DATE]"
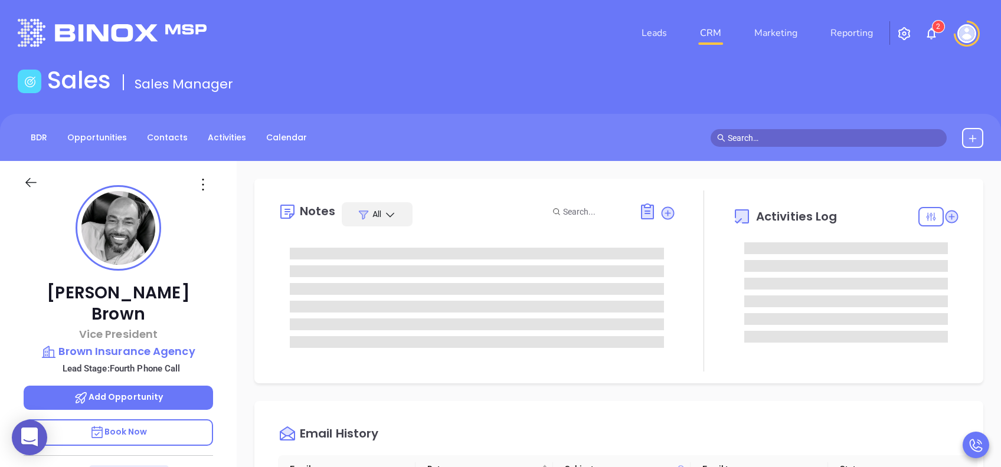
type input "[PERSON_NAME]"
type input "[DATE]"
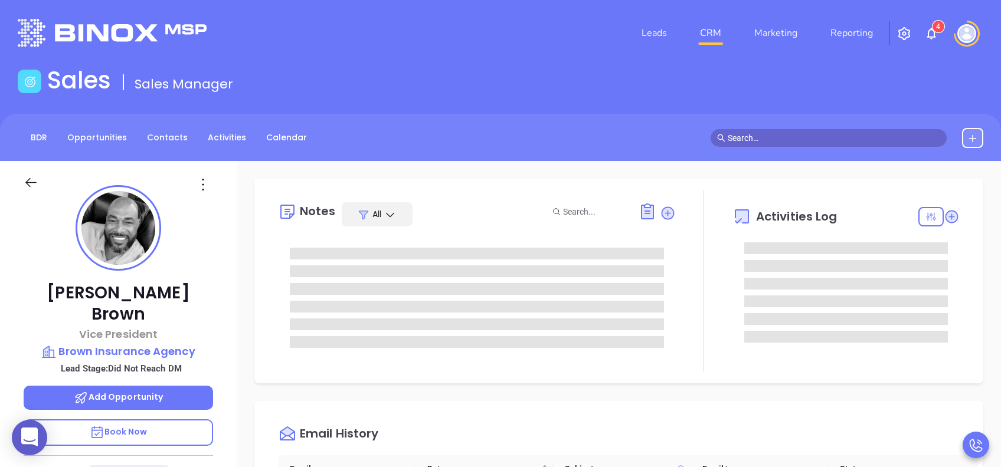
type input "[PERSON_NAME]"
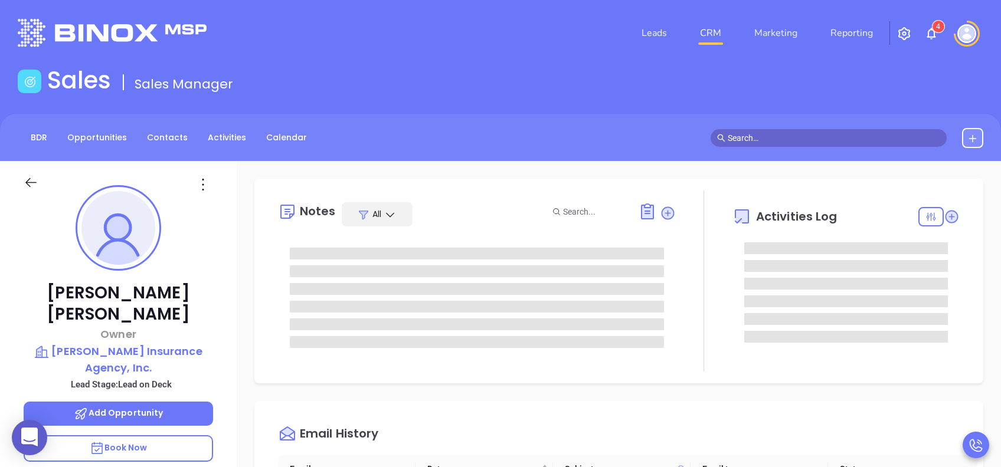
type input "[PERSON_NAME]"
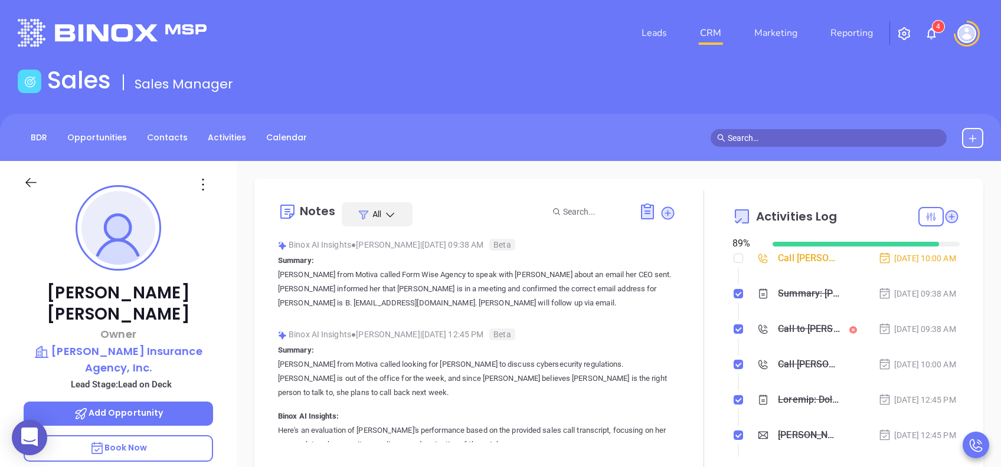
scroll to position [274, 0]
drag, startPoint x: 304, startPoint y: 265, endPoint x: 311, endPoint y: 265, distance: 7.7
click at [304, 265] on p "Summary: Vicky from Motiva called Form Wise Agency to speak with Brian Banner a…" at bounding box center [477, 282] width 398 height 57
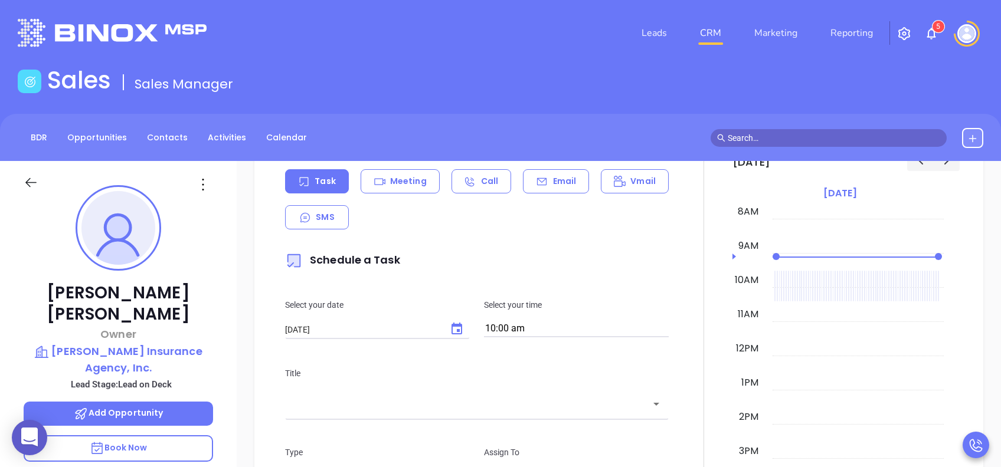
scroll to position [629, 0]
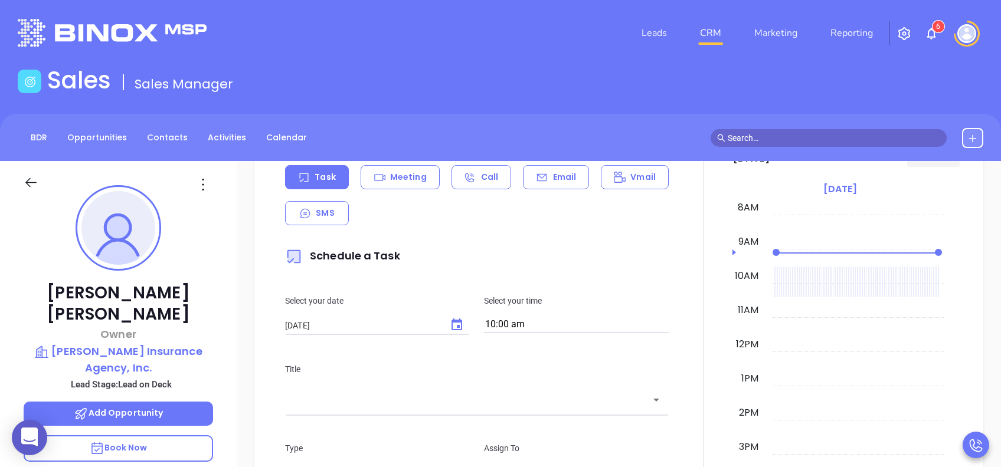
click at [538, 169] on div "Email" at bounding box center [556, 177] width 66 height 24
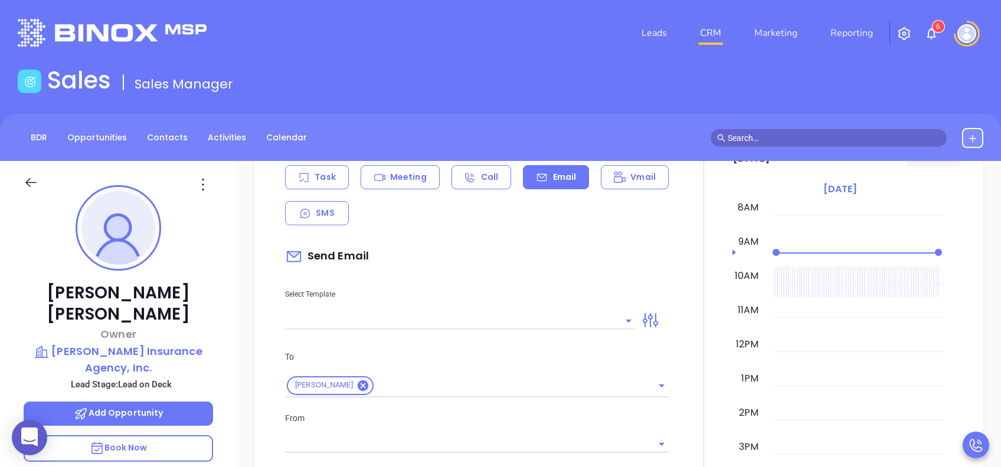
click at [527, 317] on input "text" at bounding box center [451, 320] width 333 height 17
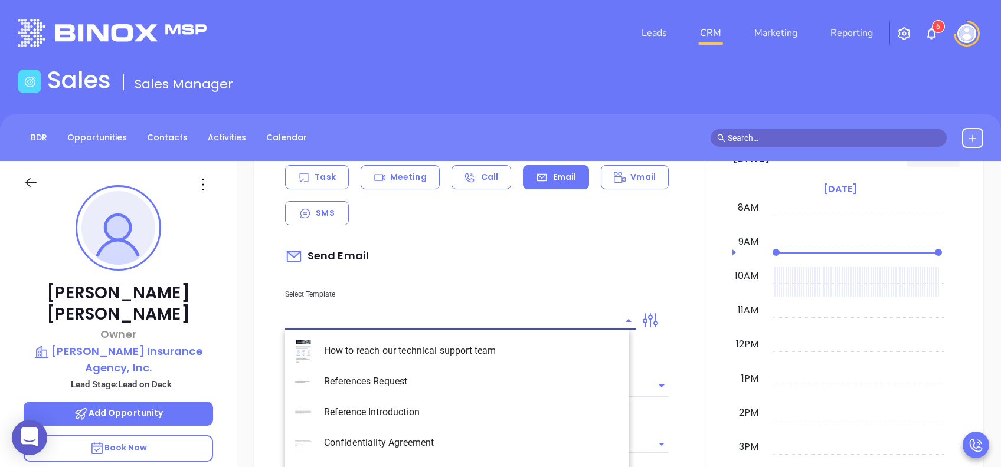
type input "[PERSON_NAME]"
click at [490, 374] on li "PA Insurance 0625 - Email 2" at bounding box center [457, 381] width 344 height 31
type input "PA Insurance 0625 - Email 2"
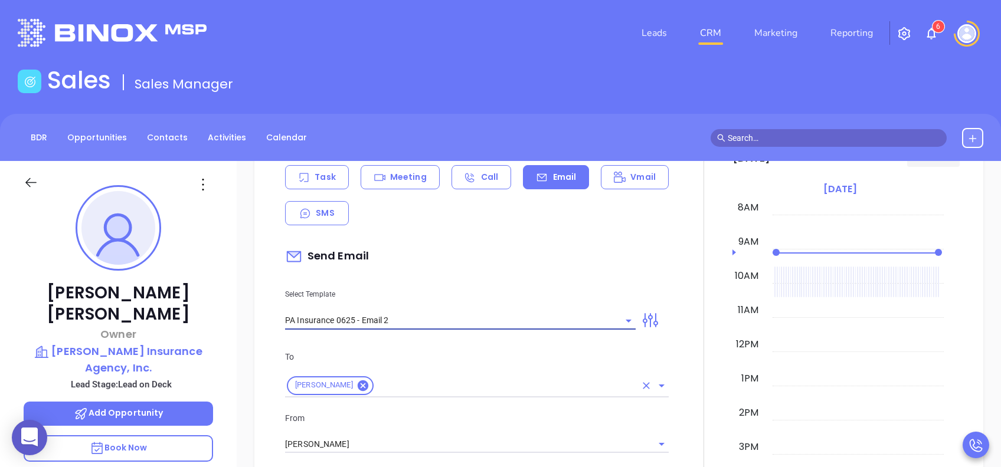
type input "Brian You’re not alone — most PA agencies haven’t done this yet"
type input "PA Insurance 0625 - Email 2"
click at [491, 436] on input "[PERSON_NAME]" at bounding box center [460, 444] width 350 height 17
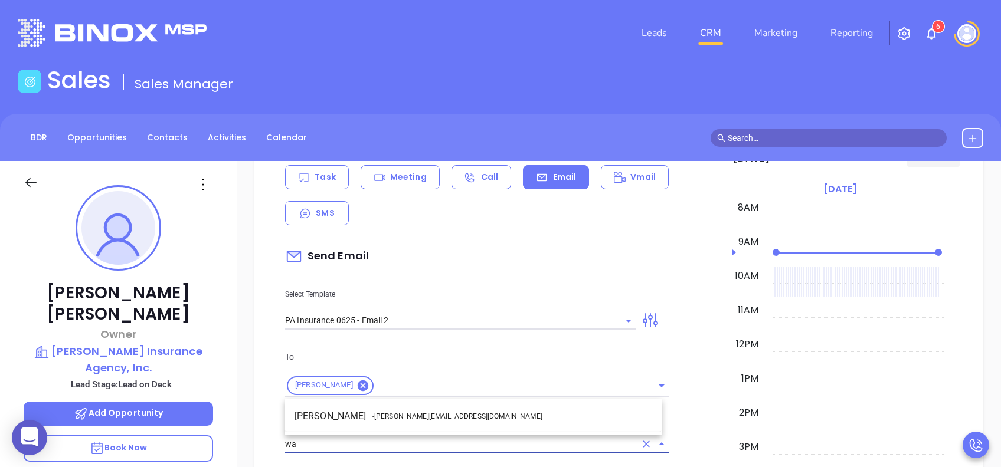
click at [479, 411] on li "Walter Contreras - [EMAIL_ADDRESS][DOMAIN_NAME]" at bounding box center [473, 416] width 376 height 21
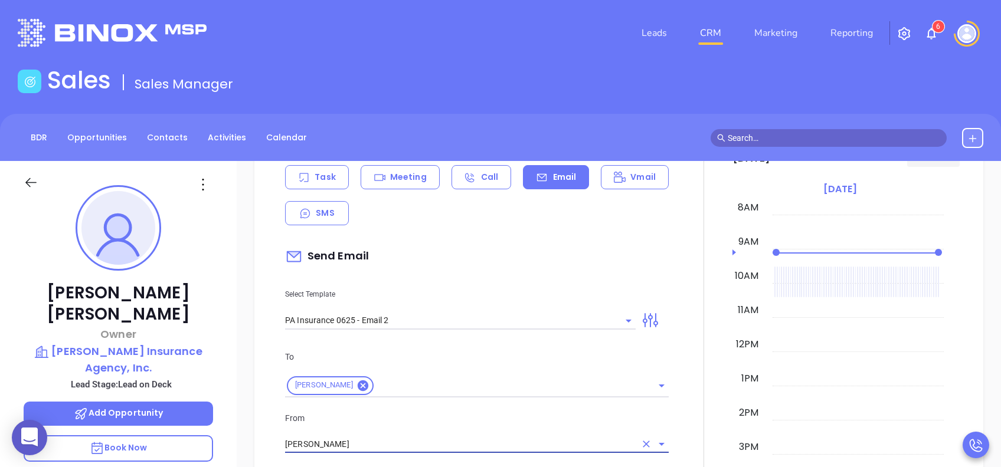
type input "[PERSON_NAME]"
click at [510, 425] on div "From Walter Contreras" at bounding box center [477, 433] width 398 height 42
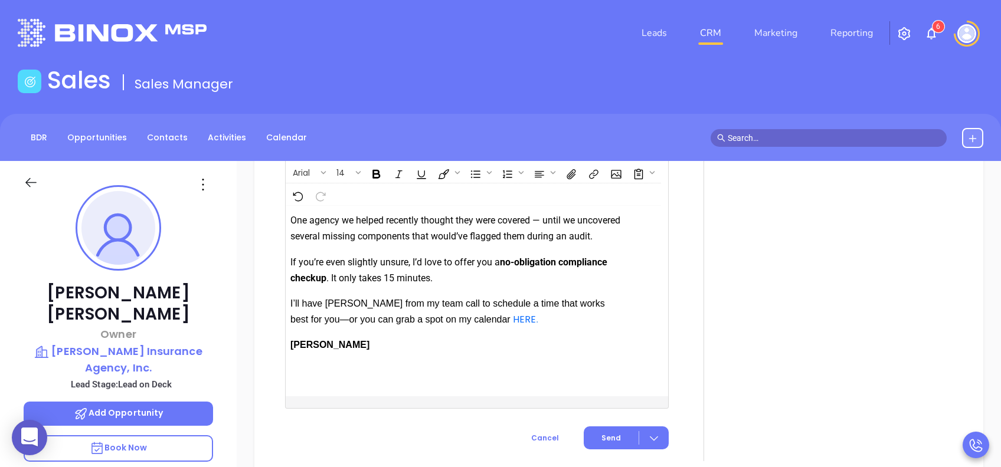
scroll to position [1416, 0]
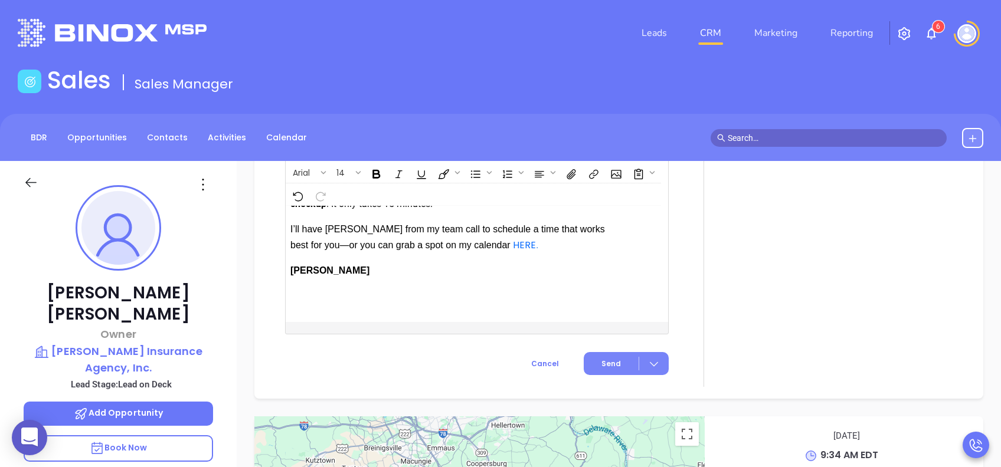
click at [607, 375] on button "Send" at bounding box center [625, 363] width 85 height 23
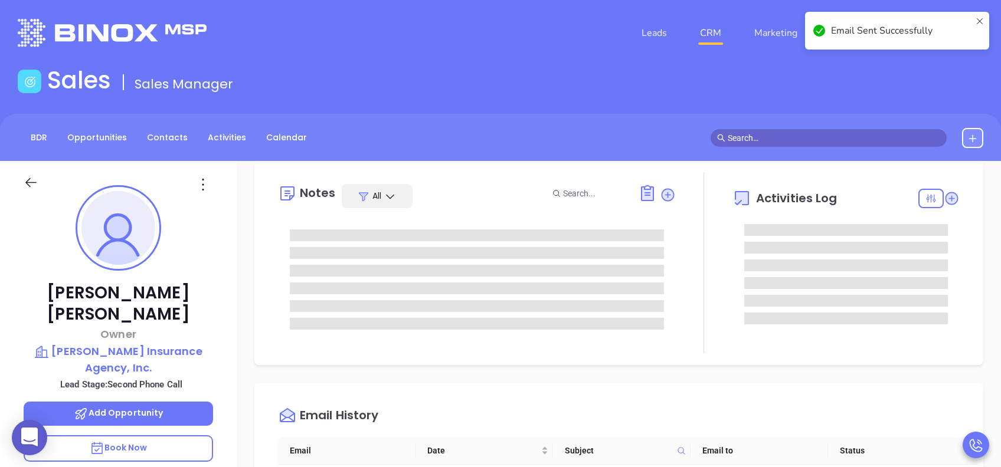
scroll to position [0, 0]
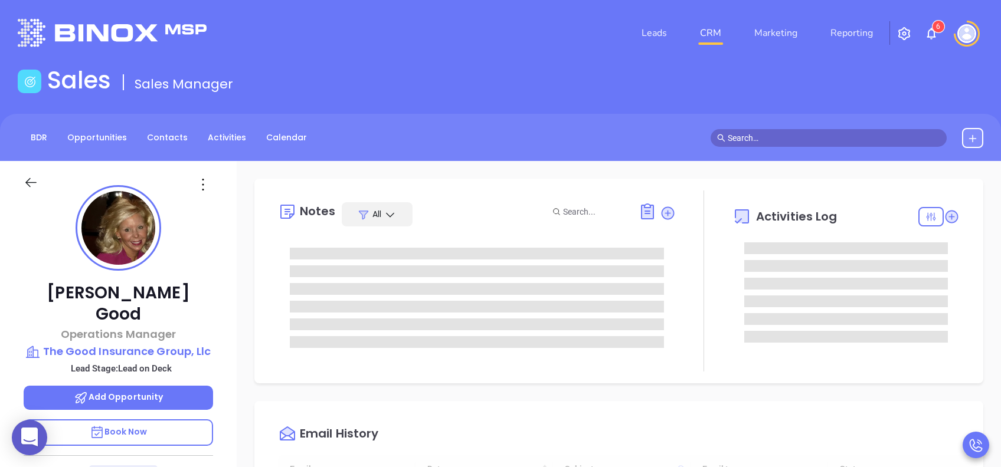
type input "[DATE]"
type input "[PERSON_NAME]"
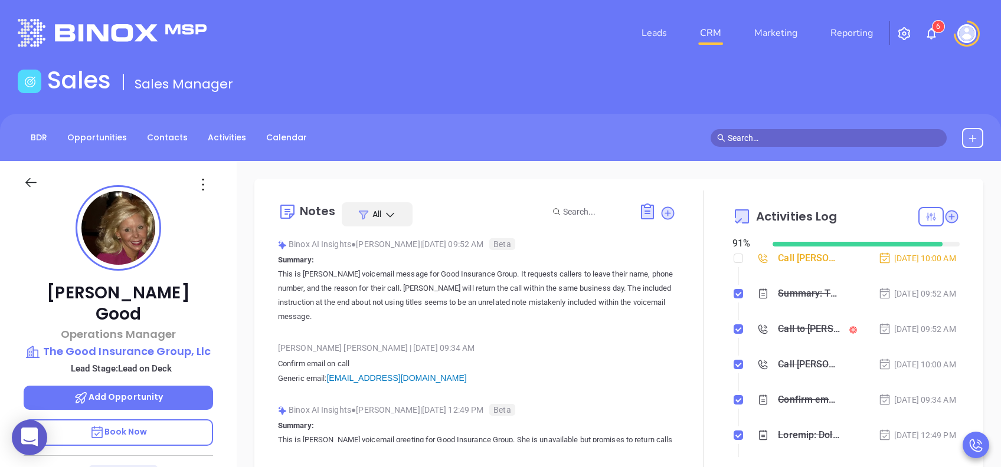
scroll to position [0, 0]
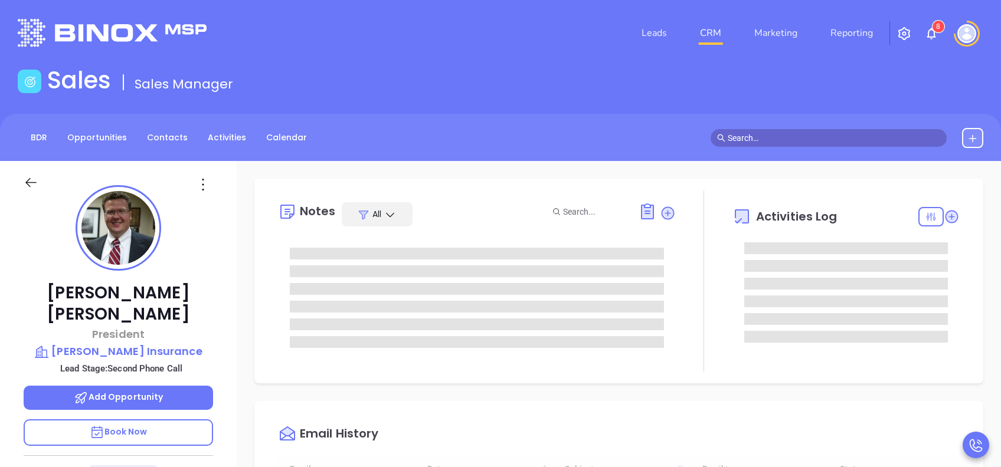
type input "[DATE]"
type input "[PERSON_NAME]"
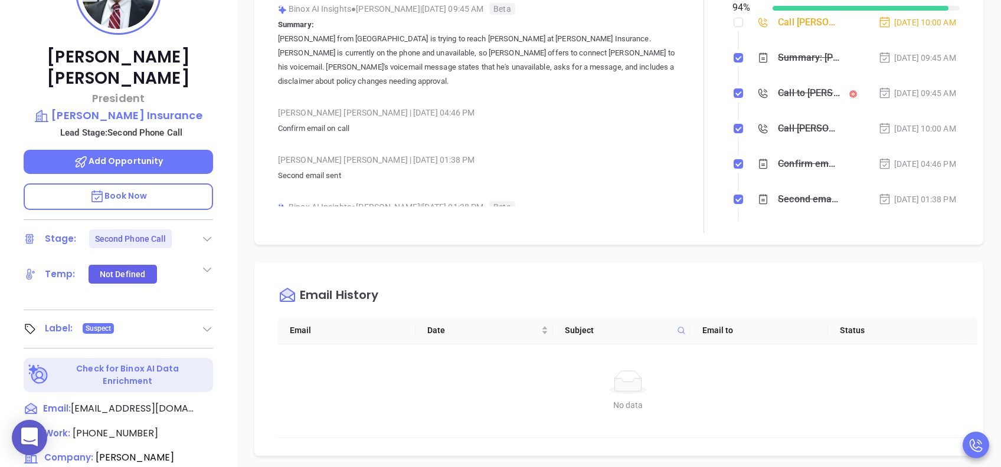
scroll to position [314, 0]
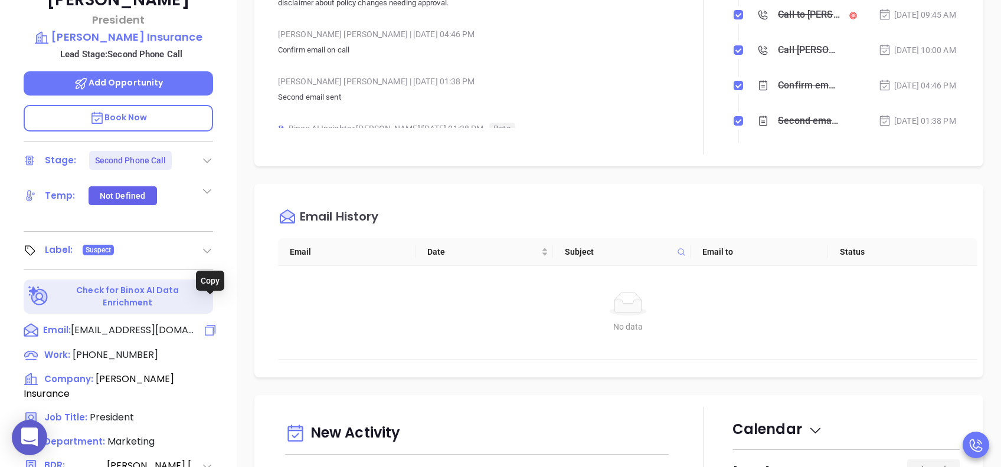
click at [208, 323] on icon at bounding box center [210, 330] width 14 height 14
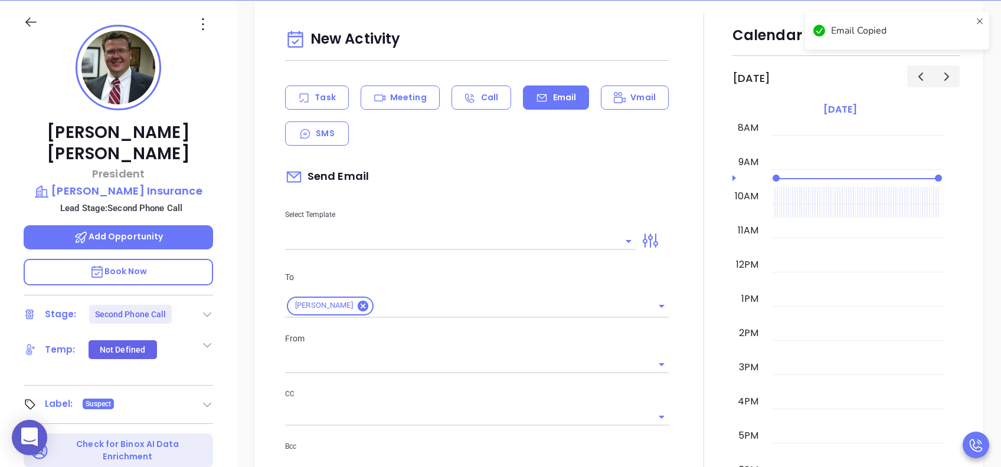
type input "[PERSON_NAME]"
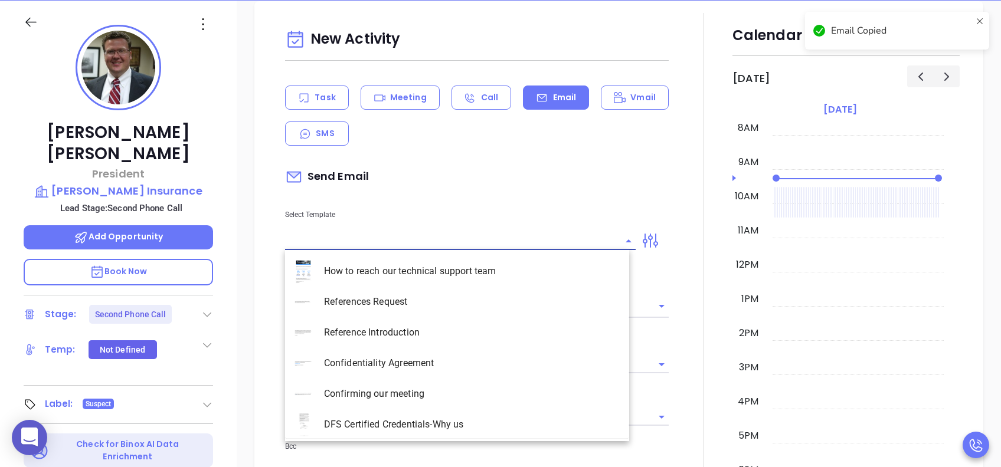
paste input "jhoward@howardinsurance.com"
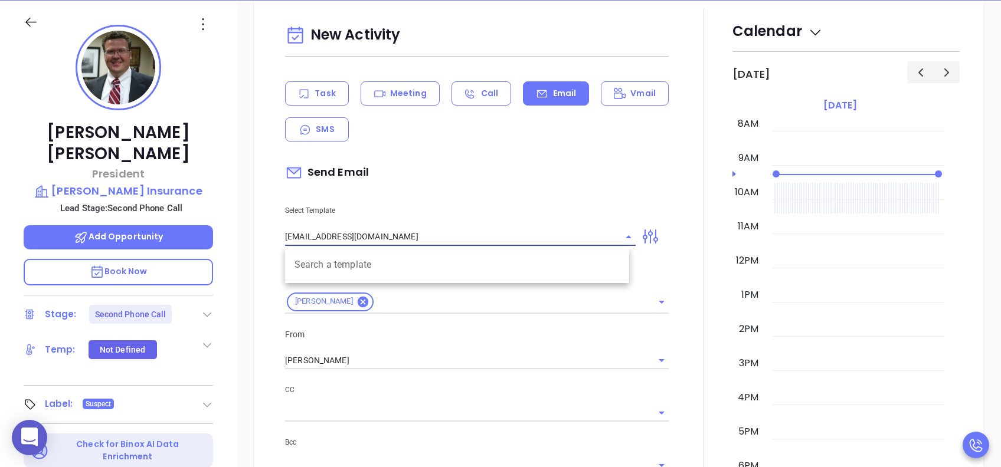
scroll to position [550, 0]
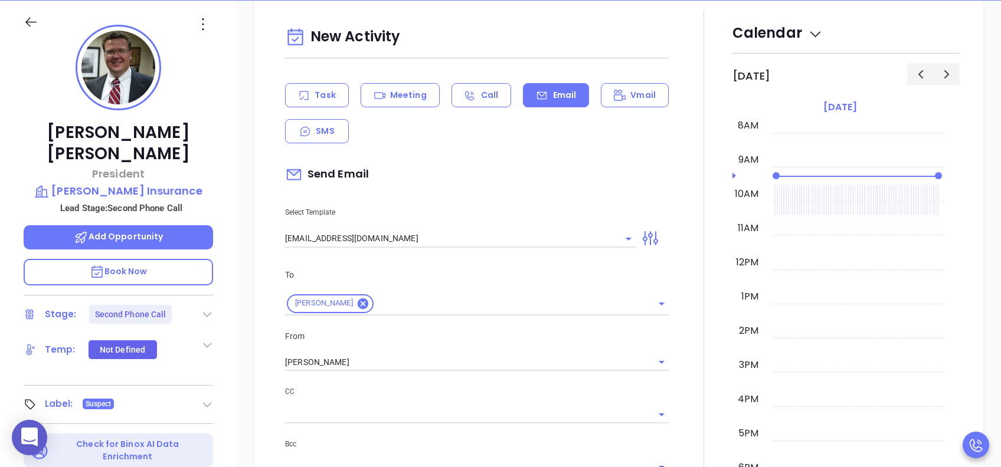
drag, startPoint x: 486, startPoint y: 216, endPoint x: 471, endPoint y: 237, distance: 25.4
click at [487, 216] on p "Select Template" at bounding box center [460, 212] width 350 height 13
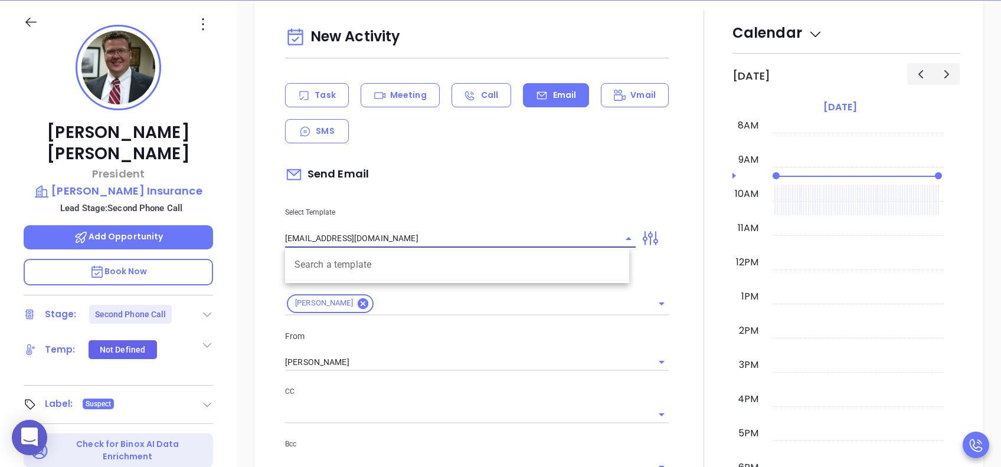
drag, startPoint x: 440, startPoint y: 235, endPoint x: 311, endPoint y: 227, distance: 128.3
click at [311, 228] on div "jhoward@howardinsurance.com" at bounding box center [460, 237] width 350 height 19
type input "j"
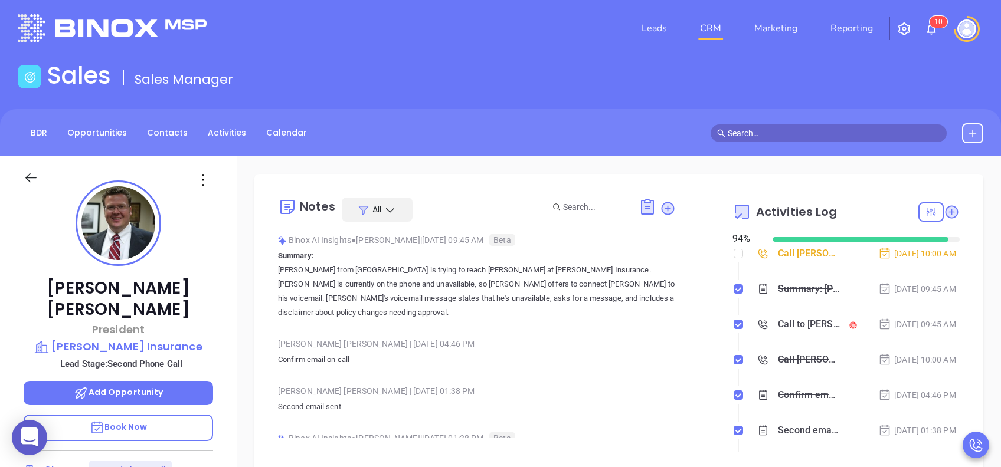
scroll to position [4, 0]
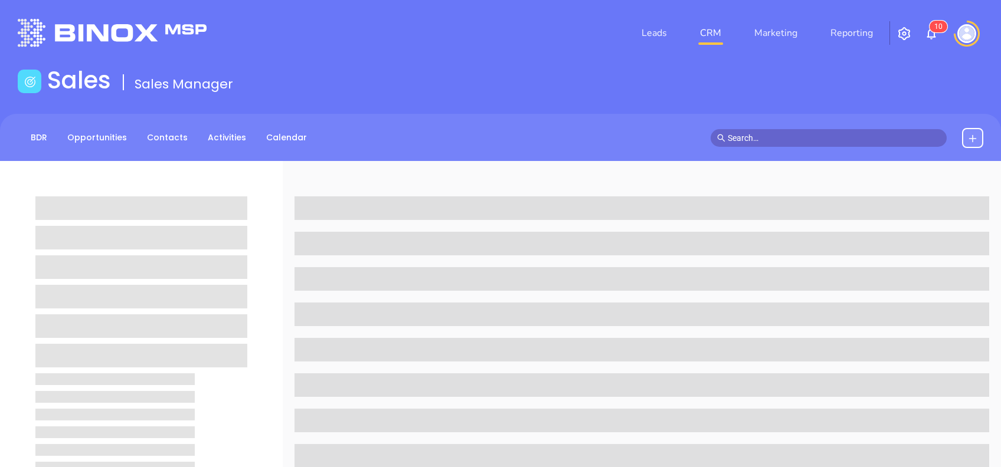
scroll to position [4, 0]
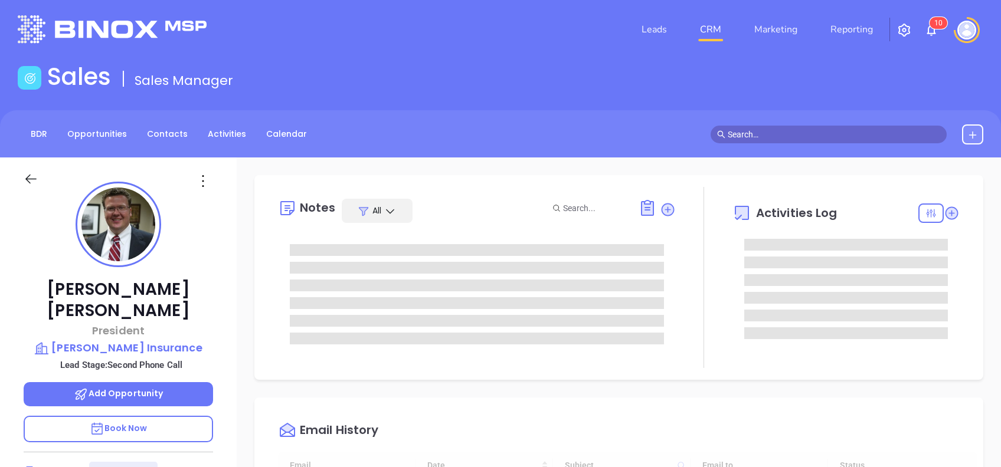
type input "[DATE]"
type input "[PERSON_NAME]"
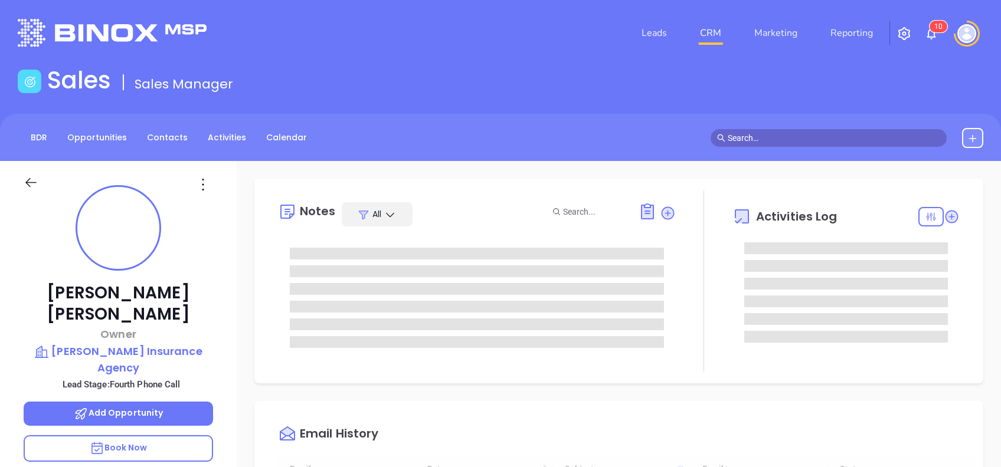
type input "[DATE]"
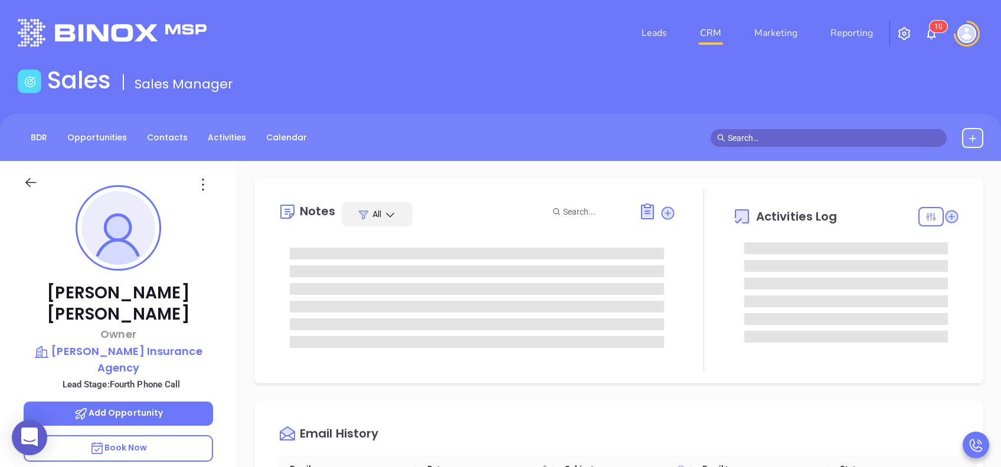
type input "[PERSON_NAME]"
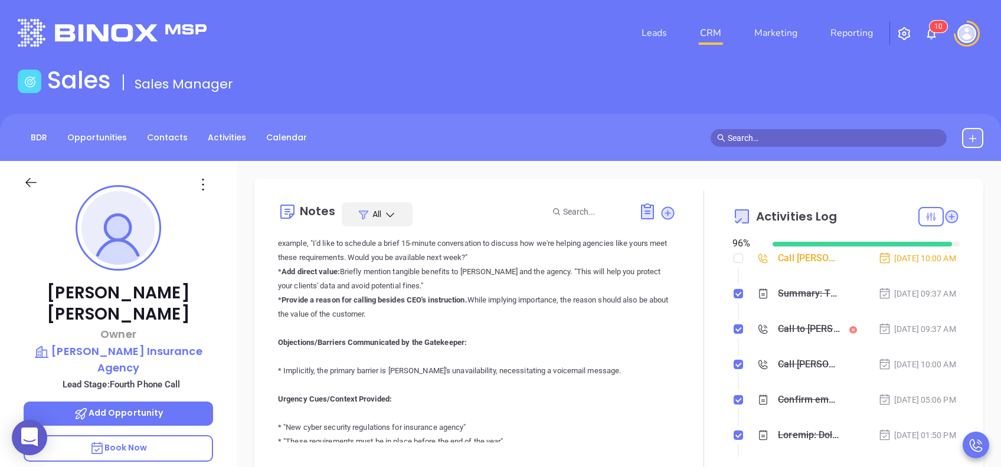
scroll to position [865, 0]
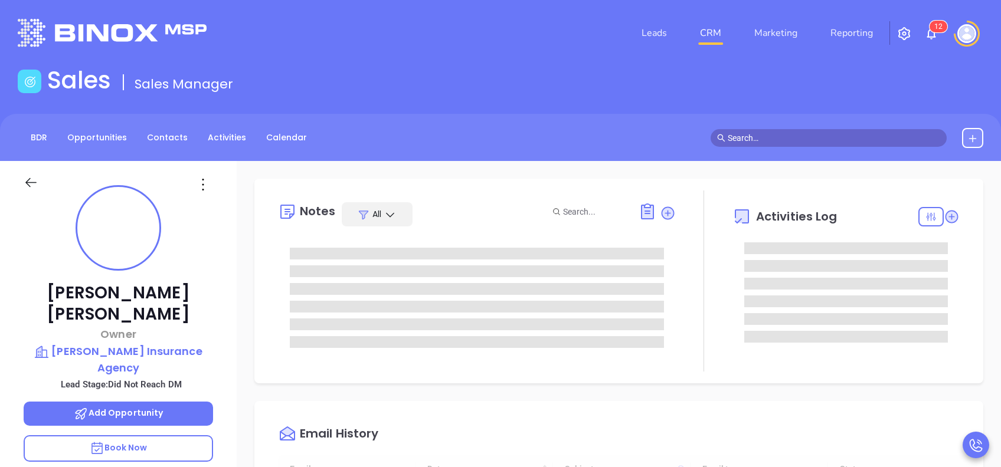
type input "[DATE]"
type input "[PERSON_NAME]"
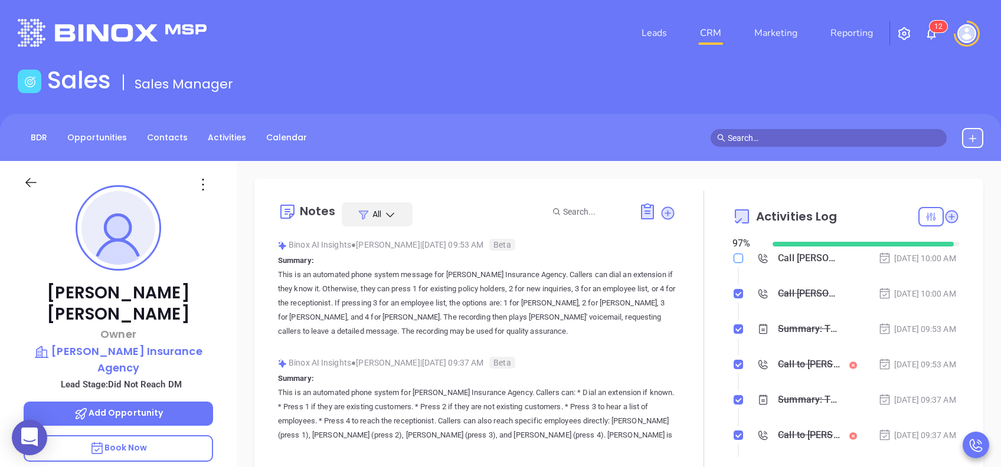
click at [734, 256] on input "checkbox" at bounding box center [737, 258] width 9 height 9
checkbox input "true"
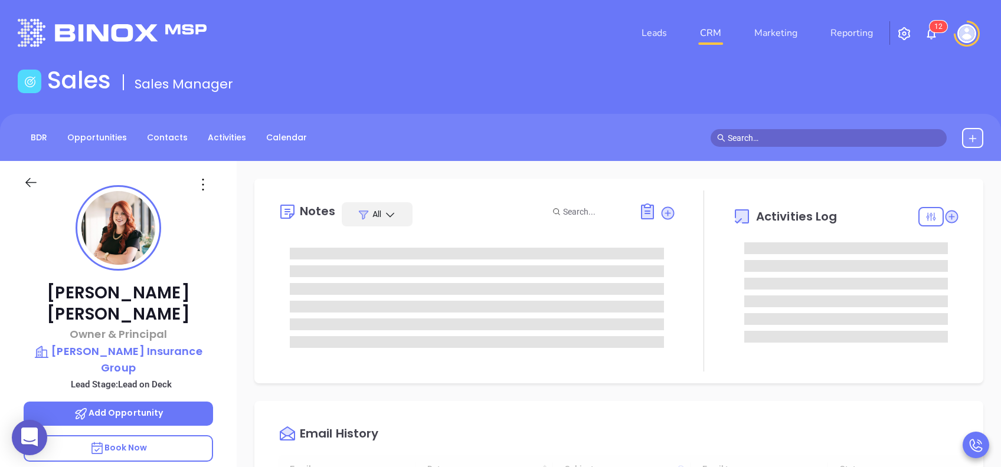
type input "[DATE]"
type input "[PERSON_NAME]"
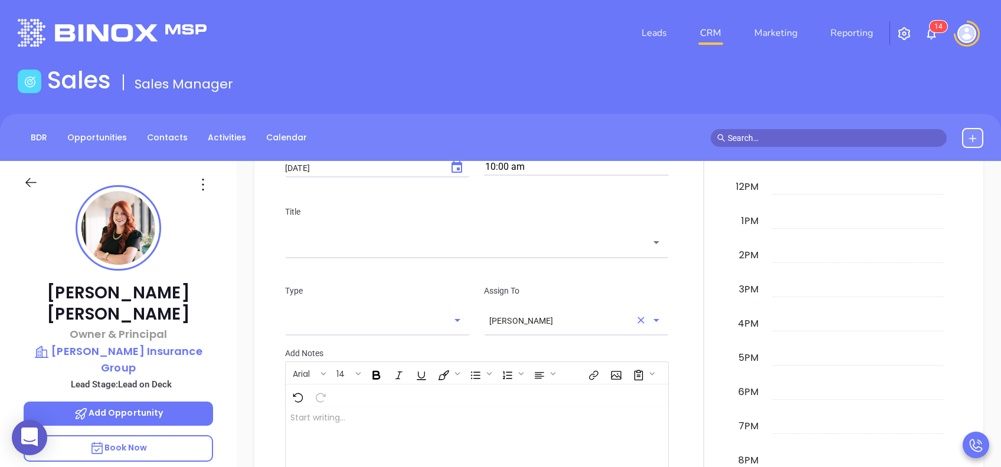
scroll to position [629, 0]
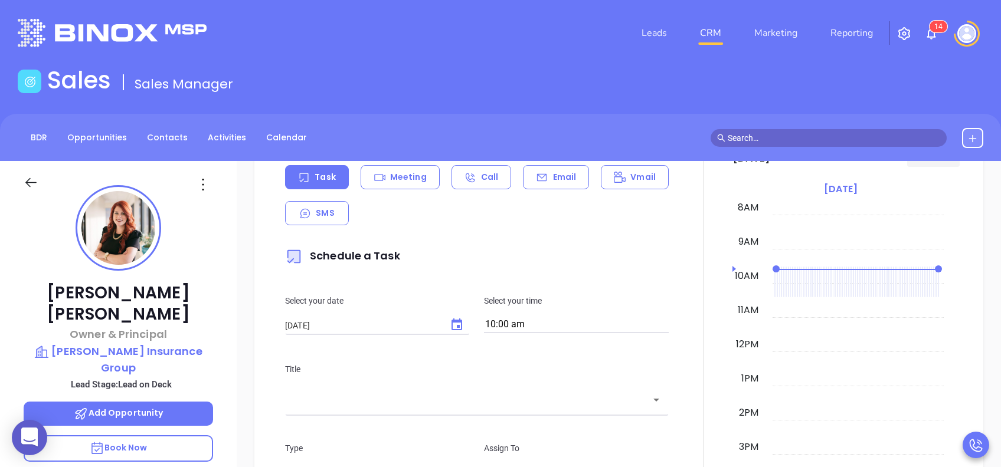
click at [553, 175] on p "Email" at bounding box center [565, 177] width 24 height 12
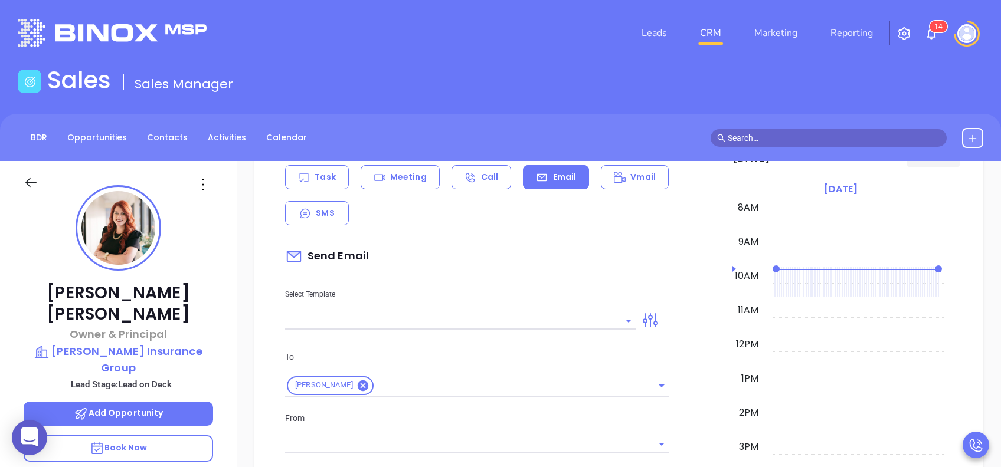
click at [535, 319] on input "text" at bounding box center [451, 320] width 333 height 17
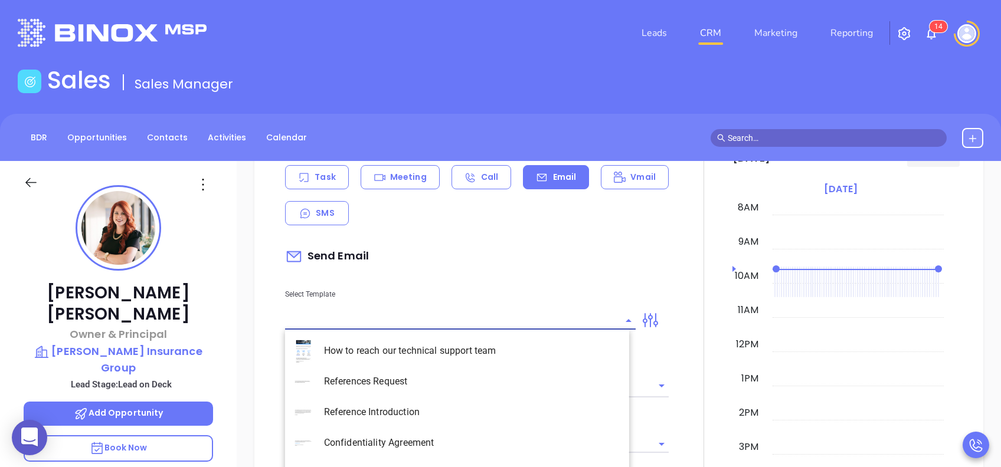
type input "p"
type input "[PERSON_NAME]"
click at [523, 371] on li "PA Insurance 0625 - Email 2" at bounding box center [457, 381] width 344 height 31
type input "PA Insurance 0625 - Email 2"
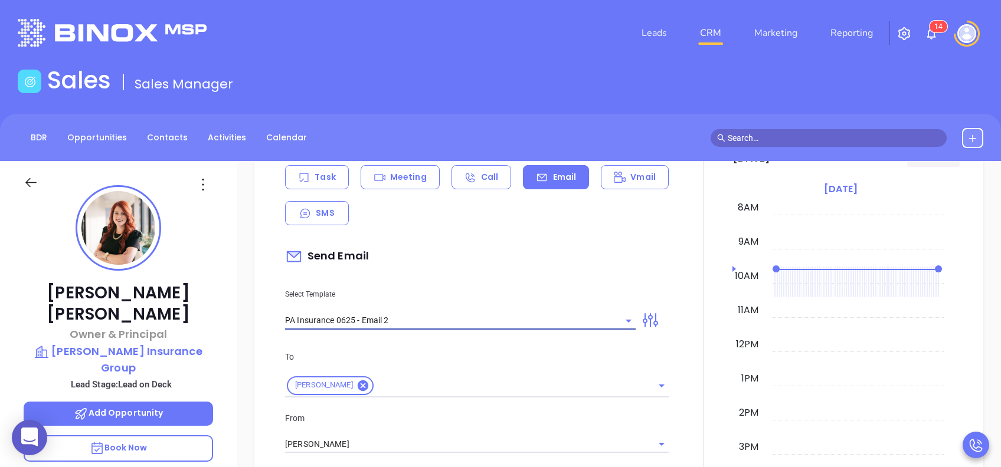
type input "[PERSON_NAME] You’re not alone — most PA agencies haven’t done this yet"
click at [526, 434] on div "[PERSON_NAME]" at bounding box center [476, 443] width 383 height 19
type input "PA Insurance 0625 - Email 2"
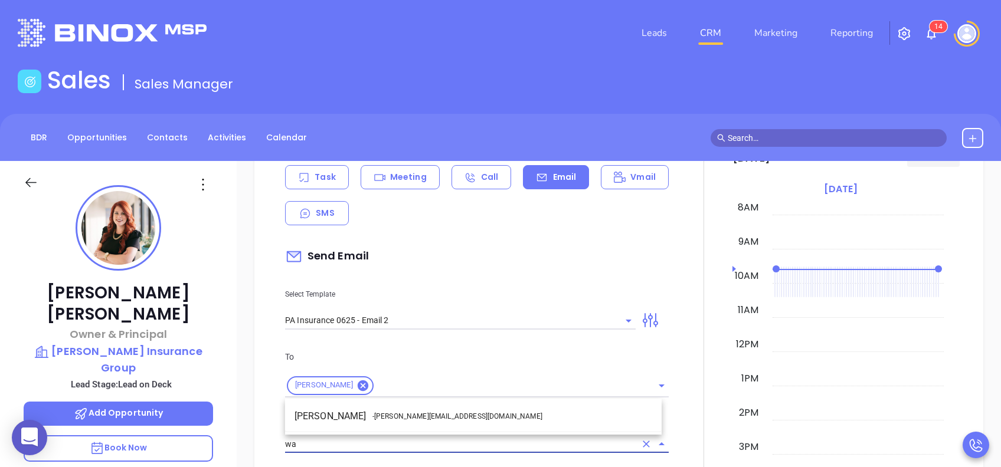
click at [465, 418] on li "Walter Contreras - [EMAIL_ADDRESS][DOMAIN_NAME]" at bounding box center [473, 416] width 376 height 21
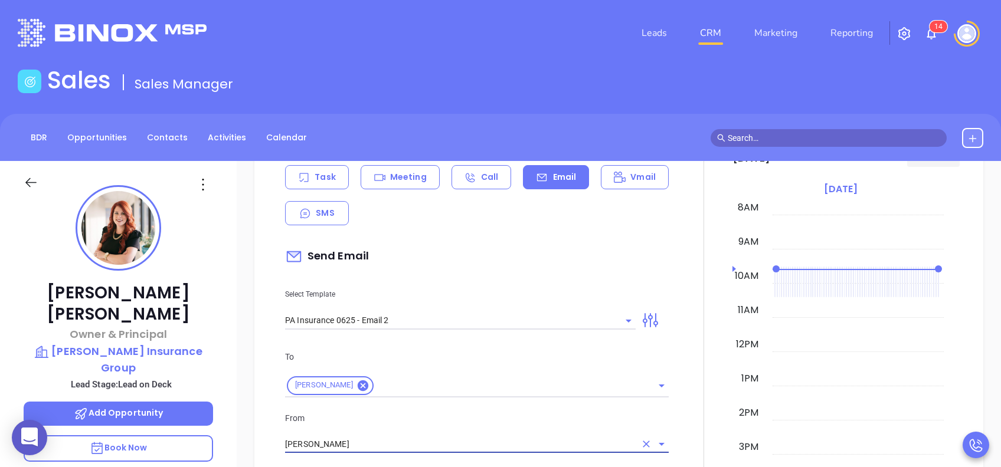
type input "[PERSON_NAME]"
drag, startPoint x: 507, startPoint y: 422, endPoint x: 510, endPoint y: 416, distance: 7.4
click at [507, 422] on p "From" at bounding box center [476, 418] width 383 height 13
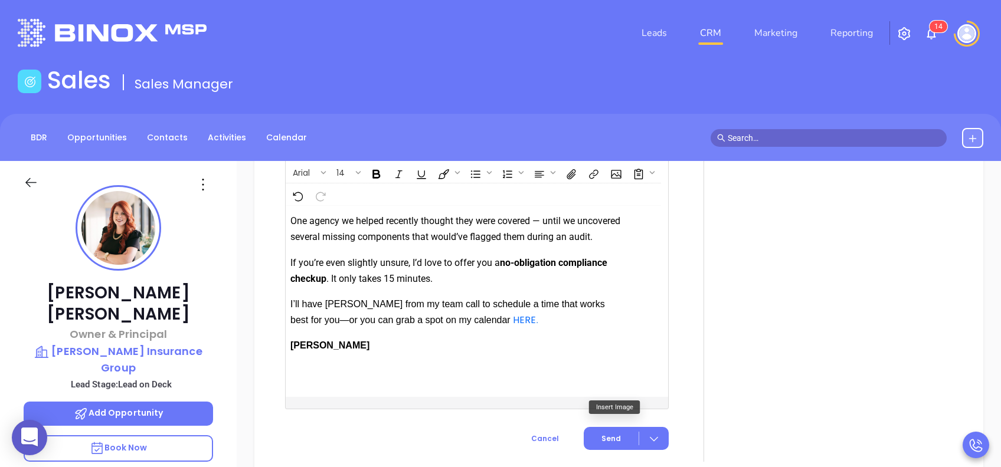
scroll to position [1444, 0]
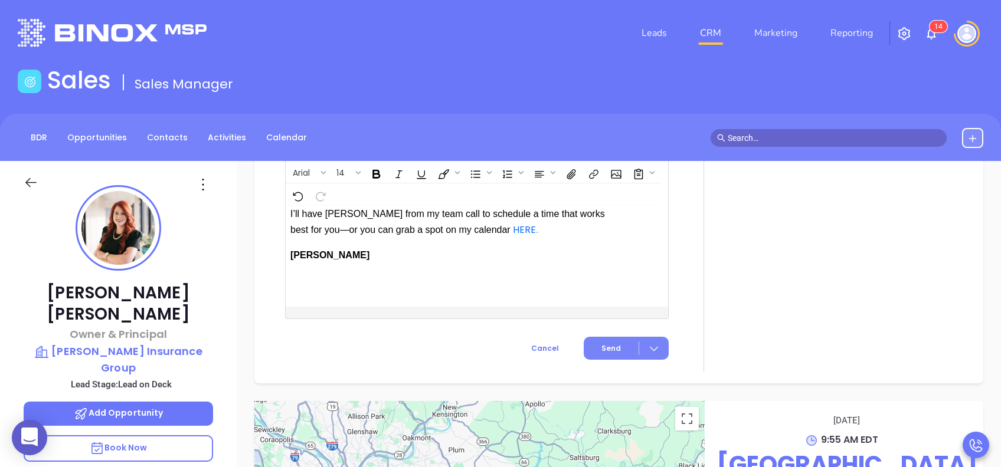
click at [604, 346] on span "Send" at bounding box center [610, 348] width 19 height 11
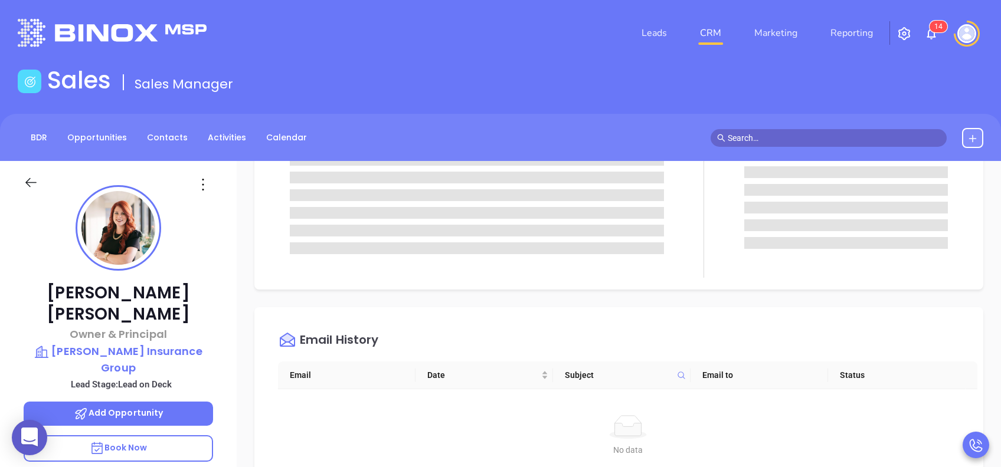
scroll to position [0, 0]
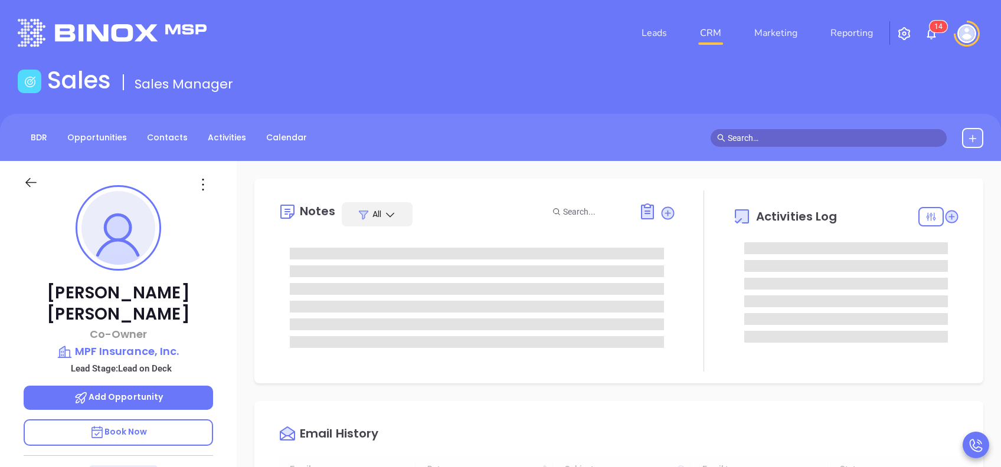
type input "[DATE]"
type input "[PERSON_NAME]"
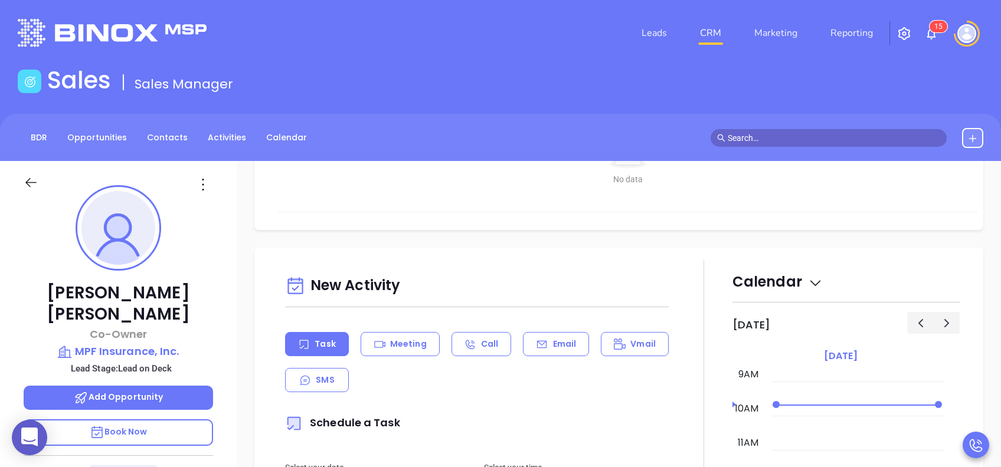
scroll to position [550, 0]
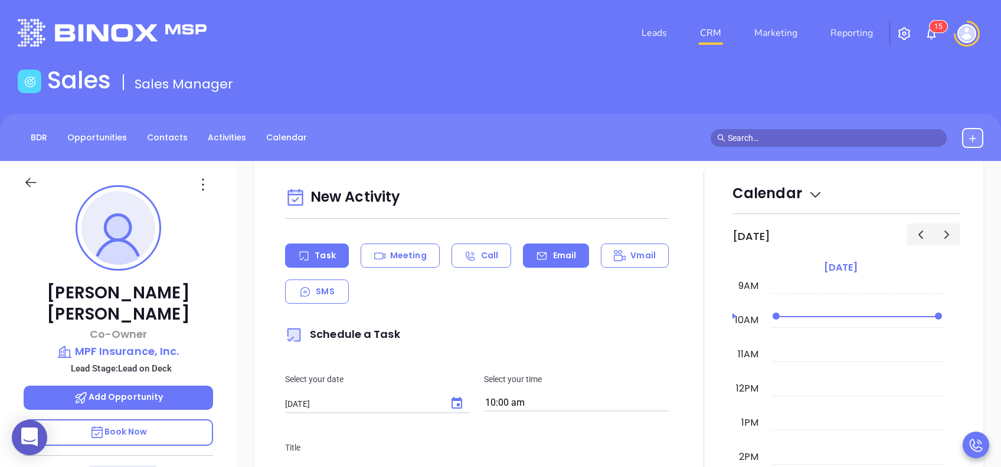
click at [569, 265] on div "Email" at bounding box center [556, 256] width 66 height 24
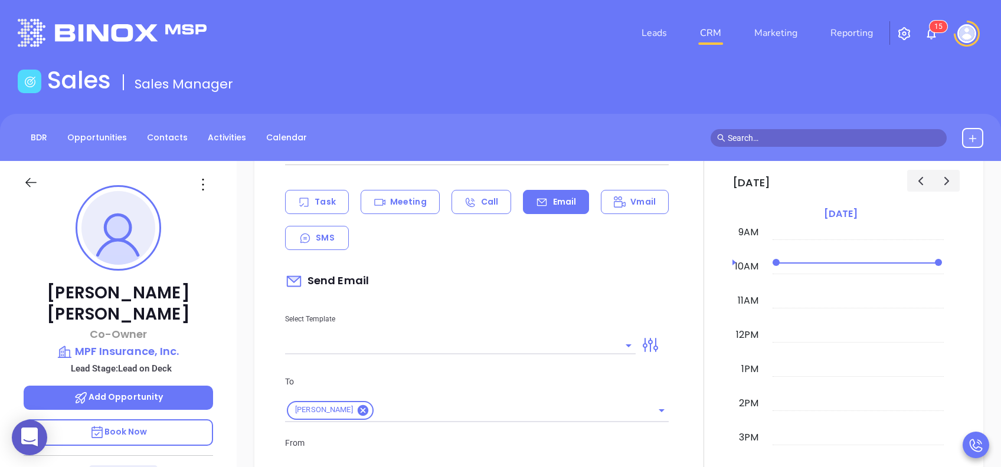
scroll to position [629, 0]
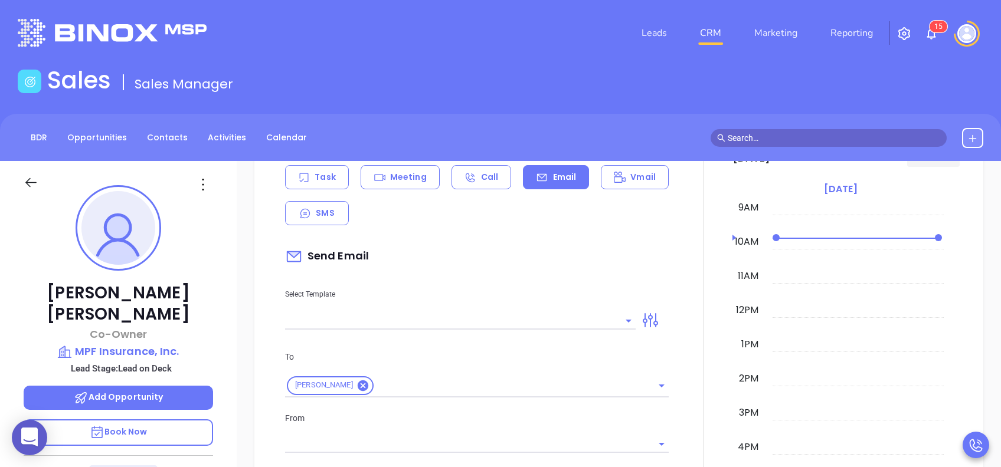
click at [576, 326] on input "text" at bounding box center [451, 320] width 333 height 17
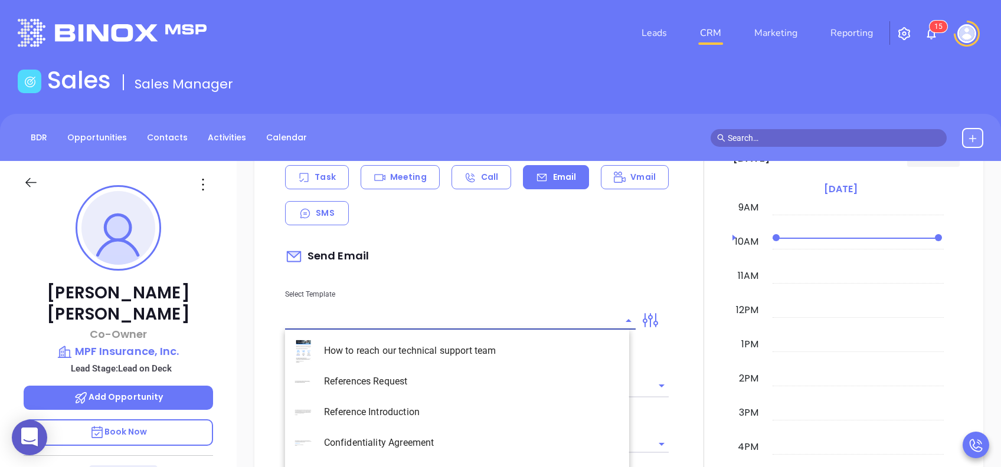
type input "["
type input "[PERSON_NAME]"
click at [516, 383] on li "PA Insurance 0625 - Email 2" at bounding box center [457, 381] width 344 height 31
type input "PA Insurance 0625 - Email 2"
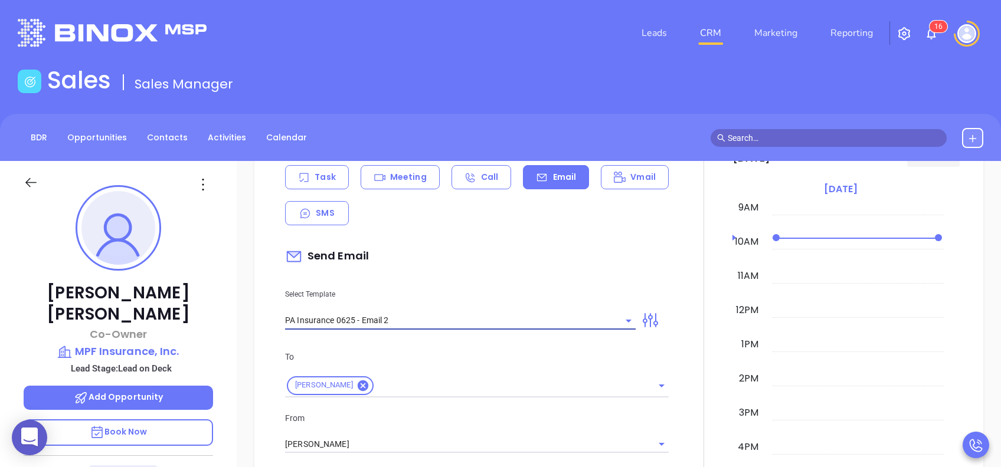
type input "Jeff You’re not alone — most PA agencies haven’t done this yet"
type input "PA Insurance 0625 - Email 2"
click at [448, 434] on div "From Vicky Mendoza" at bounding box center [477, 433] width 398 height 42
click at [448, 441] on input "[PERSON_NAME]" at bounding box center [460, 444] width 350 height 17
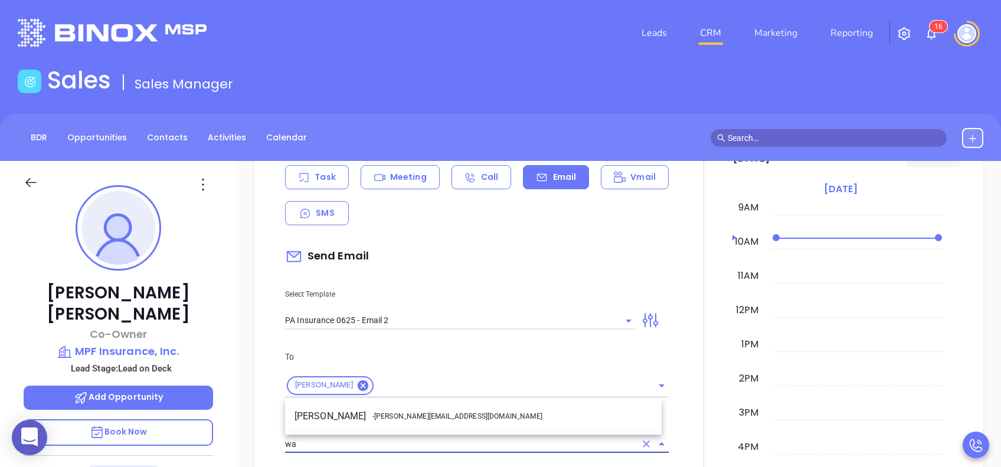
click at [467, 420] on li "Walter Contreras - [EMAIL_ADDRESS][DOMAIN_NAME]" at bounding box center [473, 416] width 376 height 21
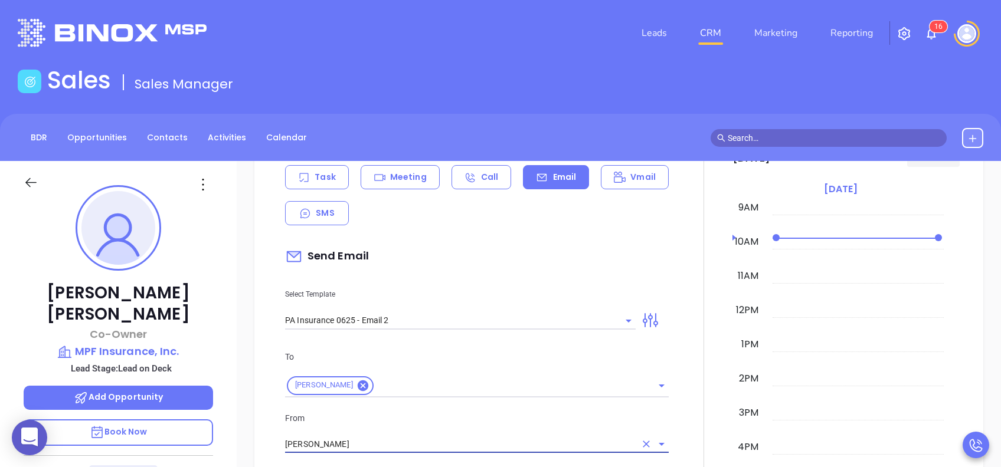
type input "[PERSON_NAME]"
click at [486, 432] on div "From Walter Contreras" at bounding box center [477, 433] width 398 height 42
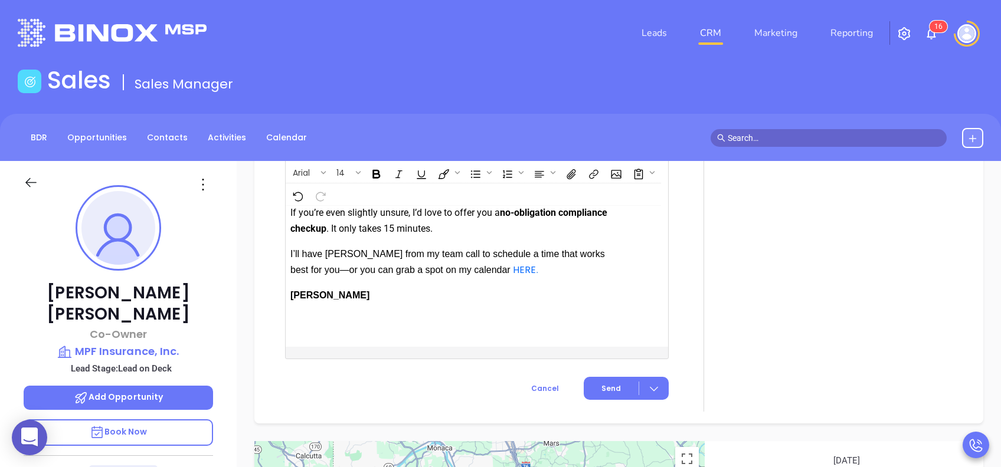
scroll to position [1428, 0]
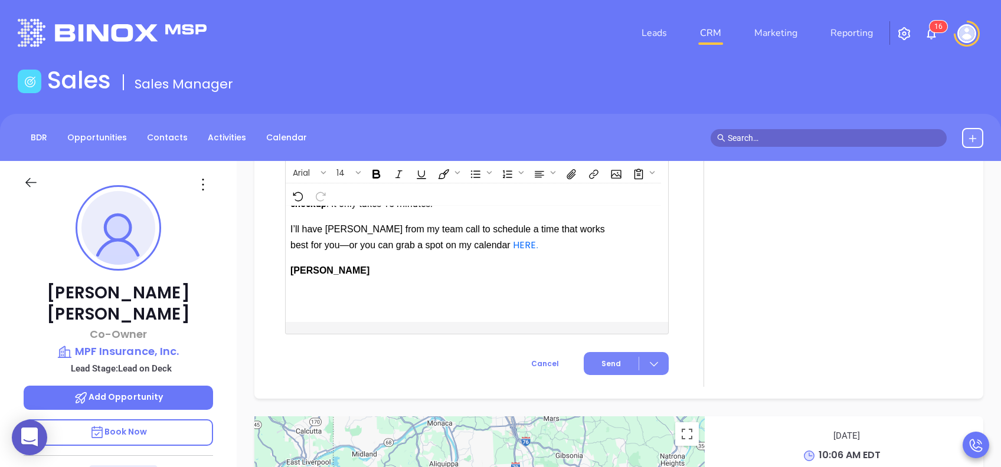
click at [608, 369] on span "Send" at bounding box center [610, 364] width 19 height 11
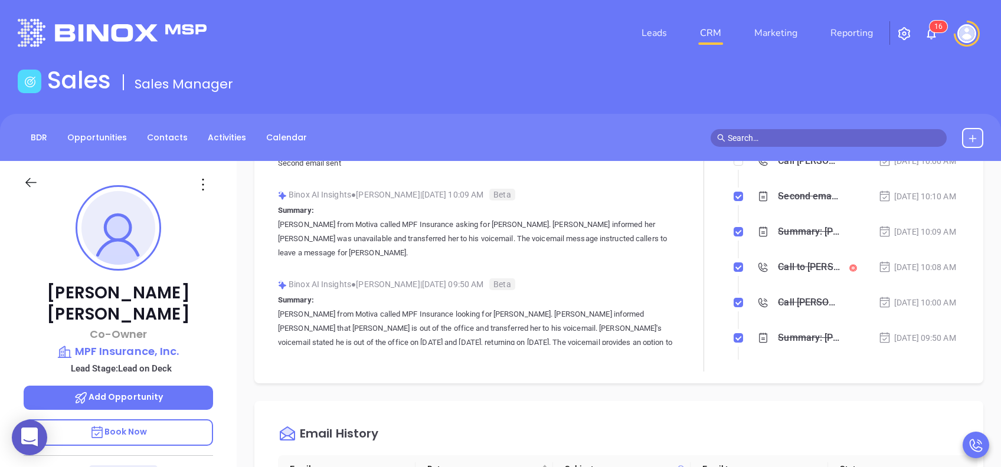
scroll to position [0, 0]
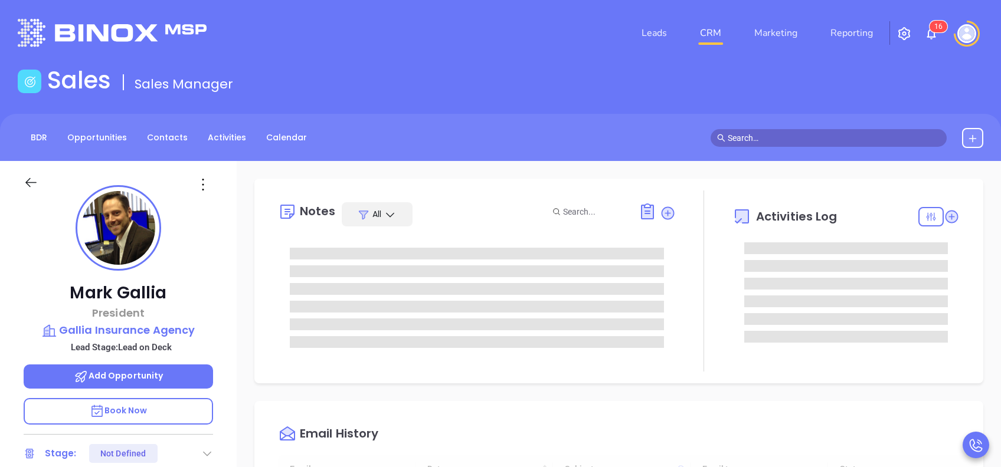
type input "[DATE]"
type input "[PERSON_NAME]"
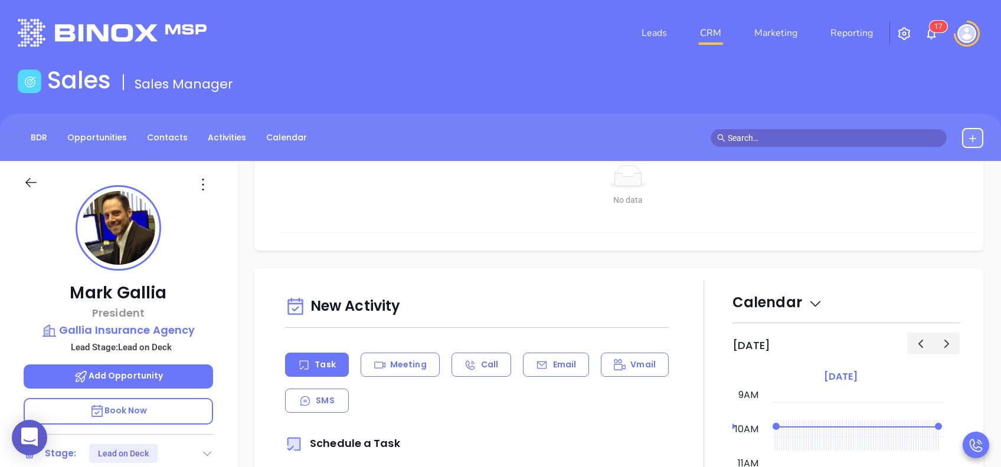
scroll to position [550, 0]
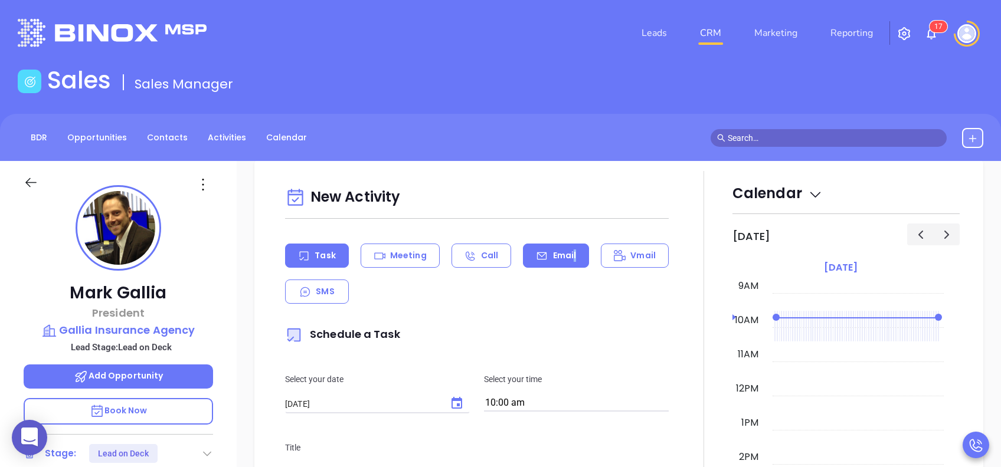
click at [570, 254] on div "Email" at bounding box center [556, 256] width 66 height 24
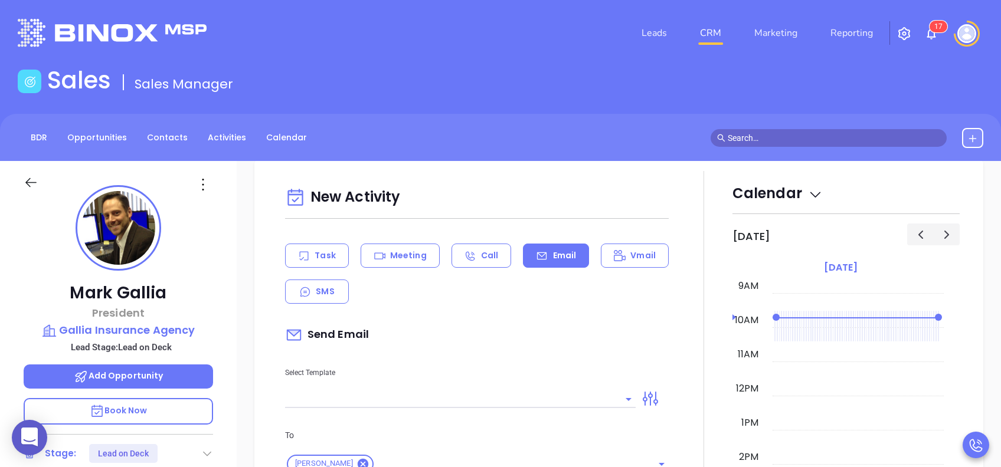
click at [570, 398] on input "text" at bounding box center [451, 399] width 333 height 17
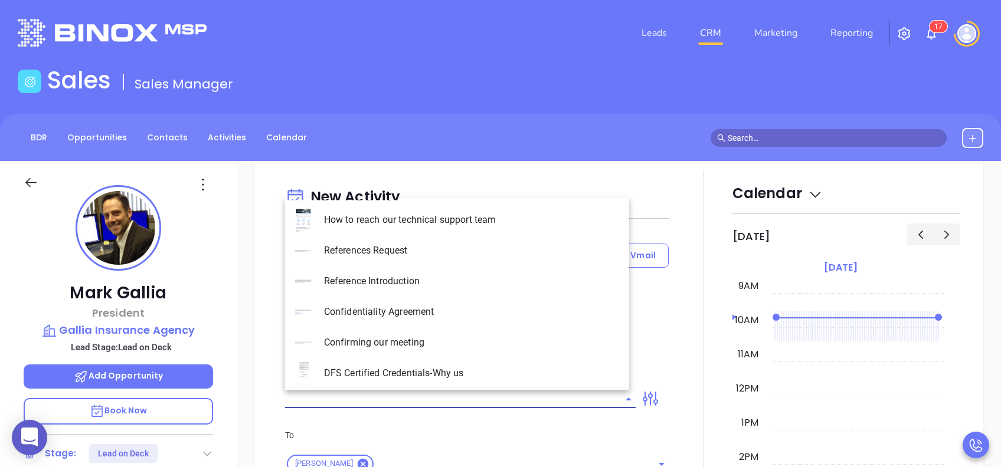
type input "[PERSON_NAME]"
click at [470, 241] on li "PA Insurance 0625 - Email 2" at bounding box center [457, 250] width 344 height 31
type input "PA Insurance 0625 - Email 2"
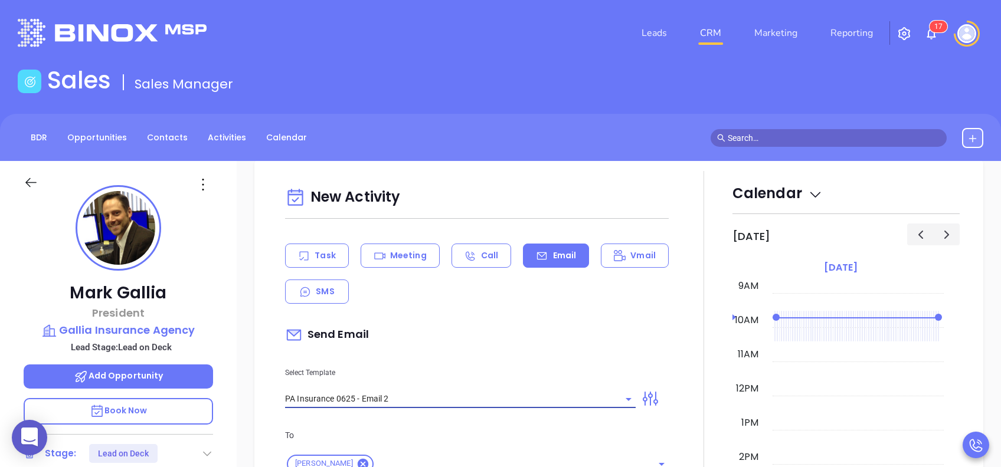
type input "[PERSON_NAME] You’re not alone — most PA agencies haven’t done this yet"
type input "PA Insurance 0625 - Email 2"
click at [483, 366] on p "Select Template" at bounding box center [460, 372] width 350 height 13
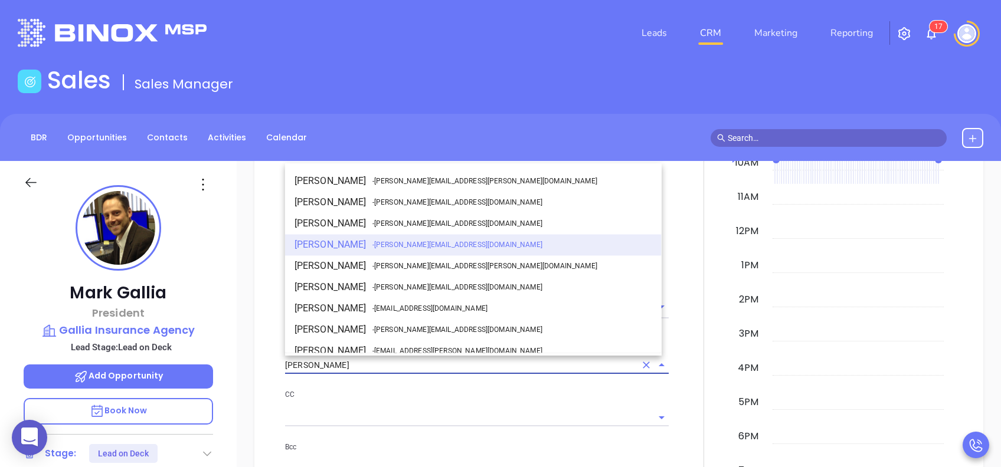
click at [402, 362] on input "[PERSON_NAME]" at bounding box center [460, 365] width 350 height 17
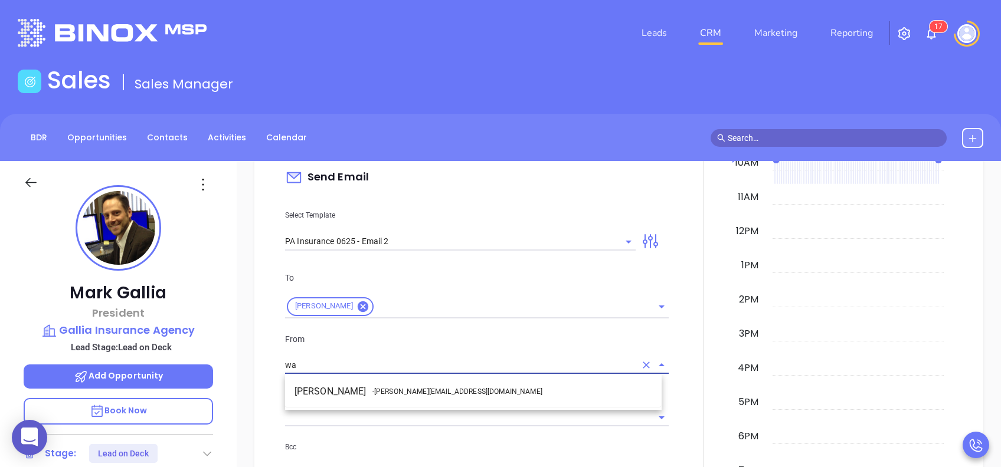
click at [441, 387] on li "Walter Contreras - [EMAIL_ADDRESS][DOMAIN_NAME]" at bounding box center [473, 391] width 376 height 21
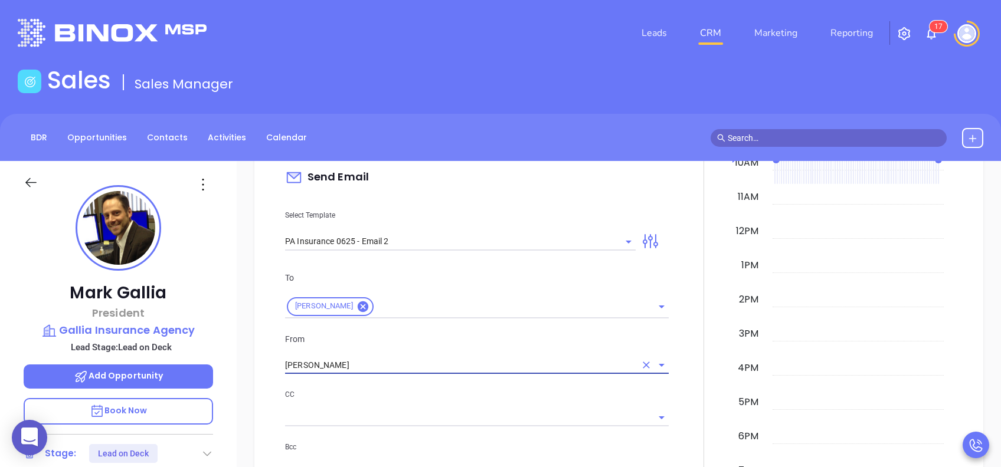
type input "[PERSON_NAME]"
click at [458, 392] on p "CC" at bounding box center [476, 394] width 383 height 13
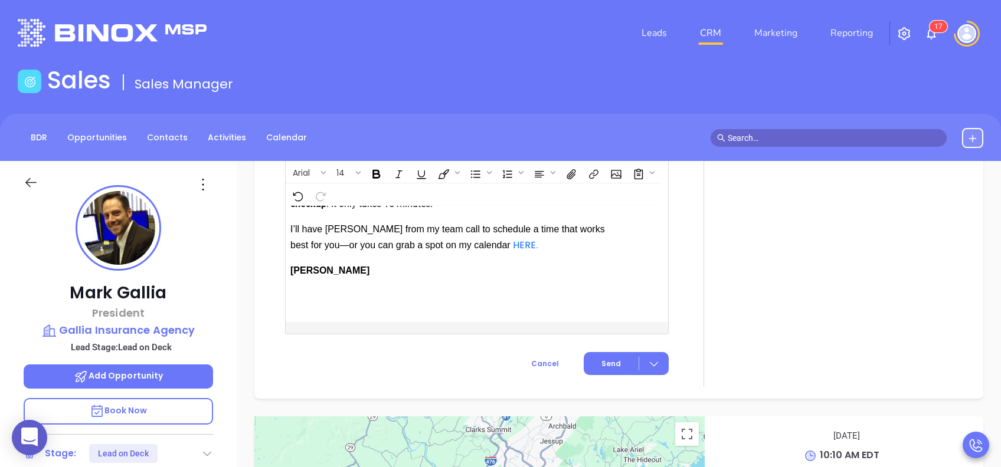
scroll to position [1428, 0]
click at [609, 364] on span "Send" at bounding box center [610, 364] width 19 height 11
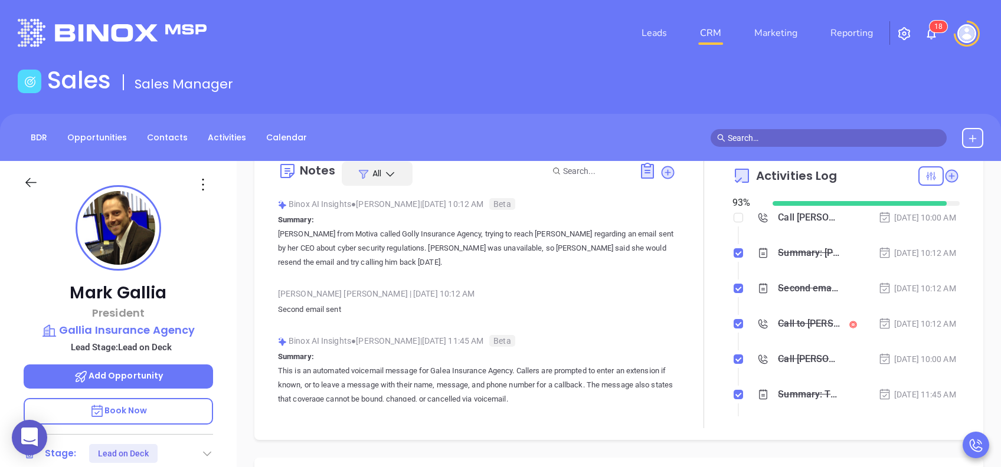
scroll to position [0, 0]
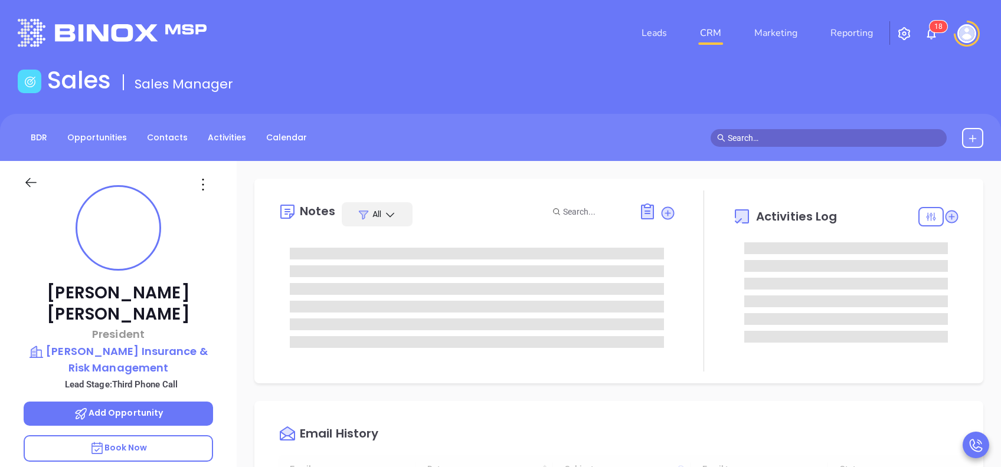
type input "[DATE]"
type input "[PERSON_NAME]"
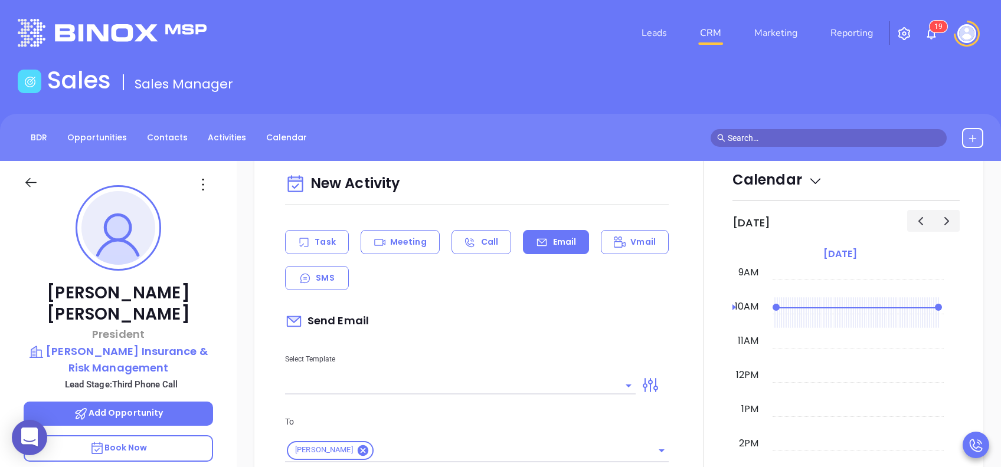
scroll to position [629, 0]
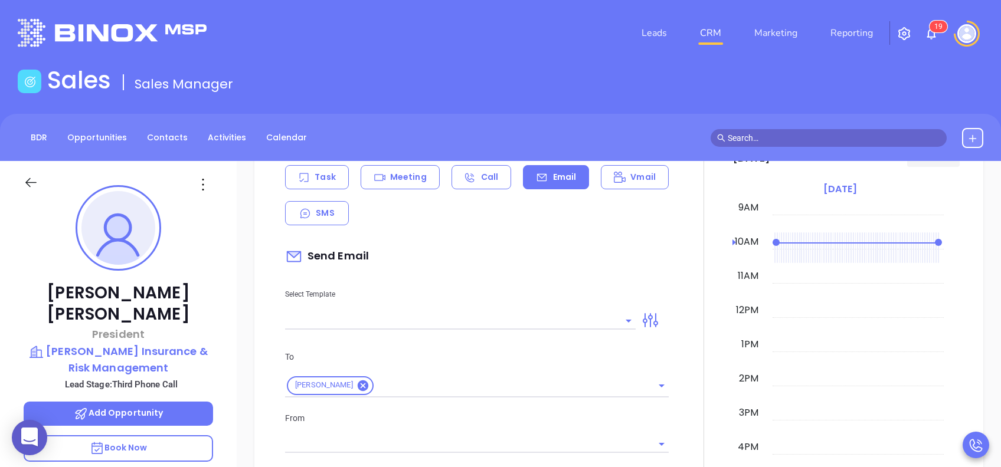
click at [573, 313] on input "text" at bounding box center [451, 320] width 333 height 17
type input "[PERSON_NAME]"
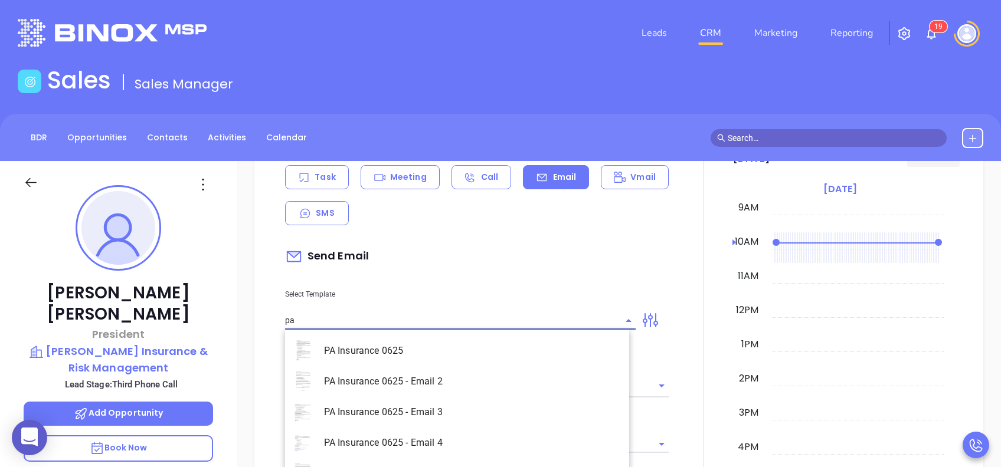
click at [487, 434] on li "PA Insurance 0625 - Email 4" at bounding box center [457, 443] width 344 height 31
type input "PA Insurance 0625 - Email 4"
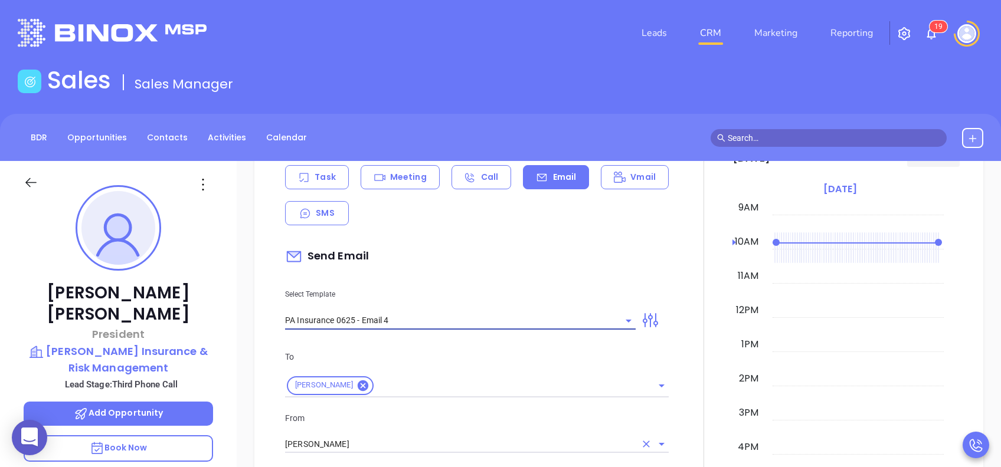
type input "Last attempt—are you still considering this?"
type input "PA Insurance 0625 - Email 4"
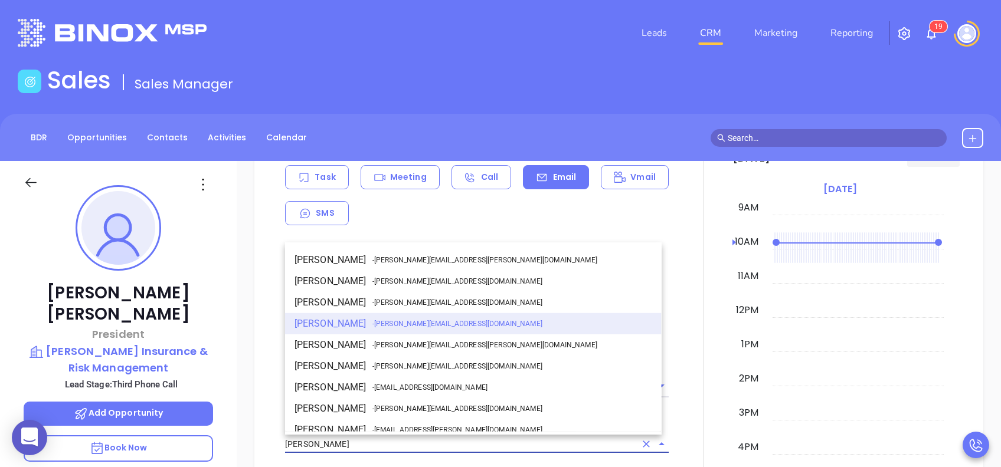
click at [435, 439] on input "[PERSON_NAME]" at bounding box center [460, 444] width 350 height 17
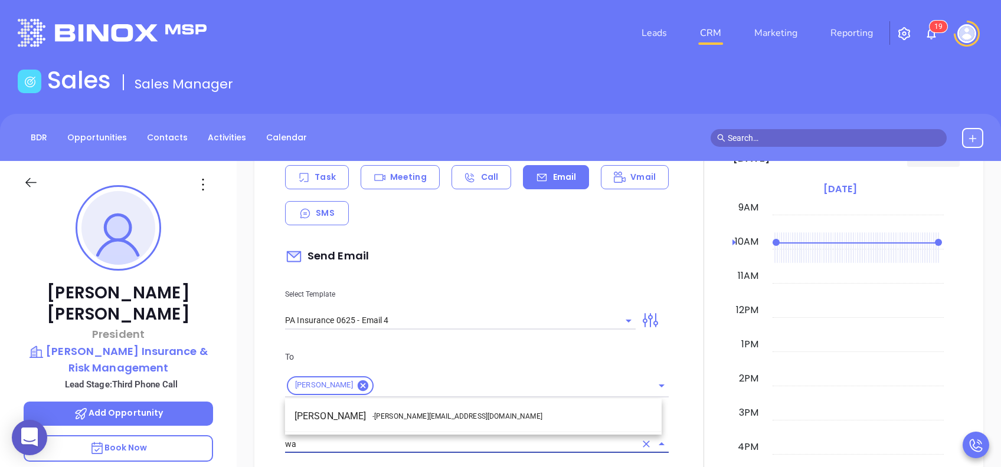
drag, startPoint x: 438, startPoint y: 419, endPoint x: 447, endPoint y: 412, distance: 11.0
click at [438, 417] on li "Walter Contreras - walter@motiva.net" at bounding box center [473, 416] width 376 height 21
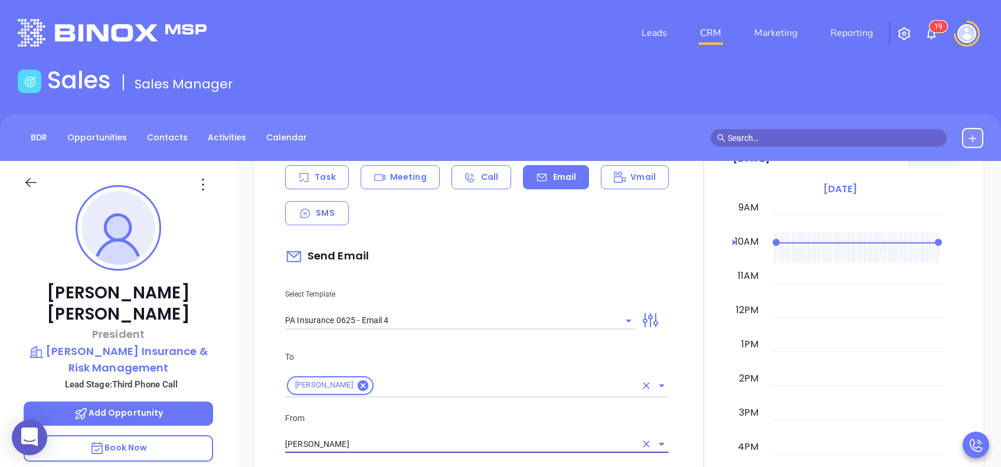
type input "Walter Contreras"
drag, startPoint x: 469, startPoint y: 396, endPoint x: 508, endPoint y: 429, distance: 50.7
click at [508, 429] on div "From Walter Contreras" at bounding box center [477, 433] width 398 height 42
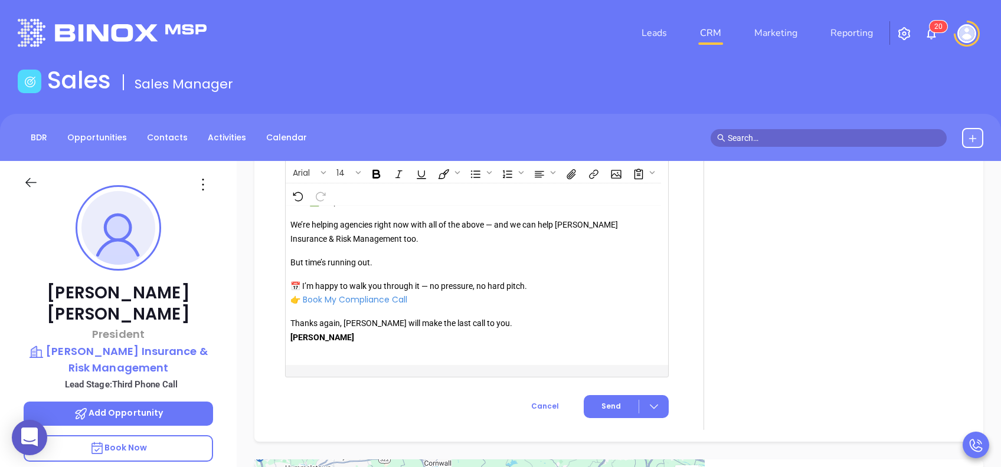
scroll to position [1352, 0]
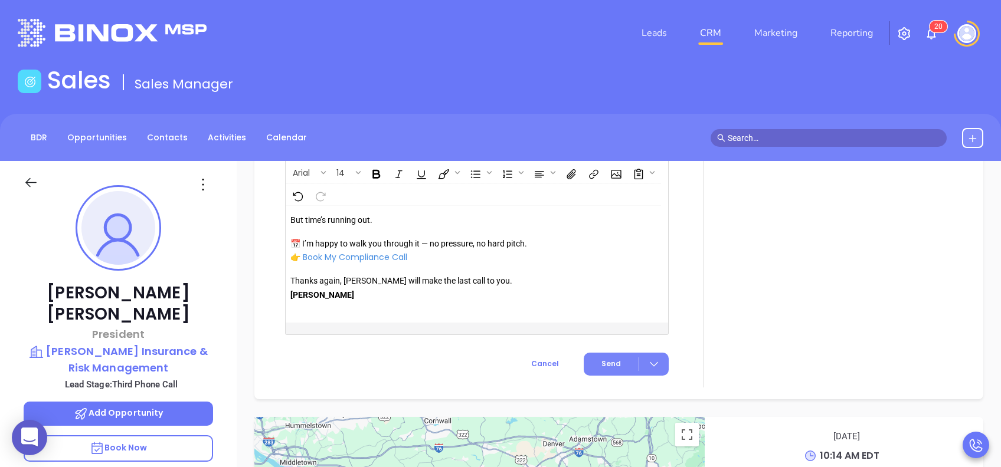
click at [601, 360] on span "Send" at bounding box center [610, 364] width 19 height 11
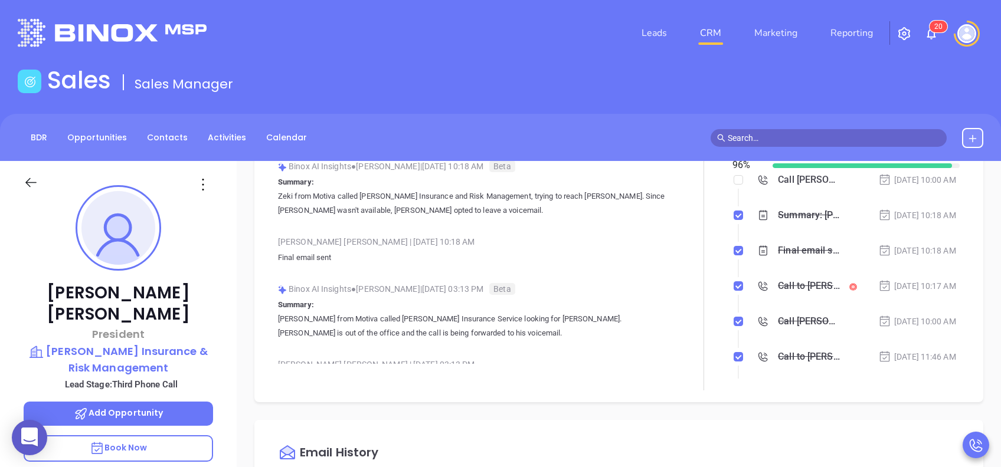
scroll to position [0, 0]
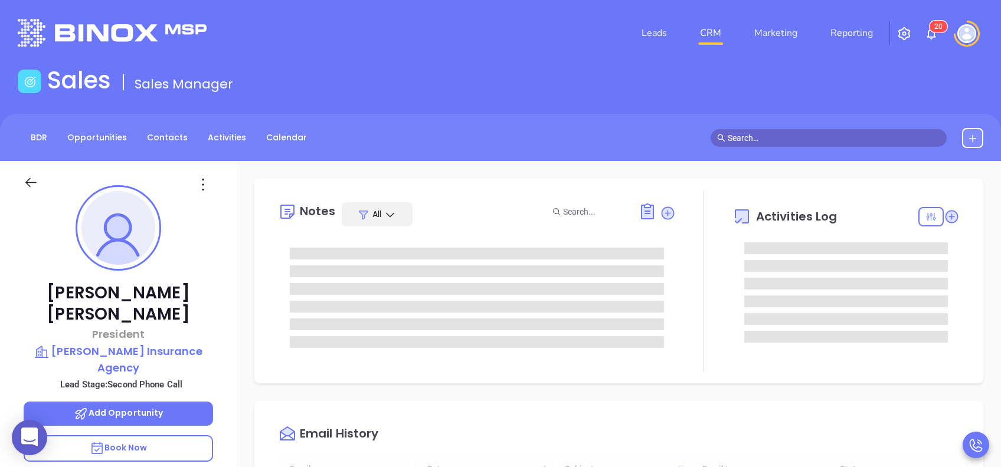
type input "[DATE]"
type input "[PERSON_NAME]"
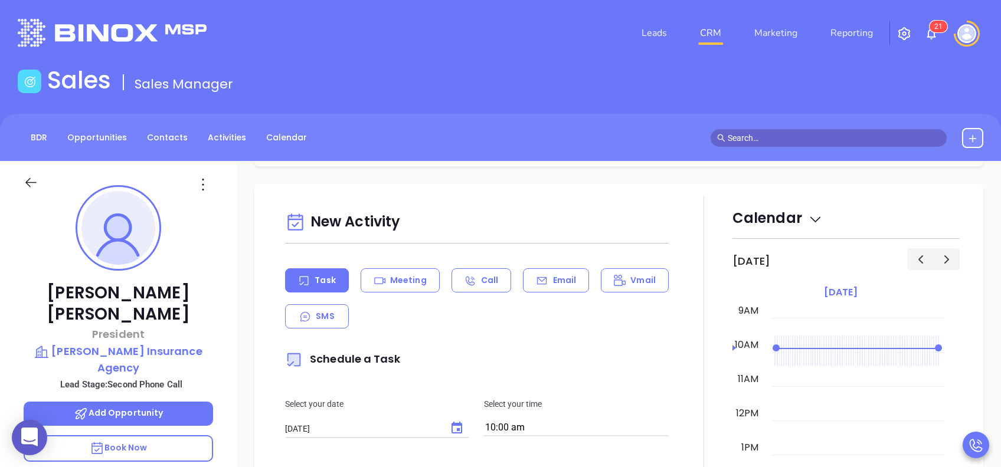
scroll to position [550, 0]
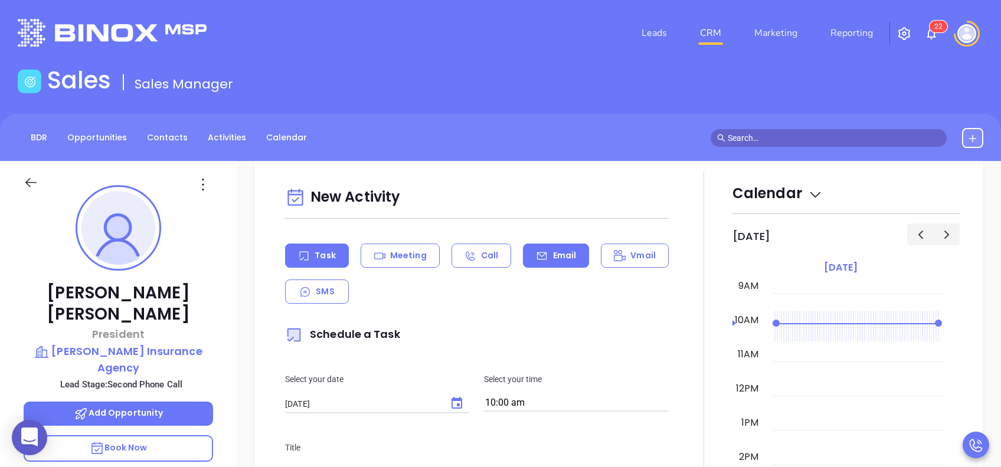
click at [555, 252] on p "Email" at bounding box center [565, 256] width 24 height 12
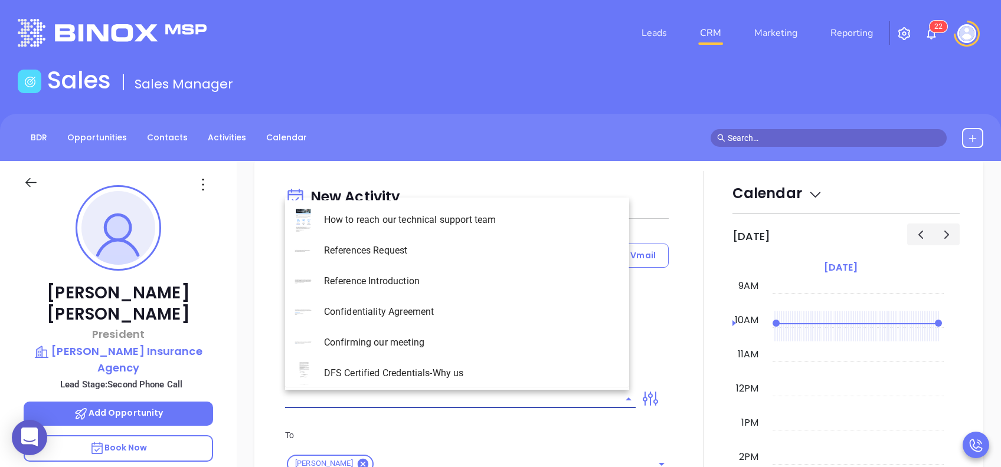
click at [566, 401] on input "text" at bounding box center [451, 399] width 333 height 17
type input "p"
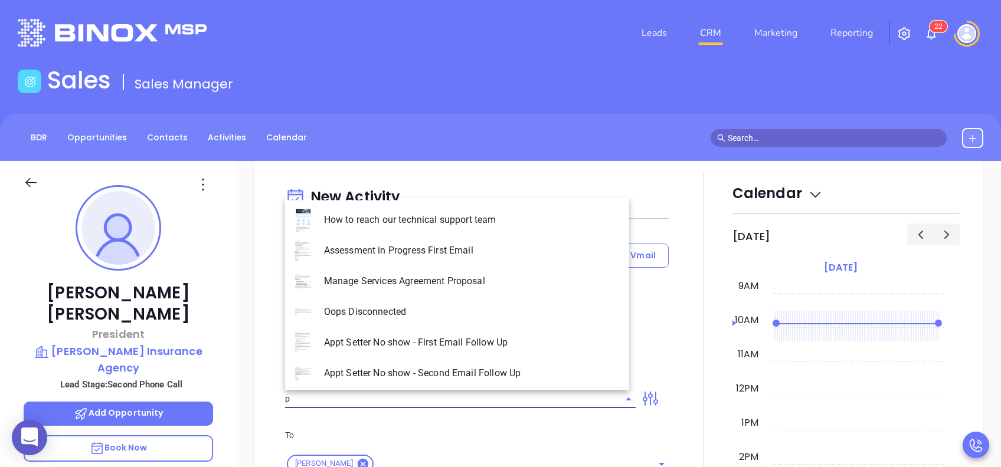
type input "[PERSON_NAME]"
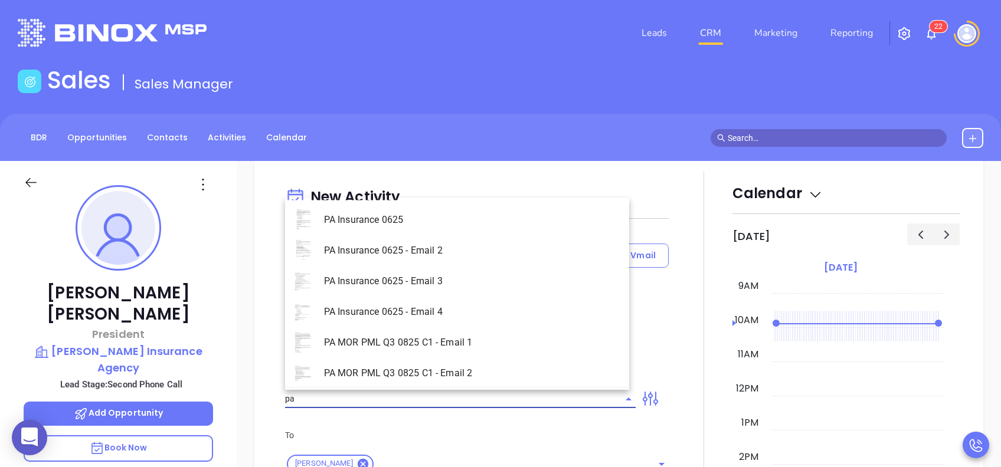
click at [481, 314] on li "PA Insurance 0625 - Email 4" at bounding box center [457, 312] width 344 height 31
type input "PA Insurance 0625 - Email 4"
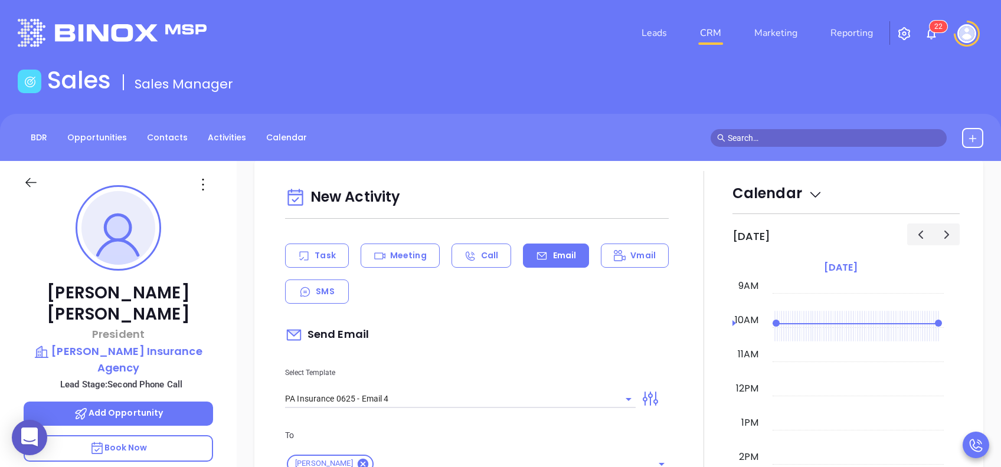
type input "Last attempt—are you still considering this?"
click at [487, 330] on div "Send Email" at bounding box center [476, 335] width 383 height 27
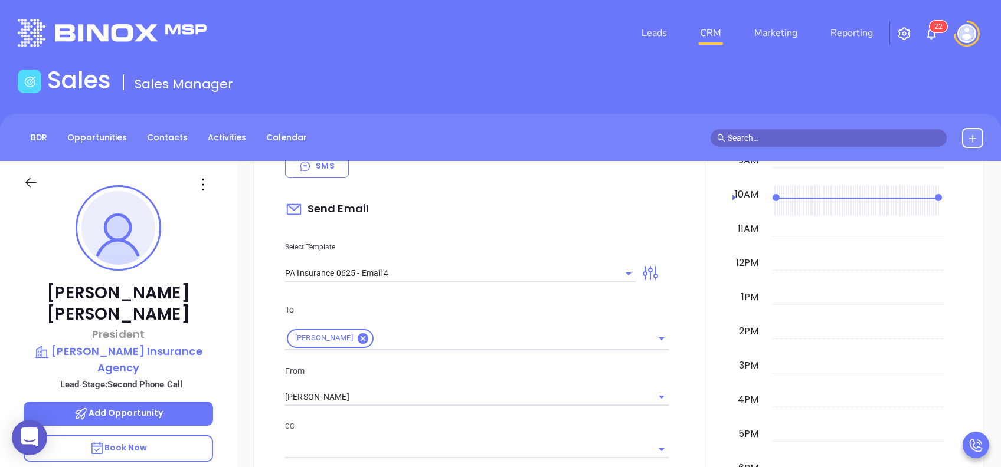
scroll to position [786, 0]
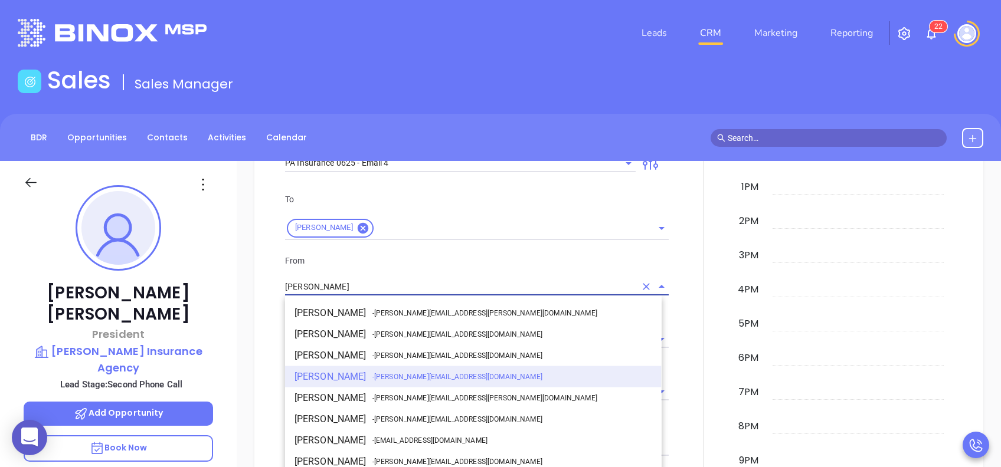
click at [370, 278] on input "[PERSON_NAME]" at bounding box center [460, 286] width 350 height 17
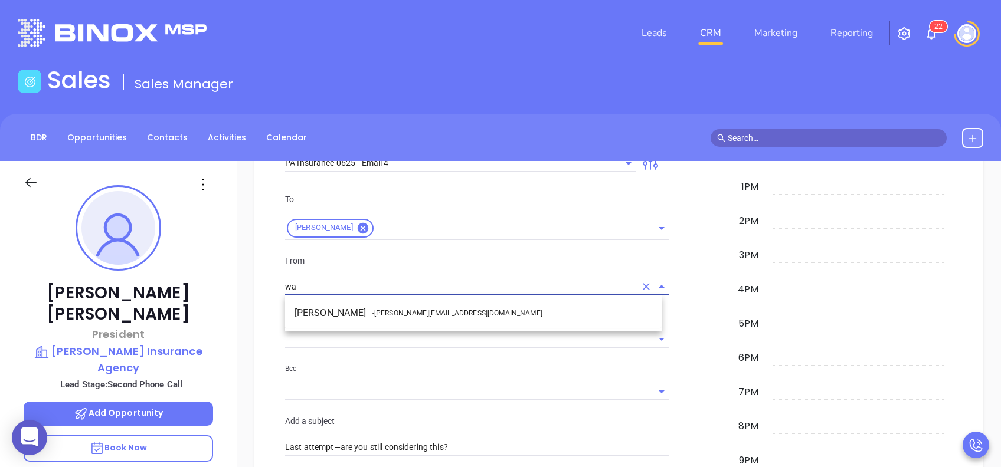
drag, startPoint x: 397, startPoint y: 312, endPoint x: 417, endPoint y: 320, distance: 20.9
click at [398, 312] on span "- walter@motiva.net" at bounding box center [457, 313] width 170 height 11
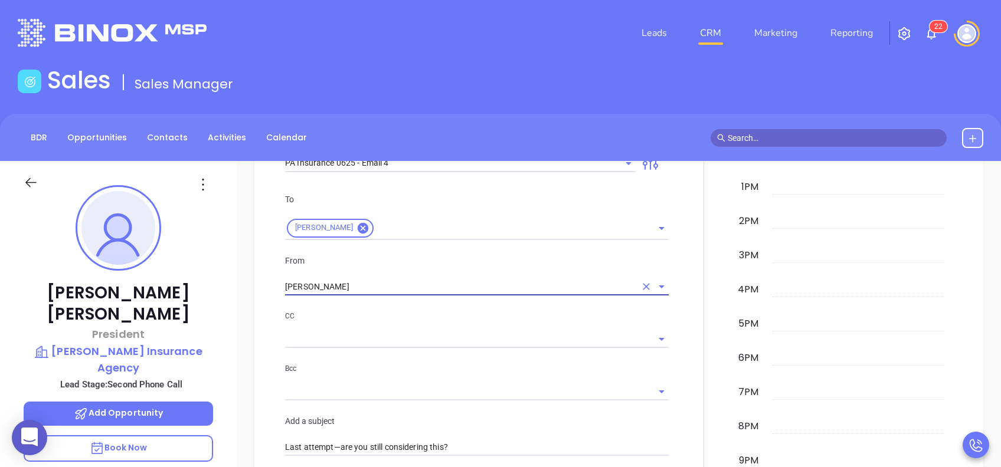
type input "Walter Contreras"
click at [437, 325] on div "CC" at bounding box center [476, 329] width 383 height 38
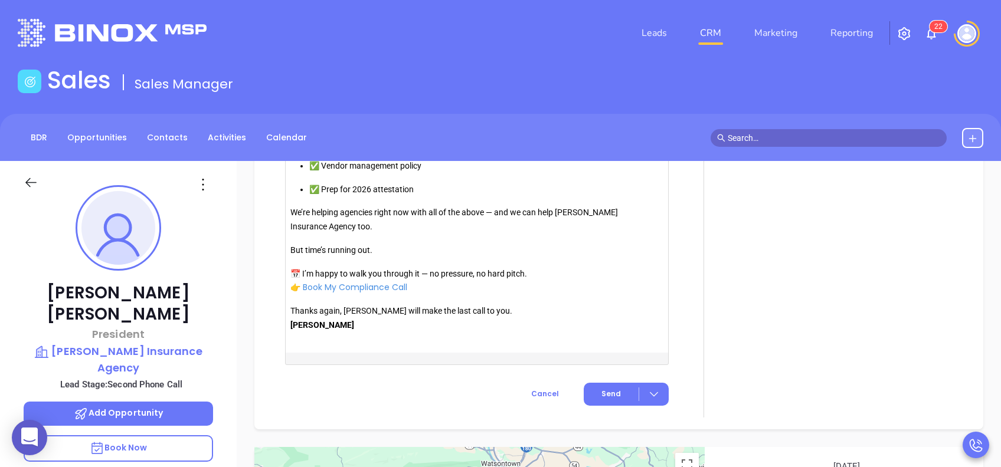
scroll to position [1368, 0]
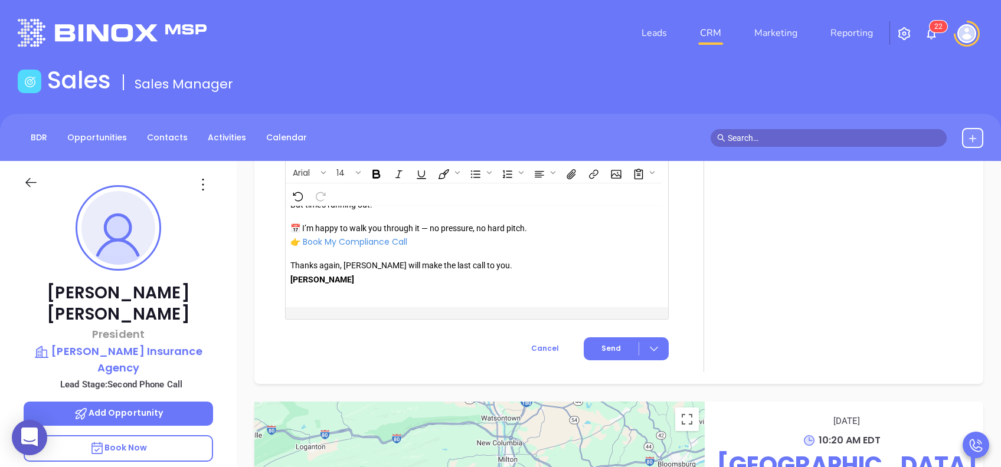
click at [606, 345] on span "Send" at bounding box center [610, 348] width 19 height 11
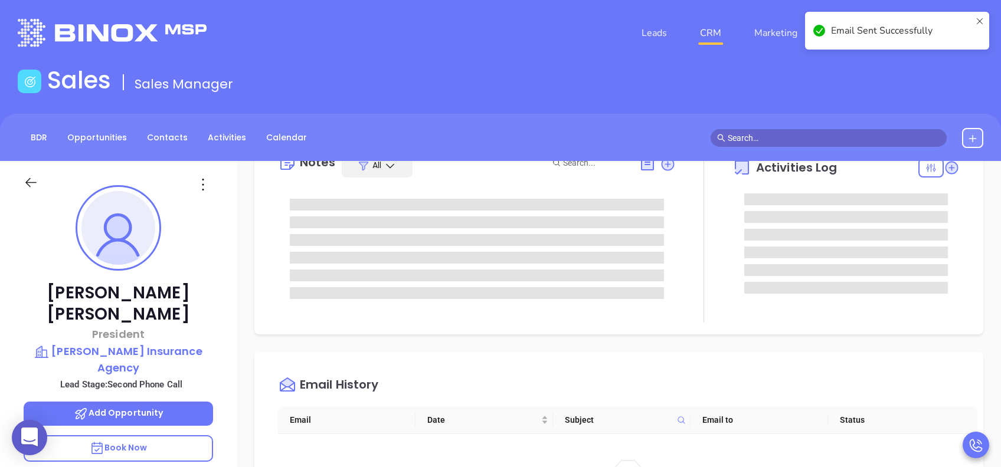
scroll to position [0, 0]
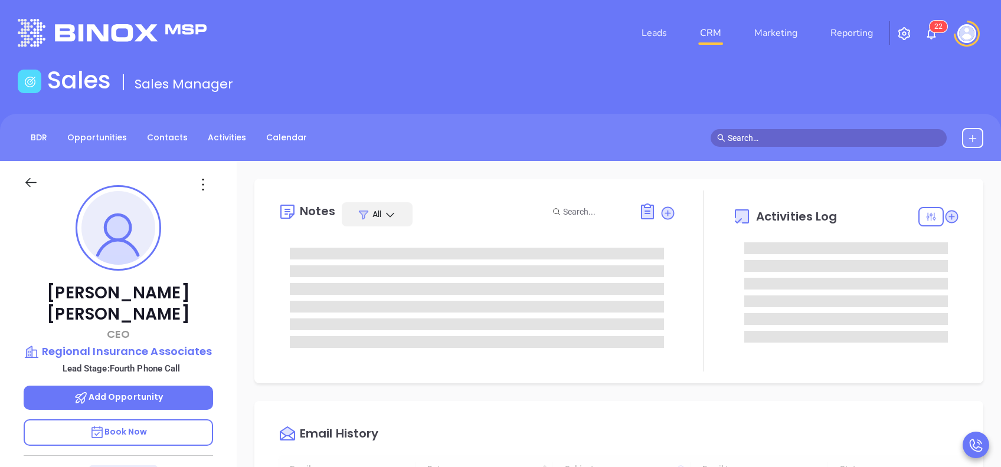
scroll to position [308, 0]
type input "[PERSON_NAME]"
